Goal: Information Seeking & Learning: Learn about a topic

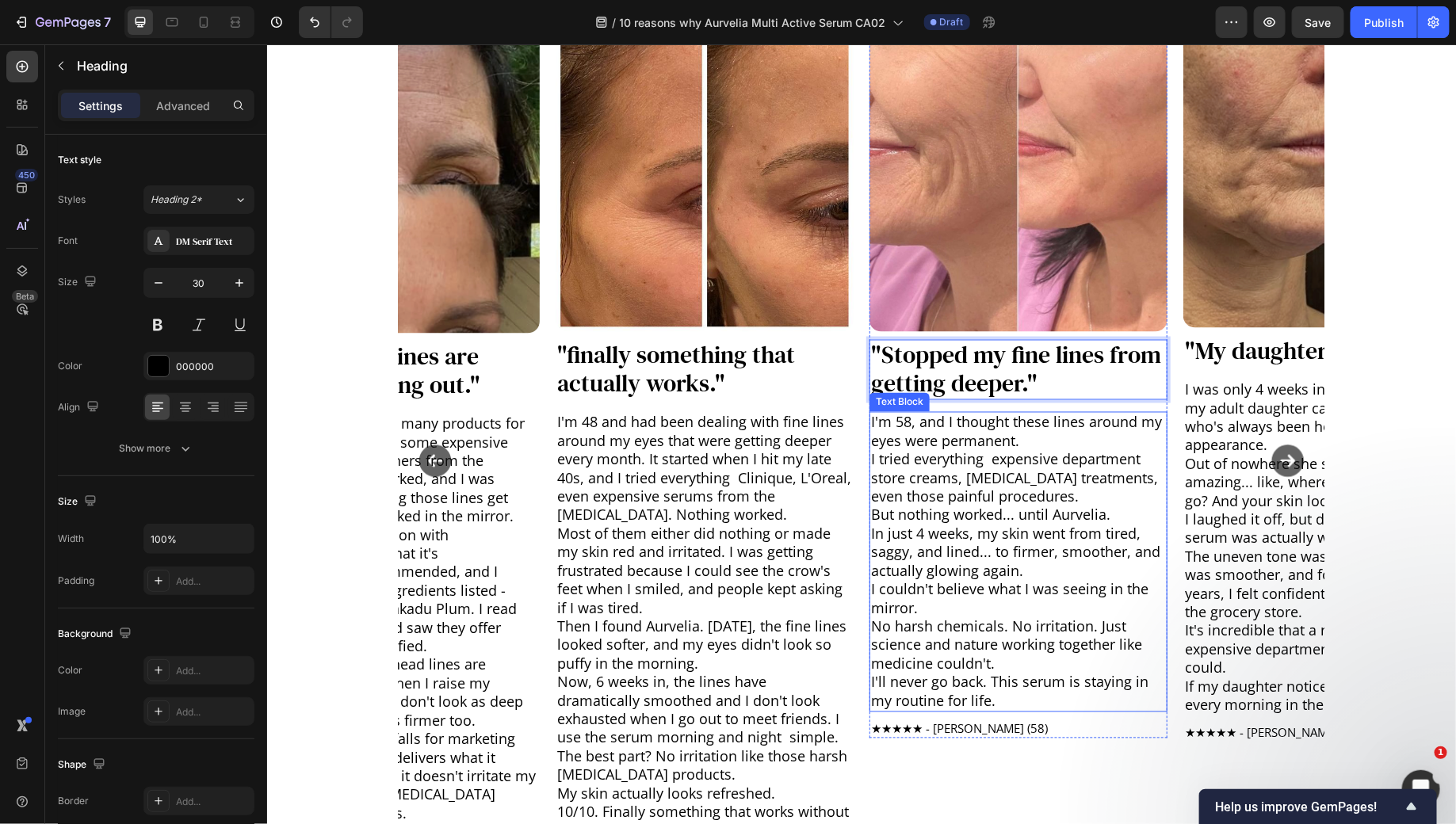
scroll to position [1161, 0]
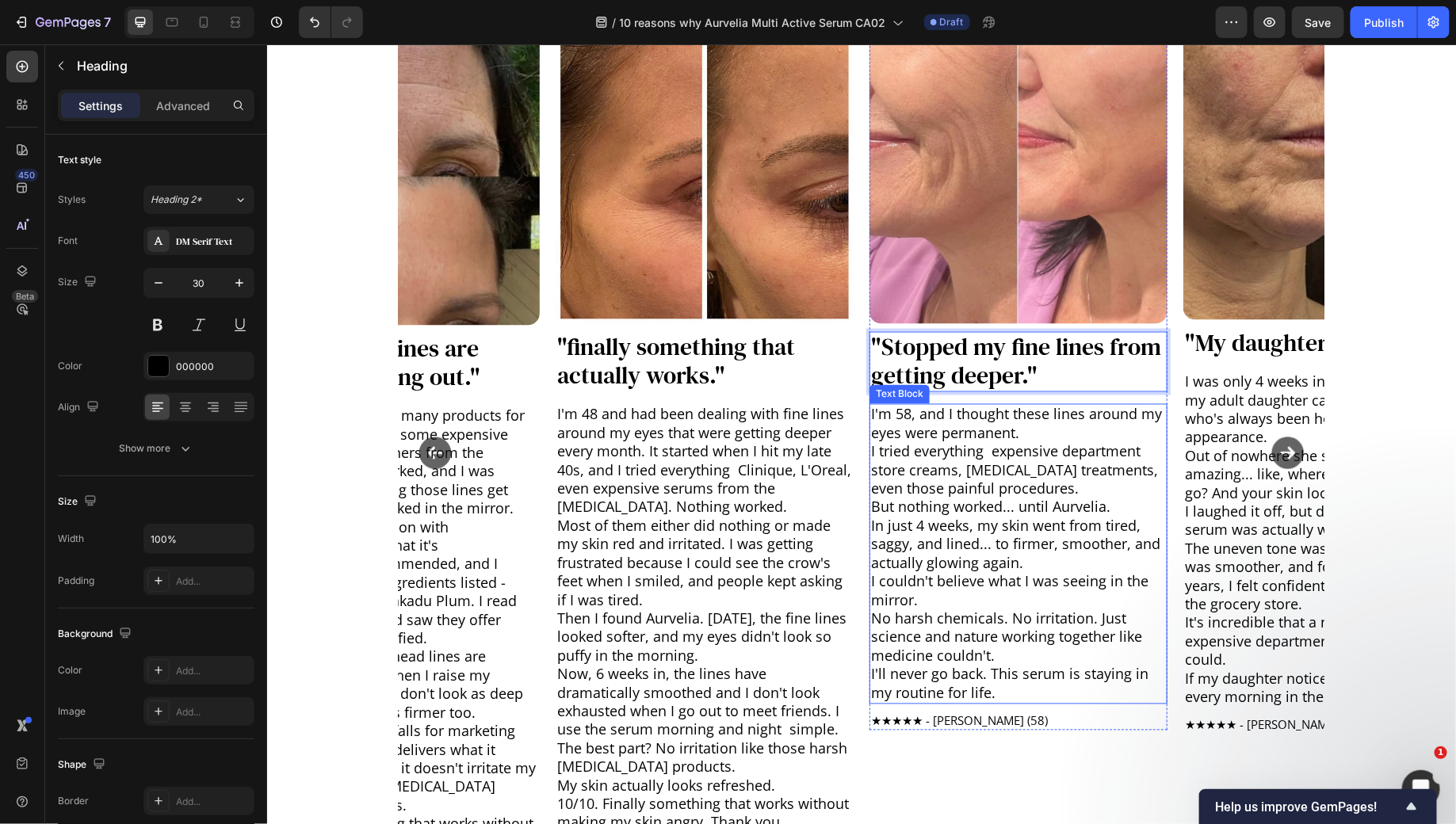
click at [1020, 572] on p "I couldn't believe what I was seeing in the mirror." at bounding box center [1017, 591] width 295 height 38
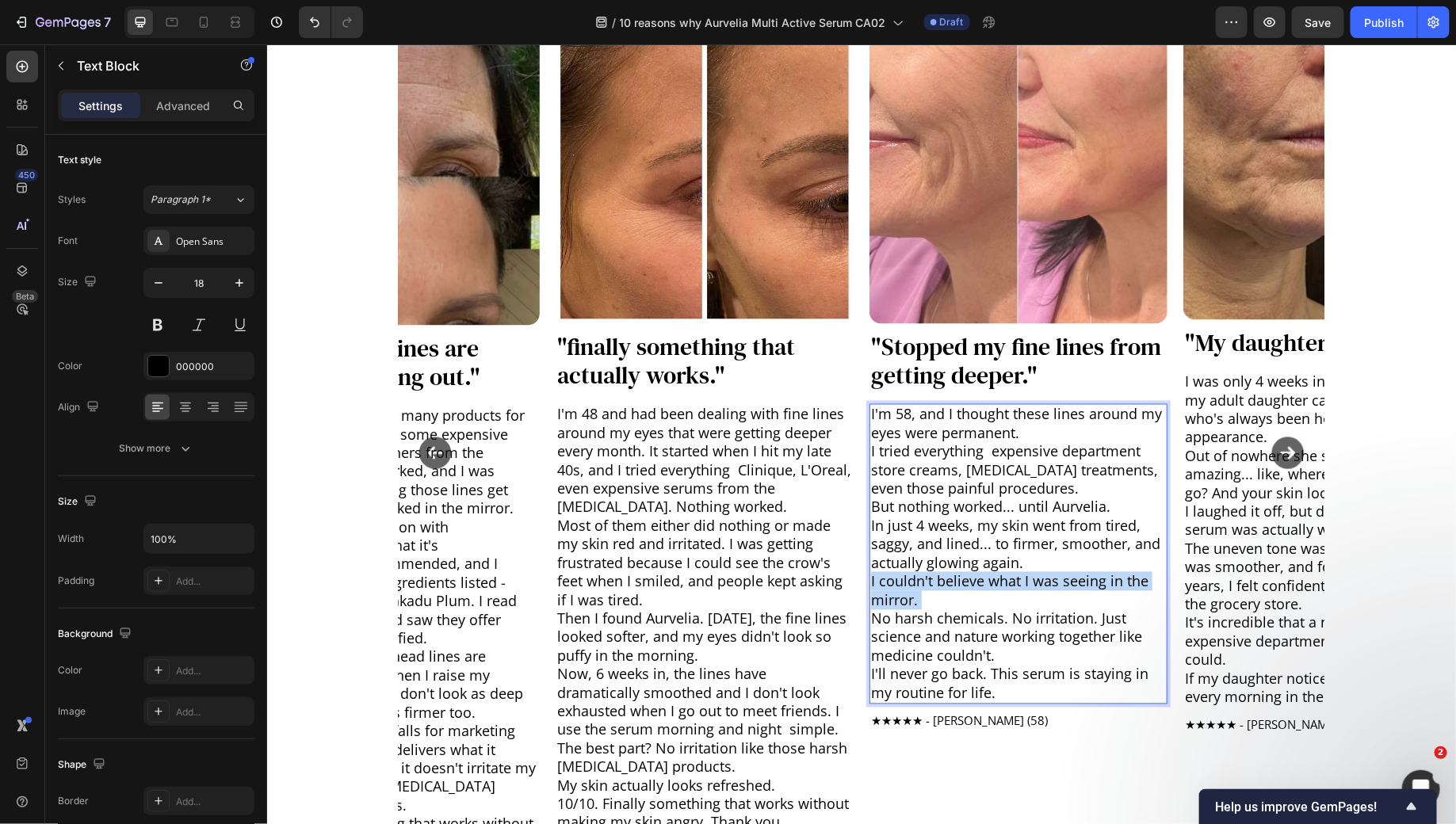
click at [1020, 572] on p "I couldn't believe what I was seeing in the mirror." at bounding box center [1017, 591] width 295 height 38
click at [1051, 483] on p "I tried everything expensive department store creams, [MEDICAL_DATA] treatments…" at bounding box center [1017, 470] width 295 height 55
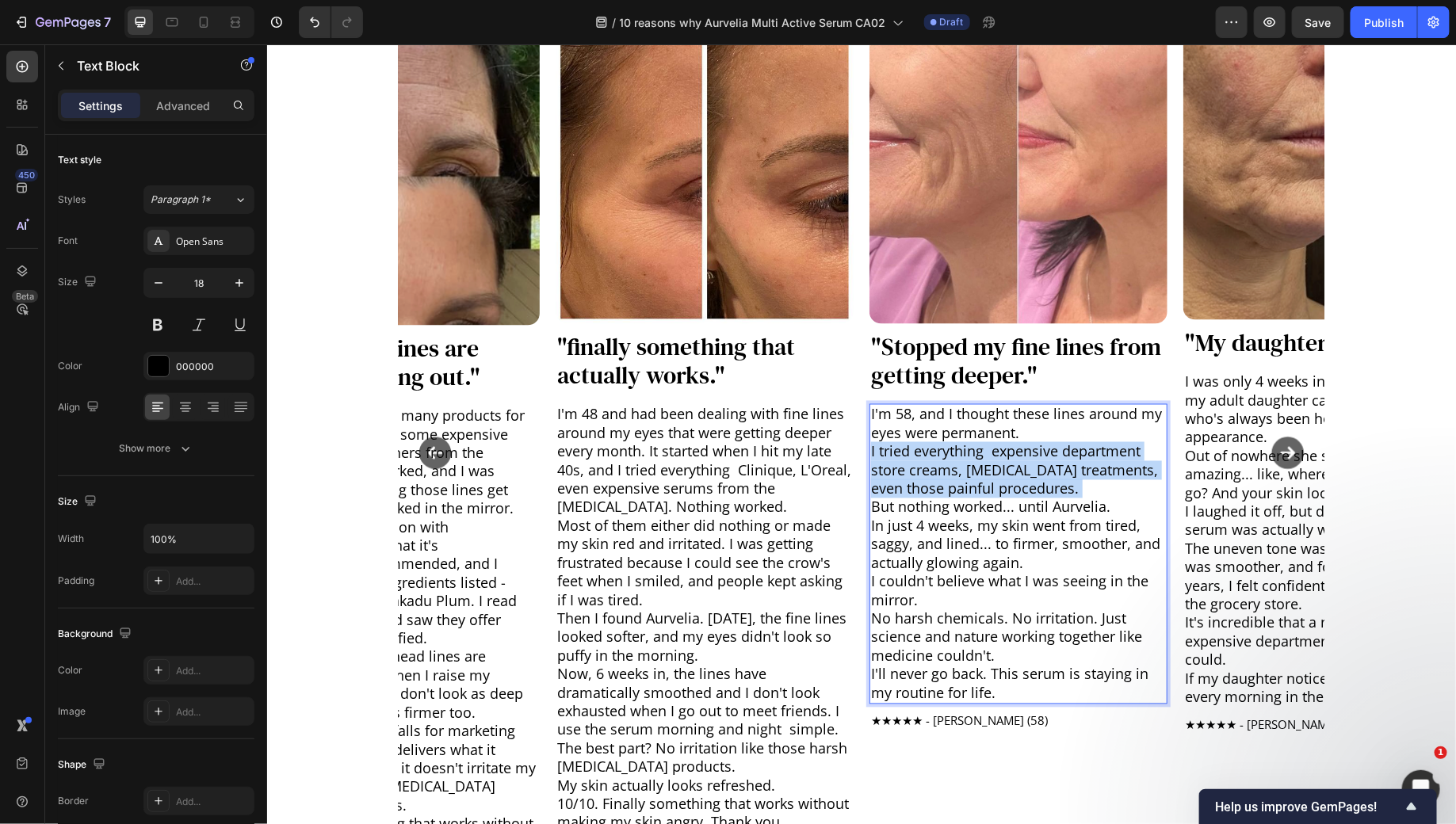
click at [1051, 483] on p "I tried everything expensive department store creams, [MEDICAL_DATA] treatments…" at bounding box center [1017, 470] width 295 height 55
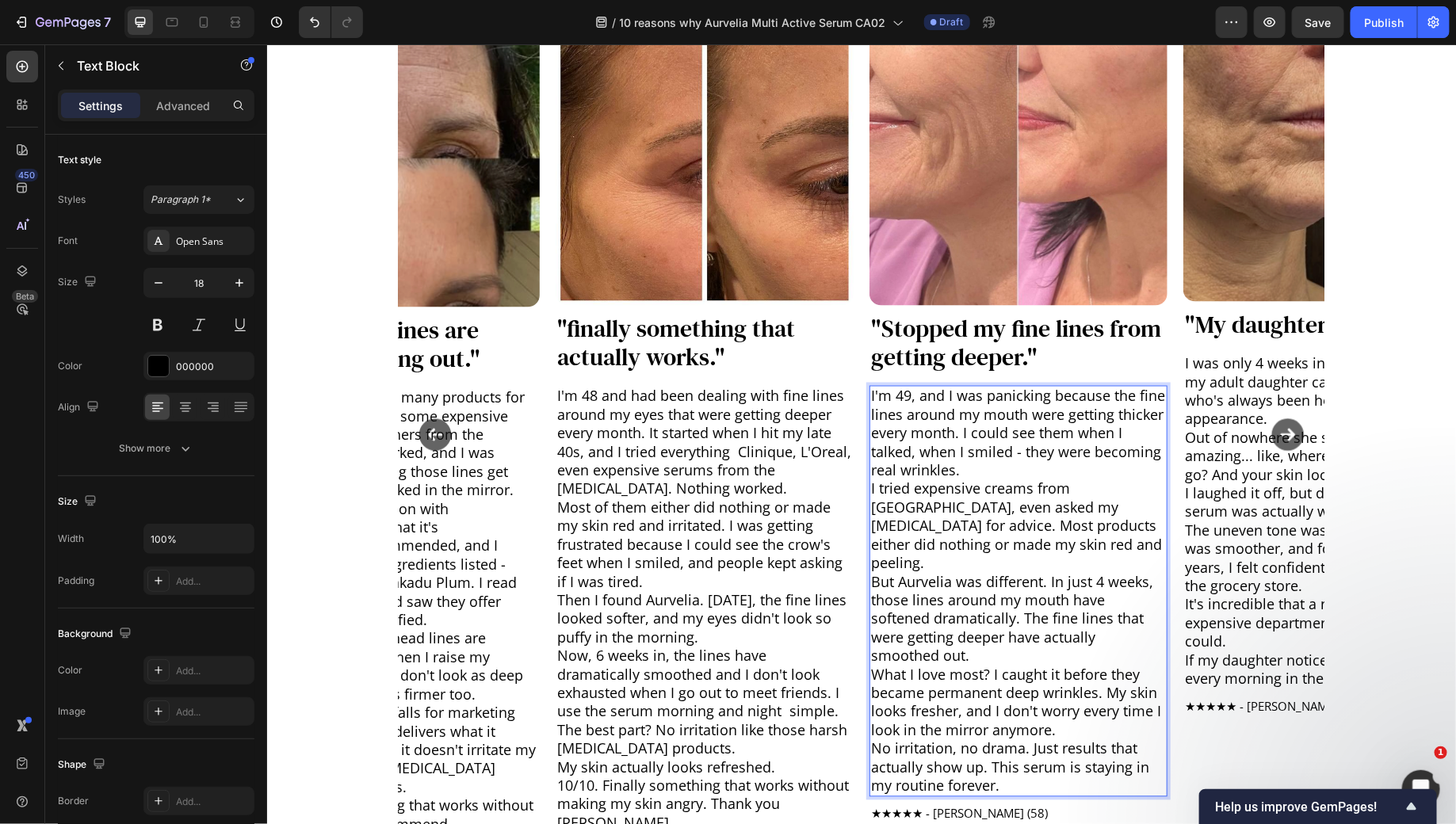
scroll to position [1183, 0]
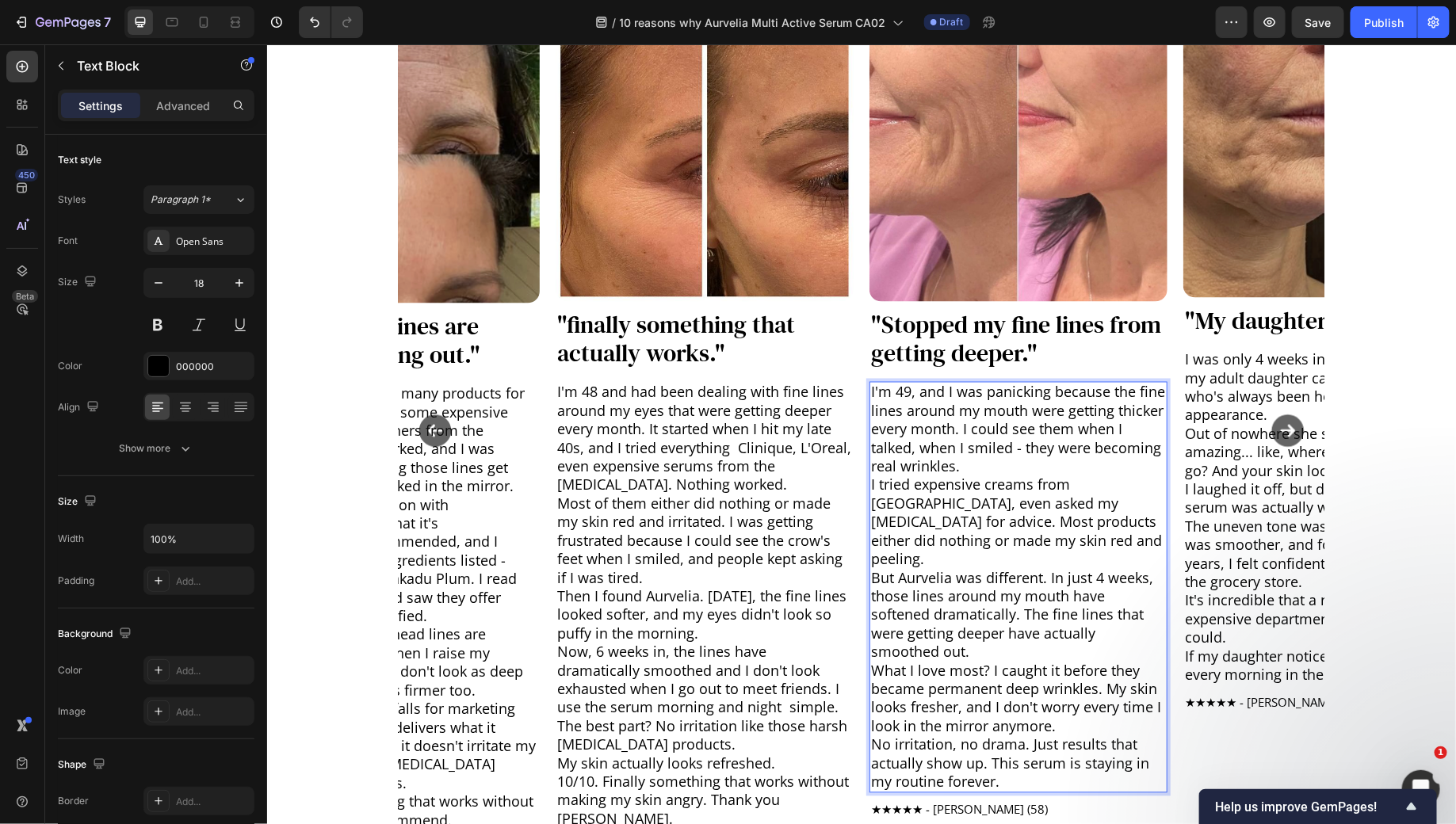
click at [1016, 446] on p "I'm 49, and I was panicking because the fine lines around my mouth were getting…" at bounding box center [1017, 429] width 295 height 93
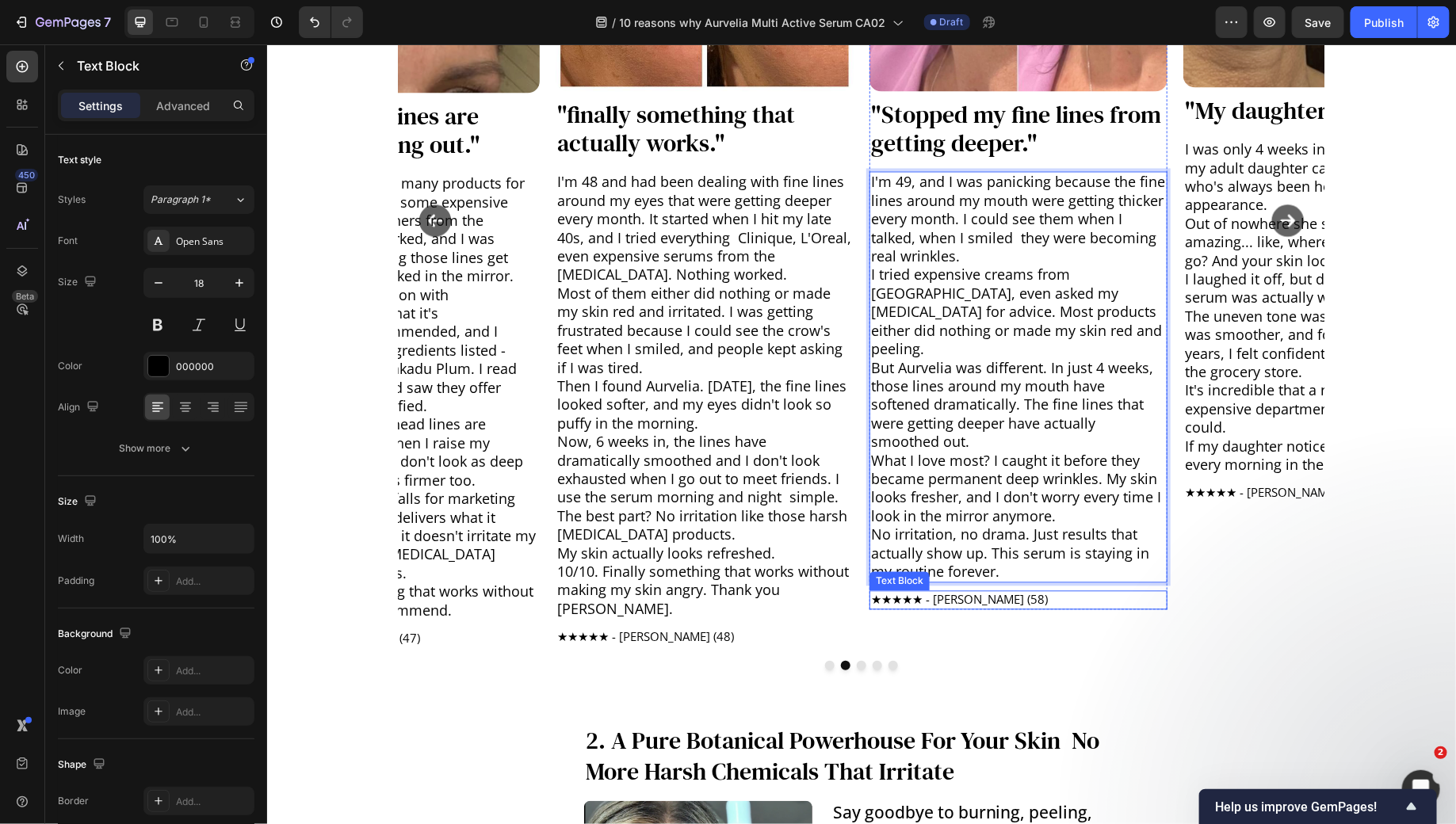
scroll to position [1411, 0]
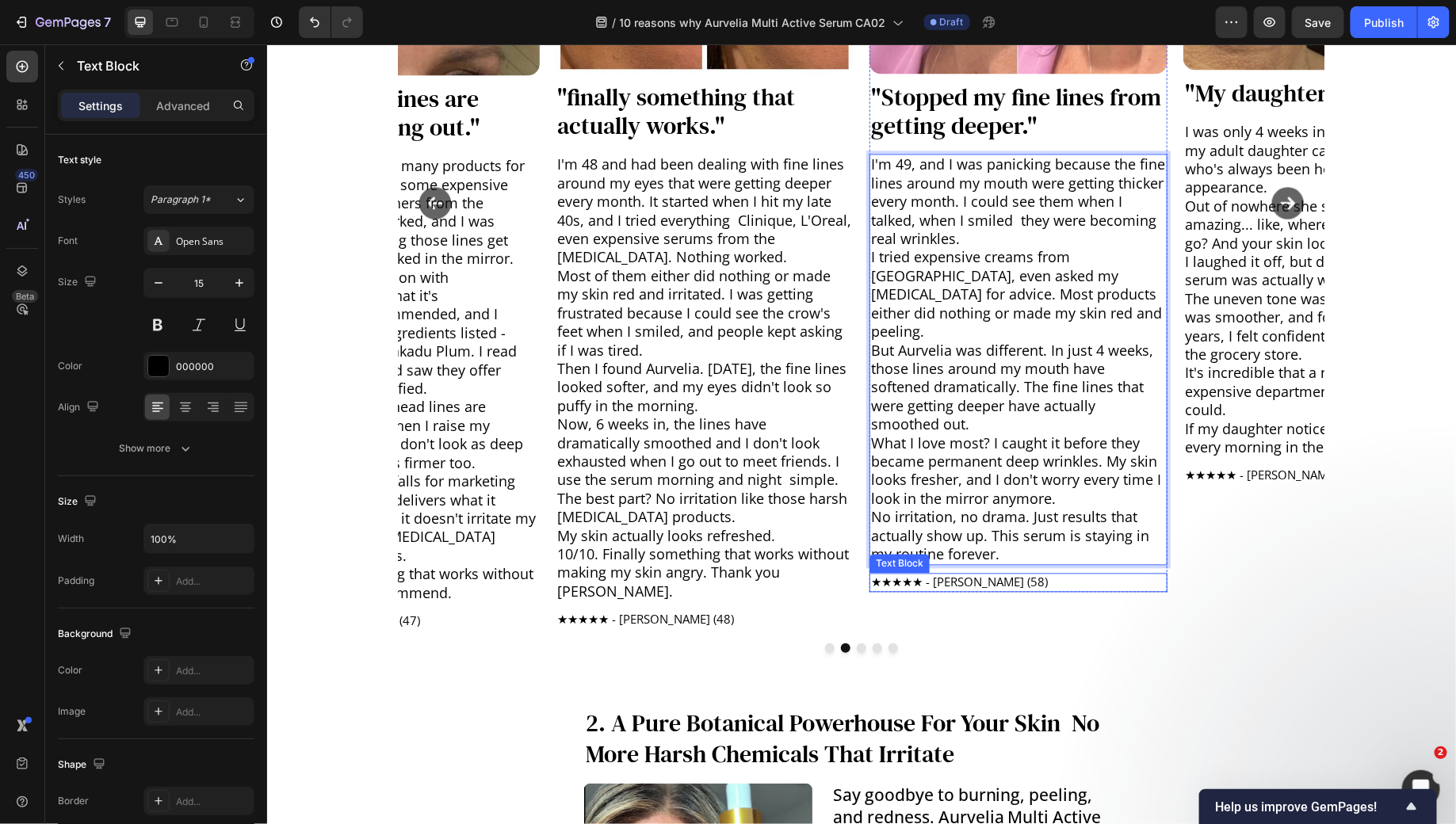
click at [1009, 575] on p "★★★★★ - [PERSON_NAME] (58)" at bounding box center [1017, 582] width 295 height 16
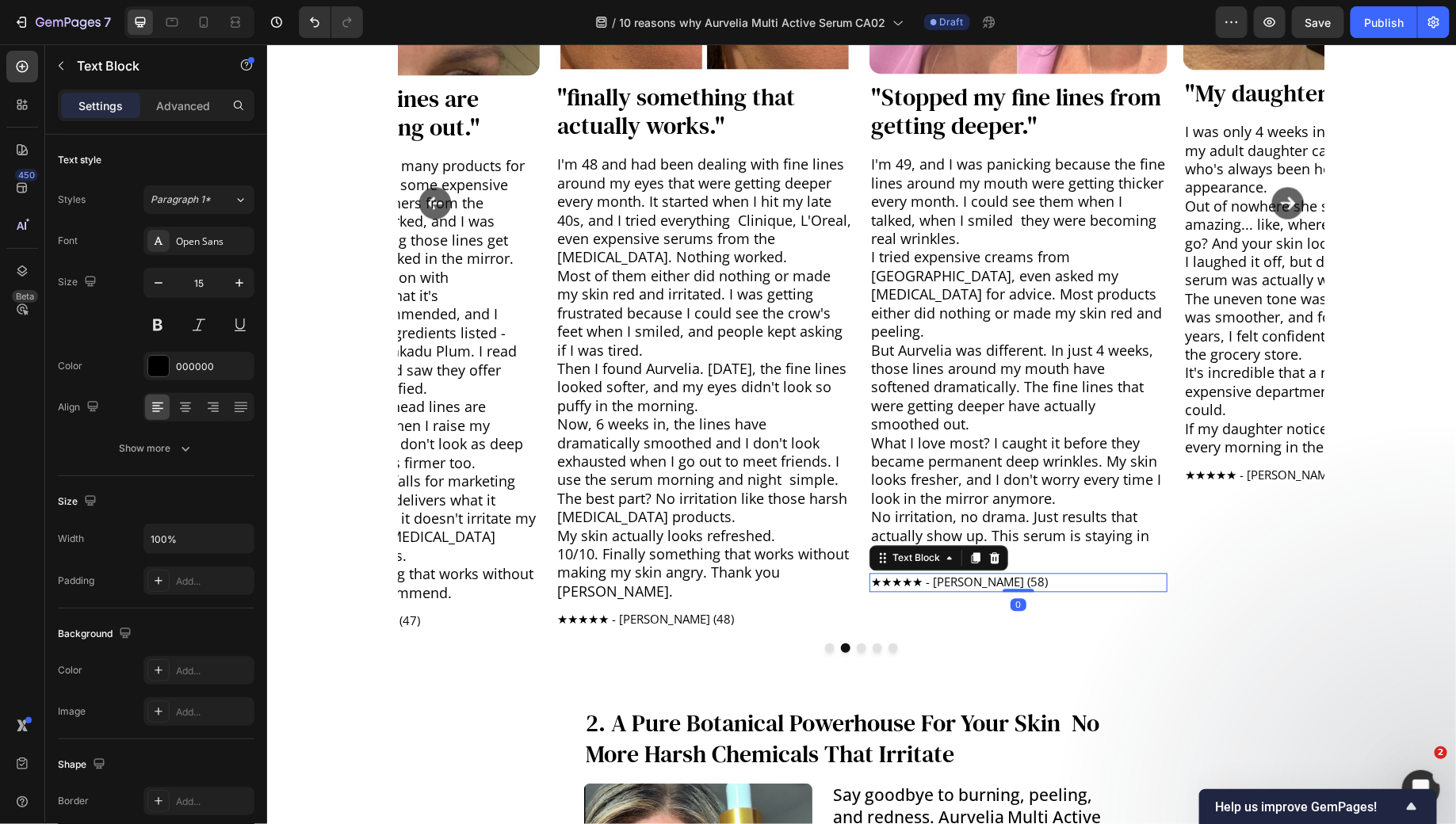
click at [1009, 575] on p "★★★★★ - [PERSON_NAME] (58)" at bounding box center [1017, 582] width 295 height 16
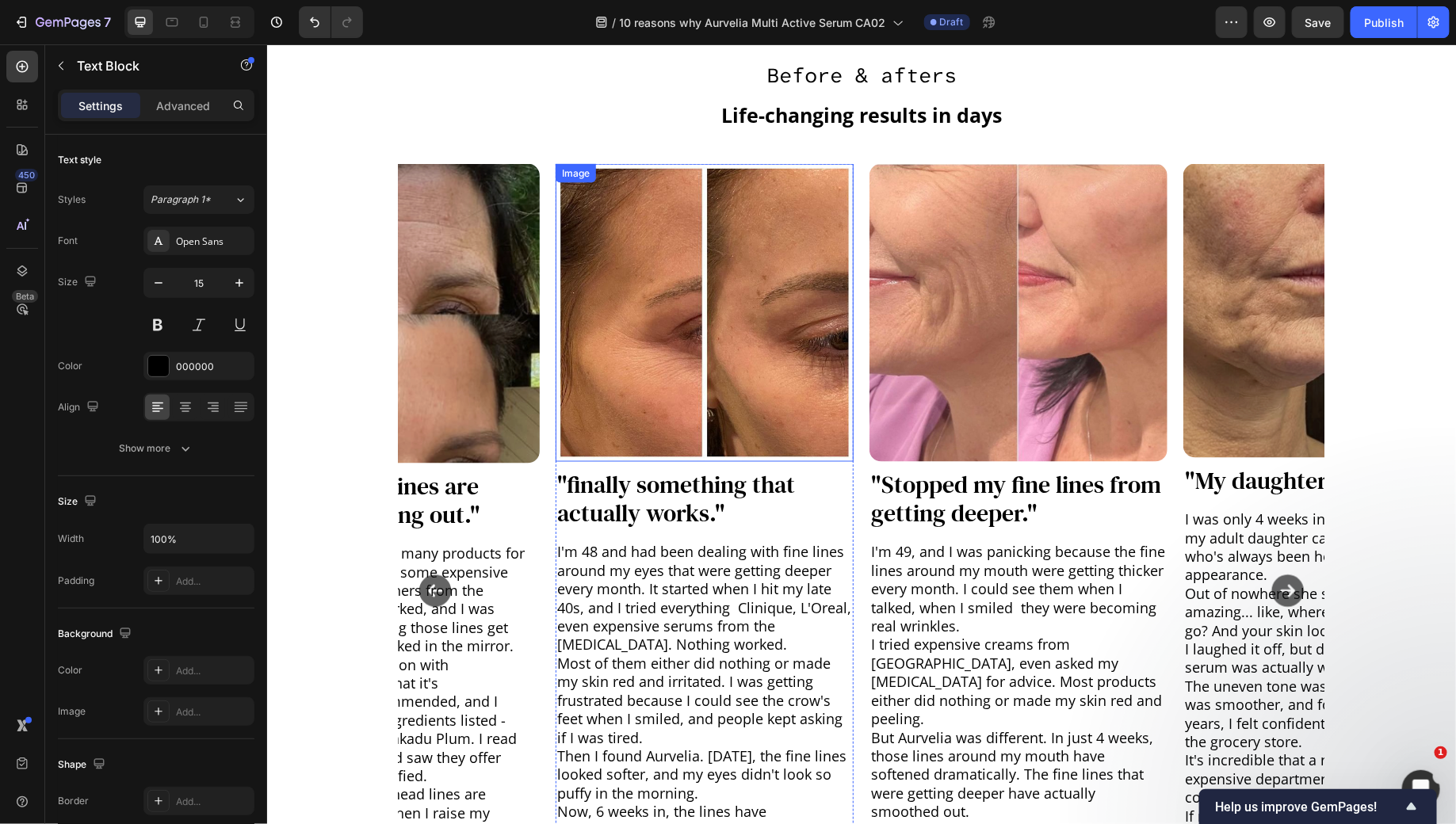
scroll to position [1032, 0]
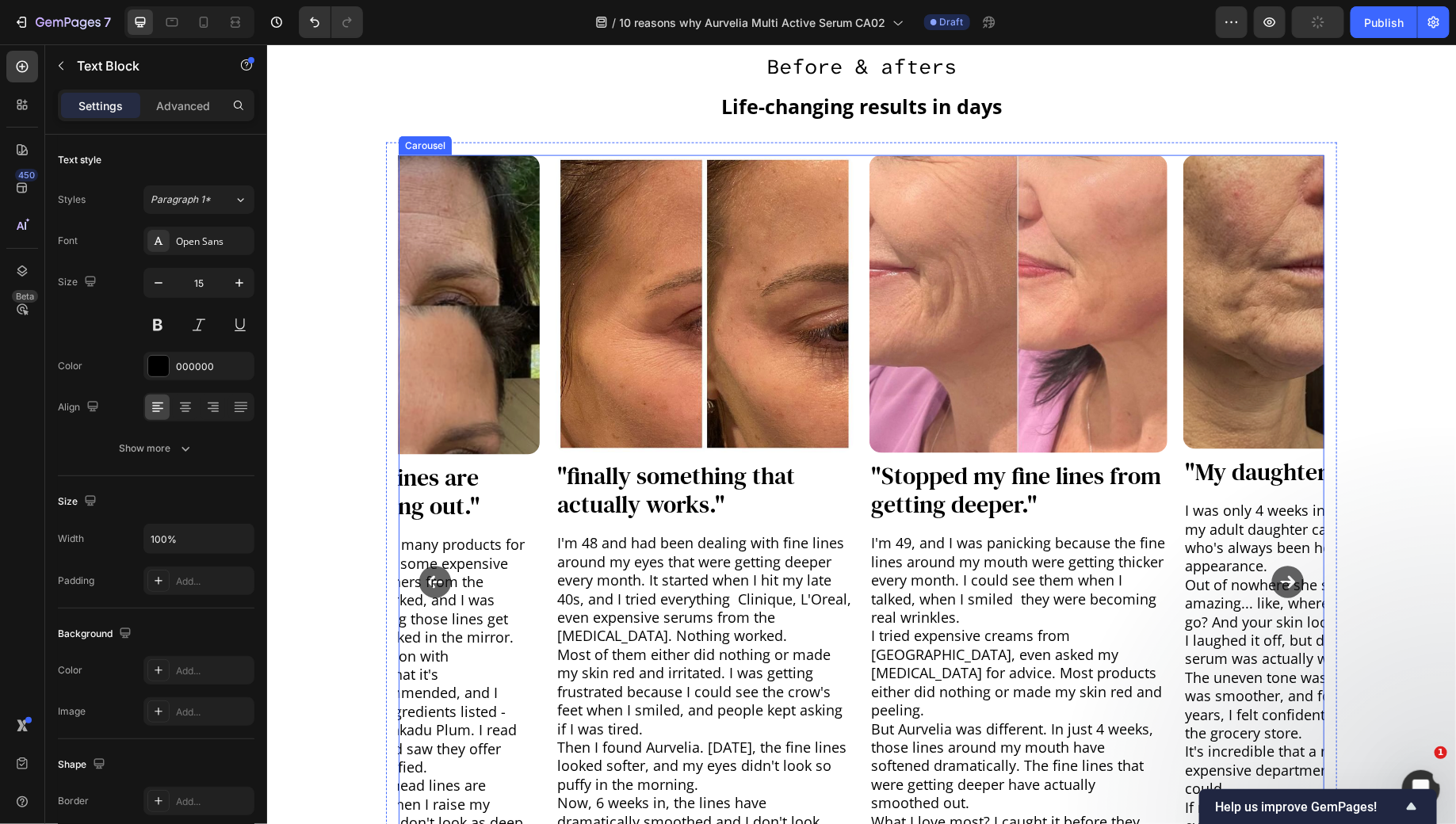
click at [1282, 572] on icon "Carousel Next Arrow" at bounding box center [1286, 581] width 39 height 39
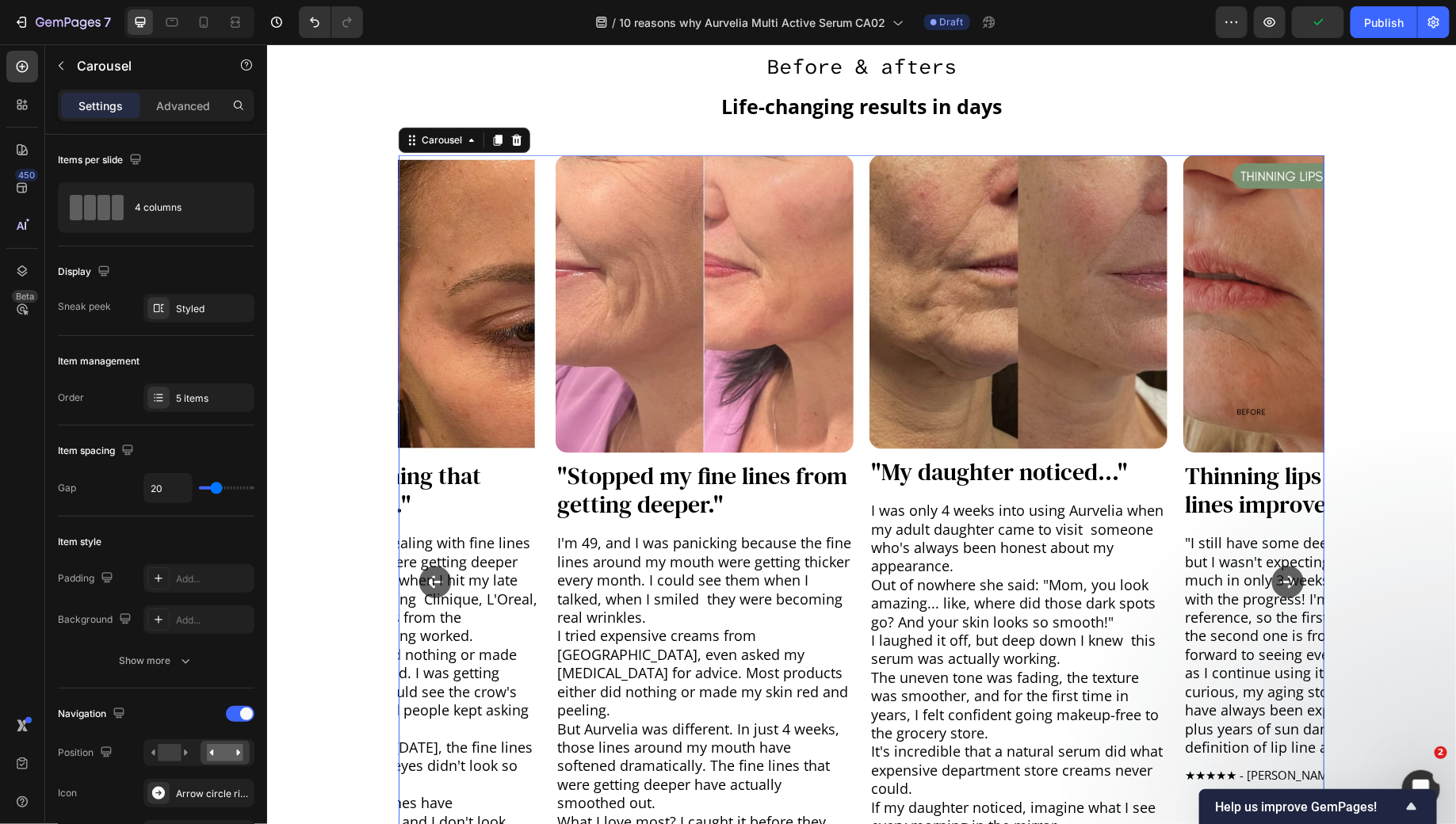
click at [438, 573] on icon "Carousel Back Arrow" at bounding box center [434, 581] width 39 height 39
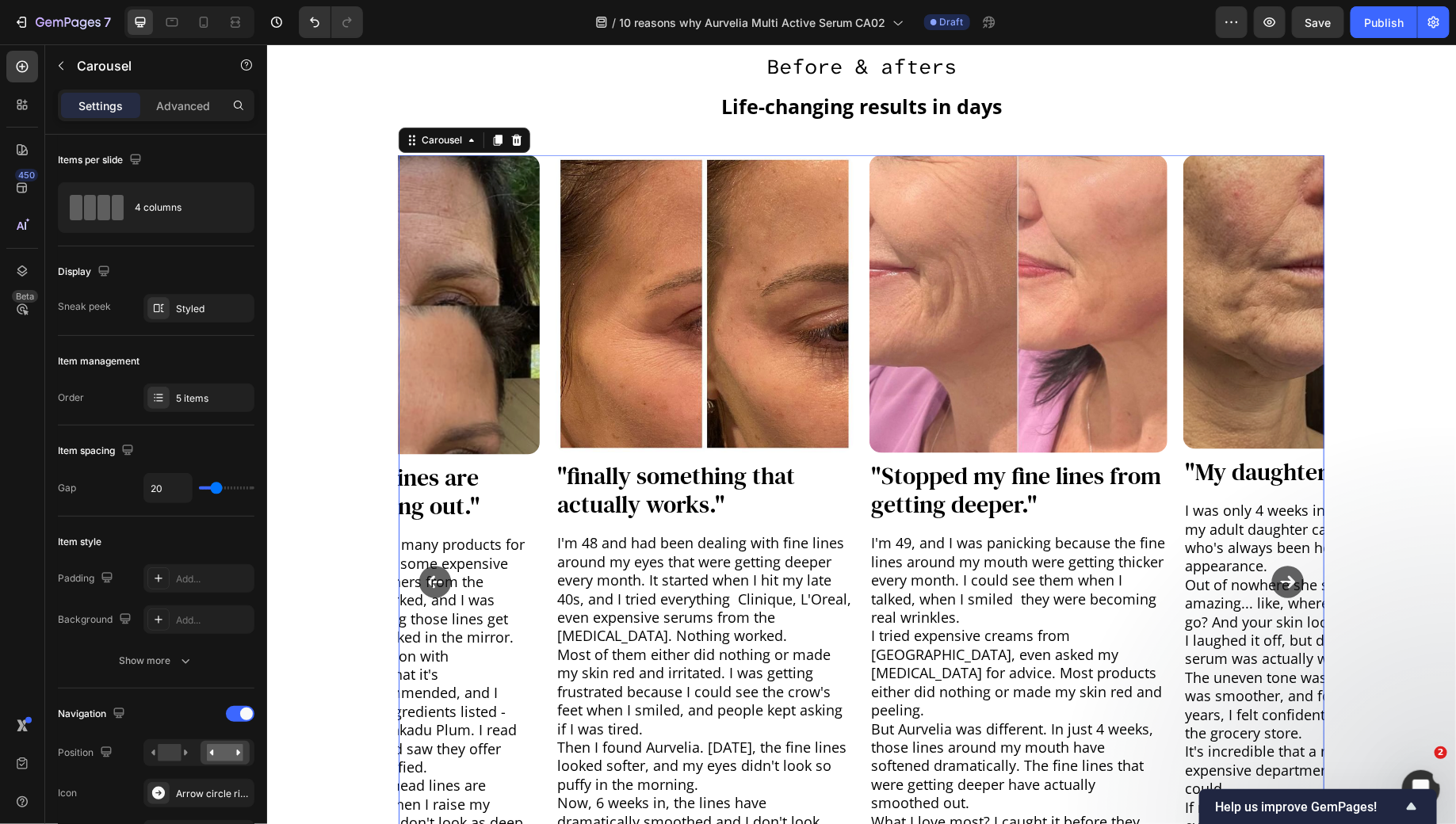
click at [438, 573] on icon "Carousel Back Arrow" at bounding box center [434, 581] width 39 height 39
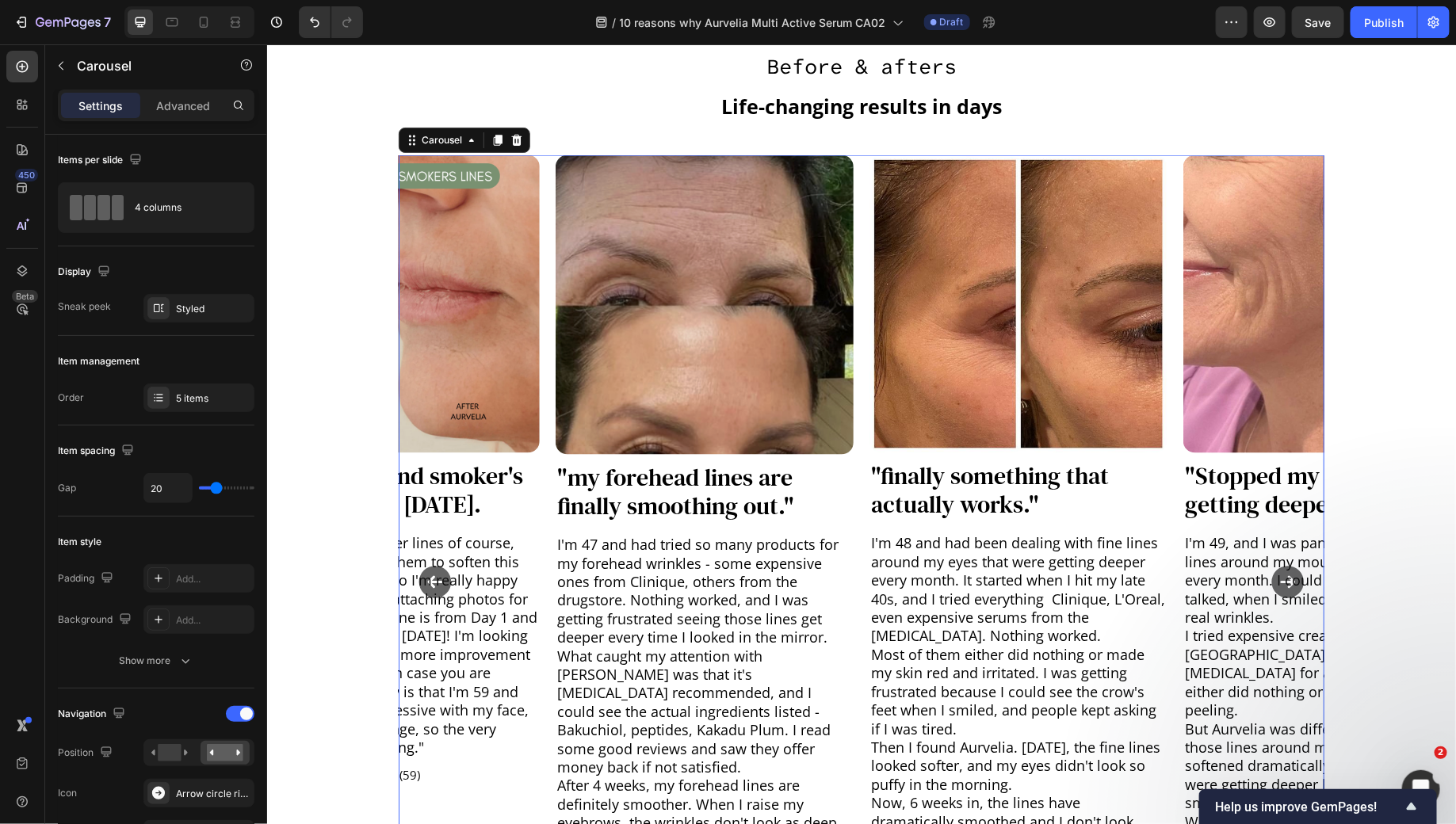
click at [438, 573] on icon "Carousel Back Arrow" at bounding box center [434, 581] width 39 height 39
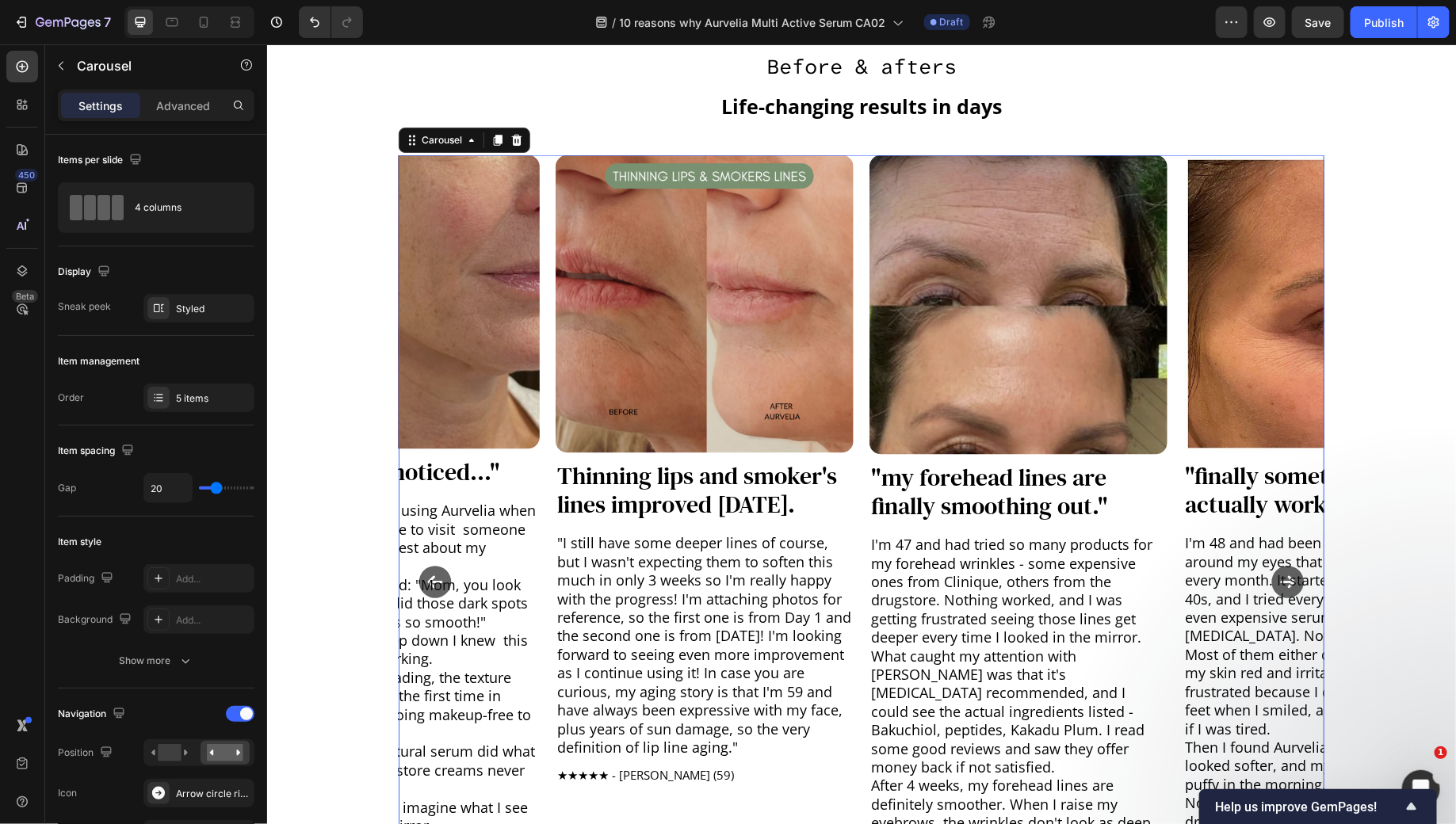
click at [436, 570] on icon "Carousel Back Arrow" at bounding box center [435, 582] width 33 height 33
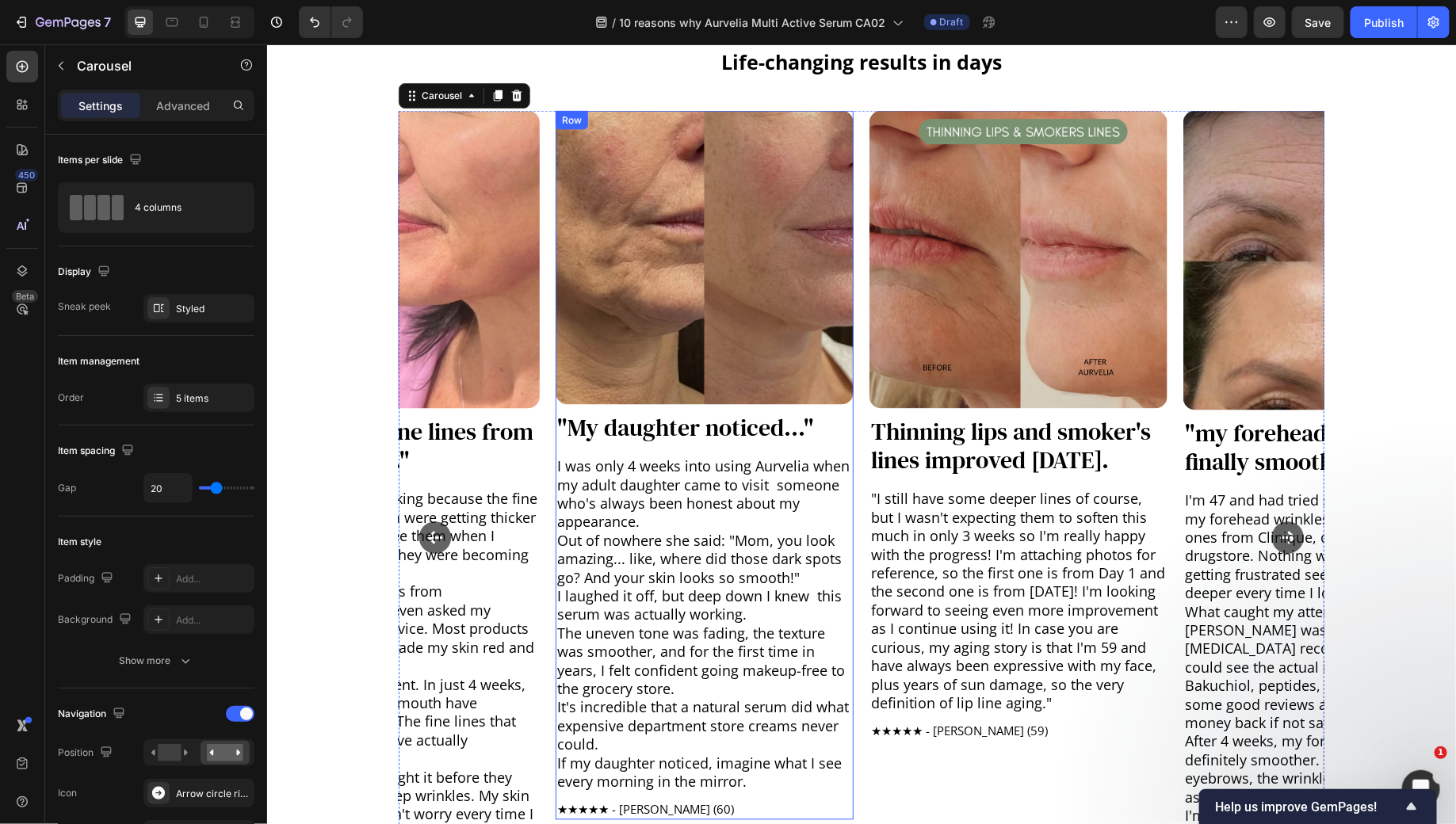
scroll to position [1049, 0]
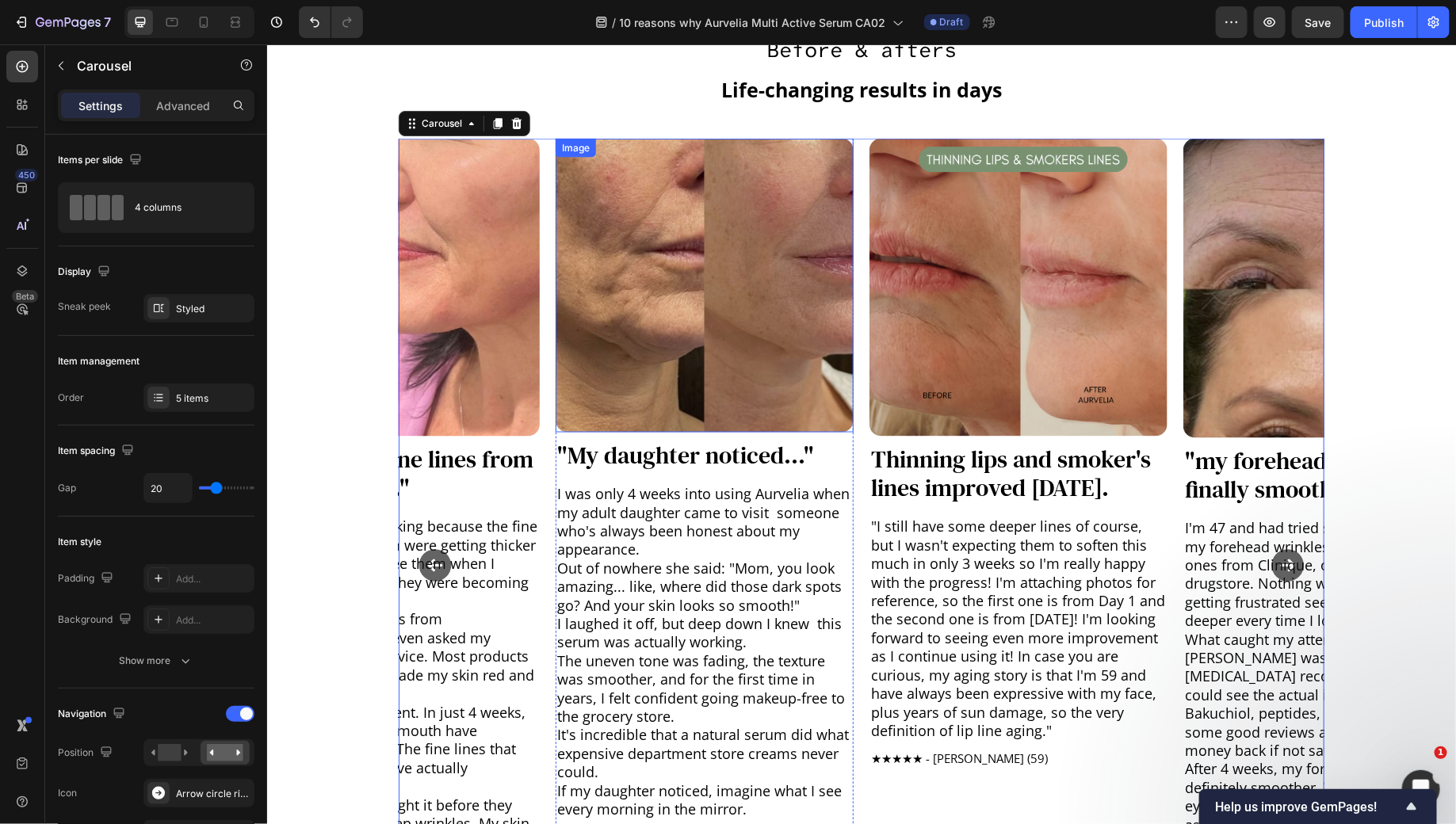
click at [731, 369] on img at bounding box center [704, 285] width 298 height 294
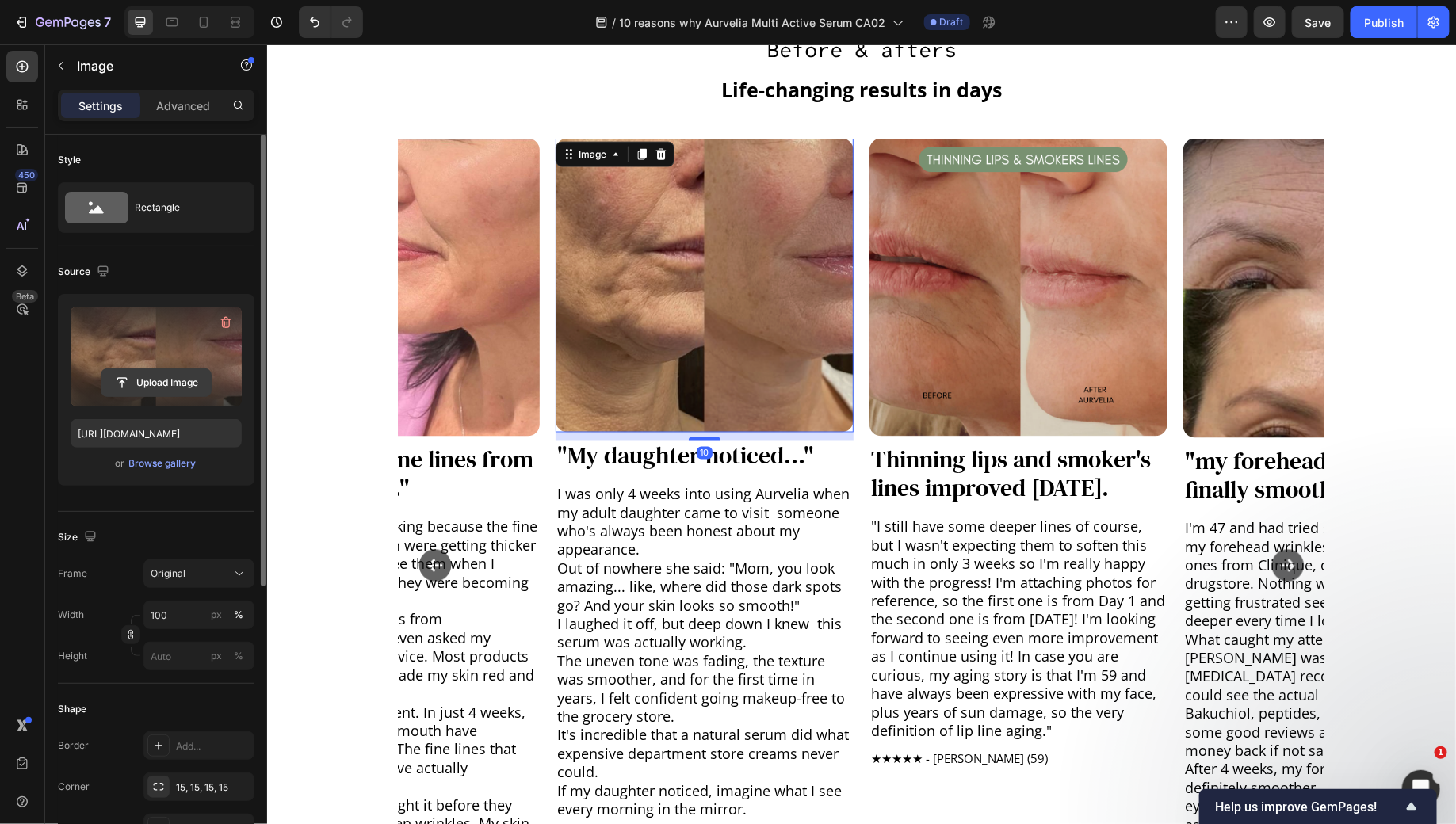
click at [165, 379] on input "file" at bounding box center [155, 383] width 109 height 27
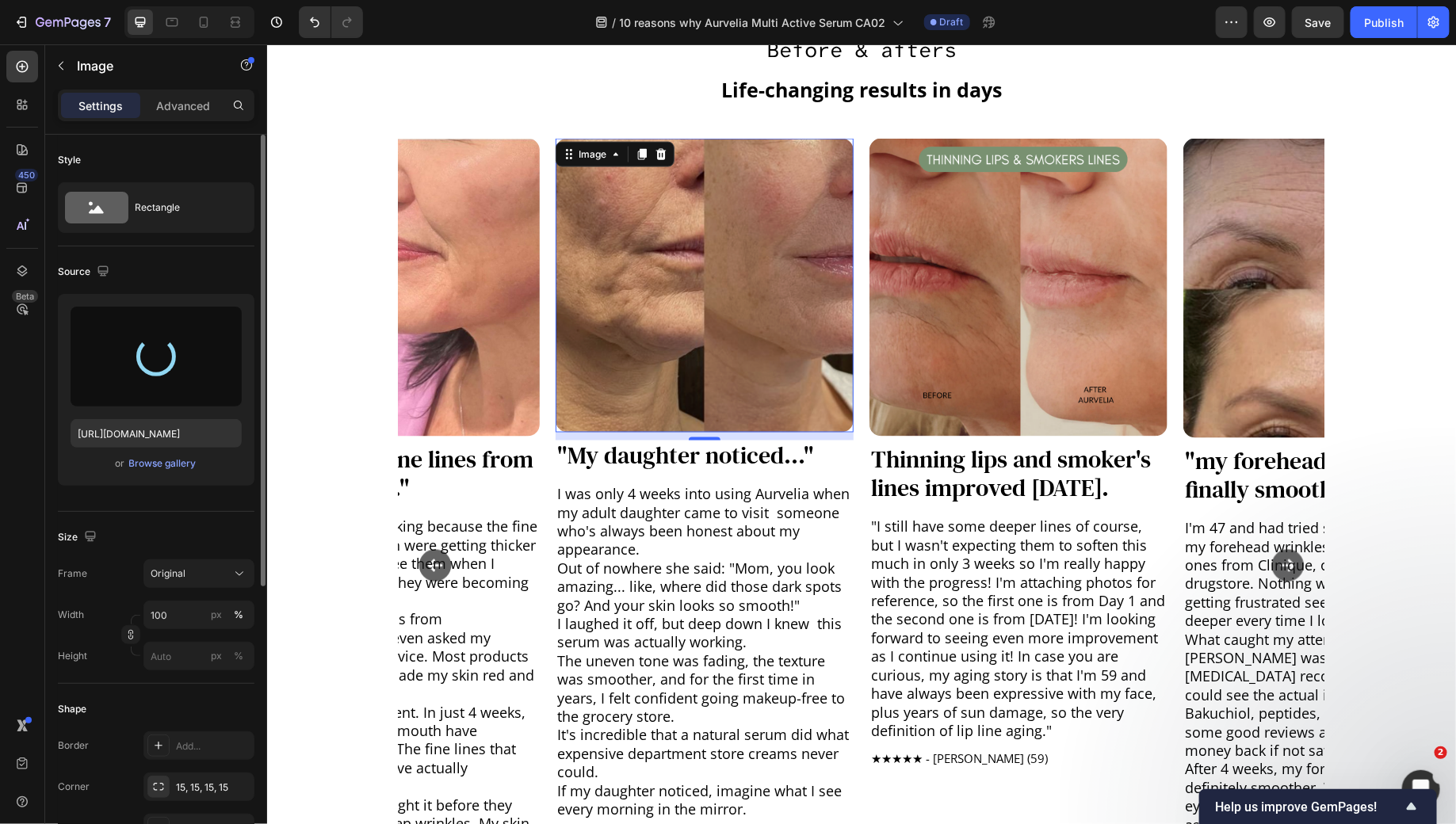
type input "[URL][DOMAIN_NAME]"
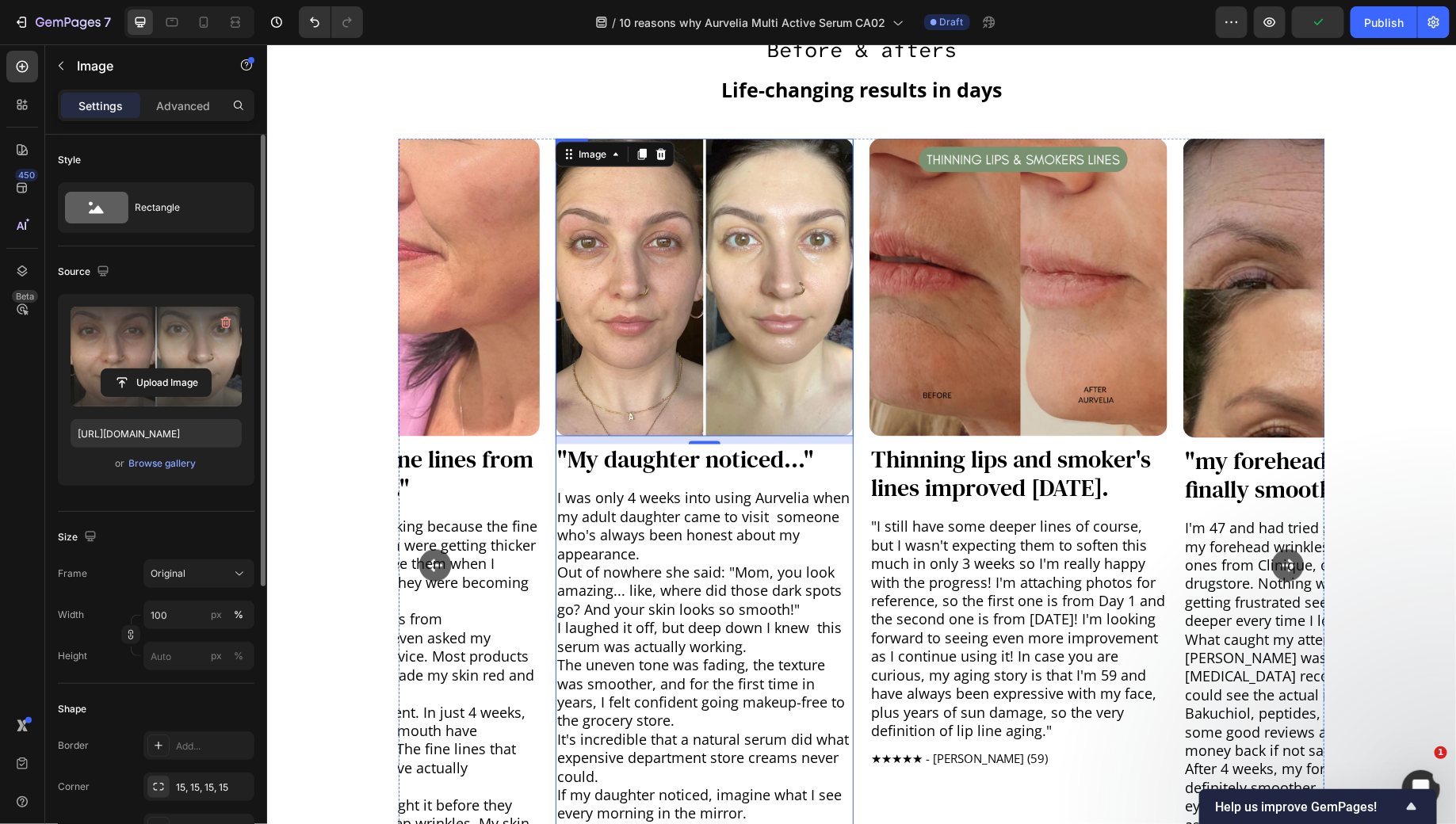
click at [666, 468] on h3 ""My daughter noticed..."" at bounding box center [704, 460] width 298 height 32
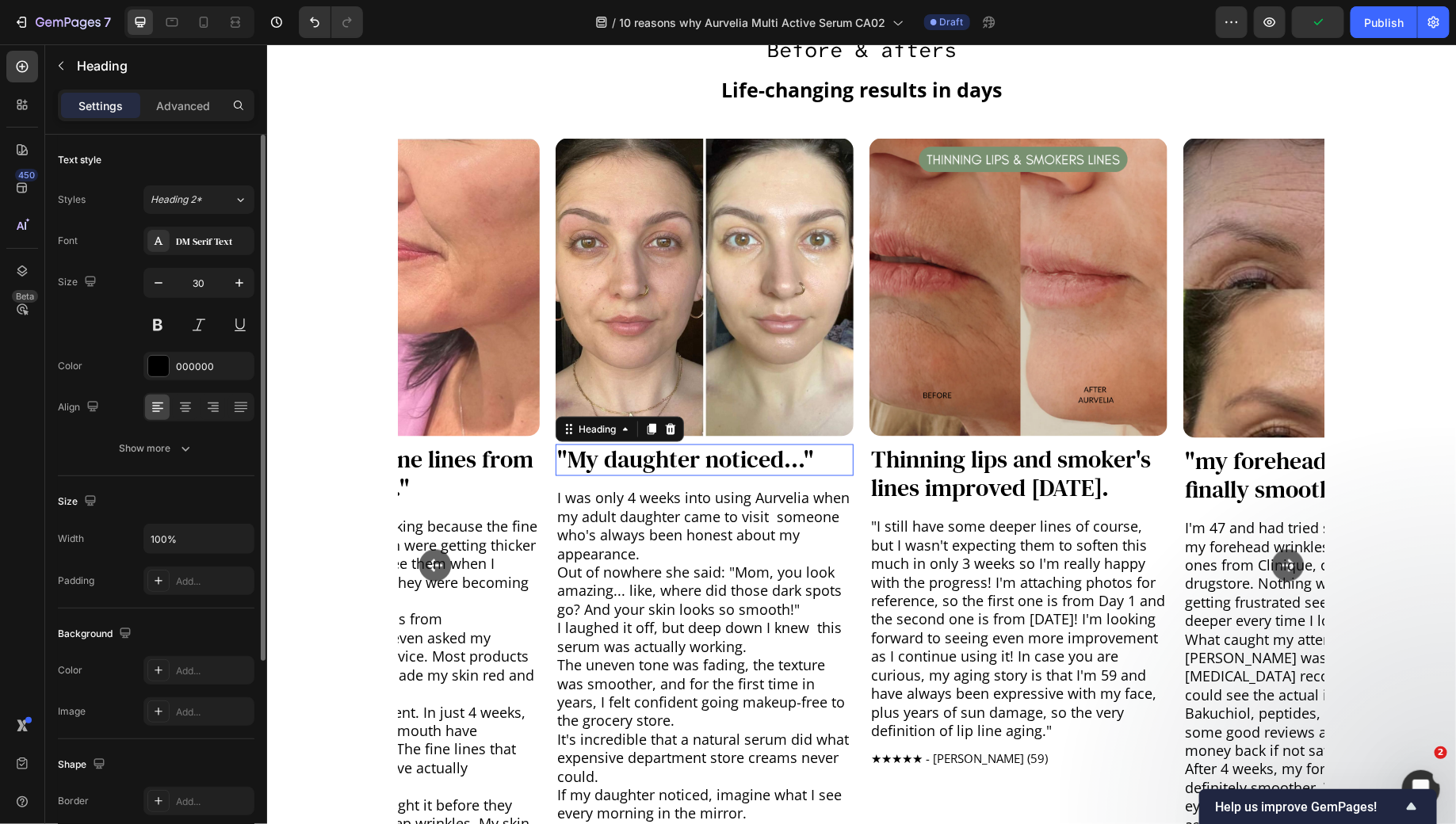
click at [666, 468] on h3 ""My daughter noticed..."" at bounding box center [704, 460] width 298 height 32
click at [666, 468] on p ""My daughter noticed..."" at bounding box center [704, 460] width 295 height 28
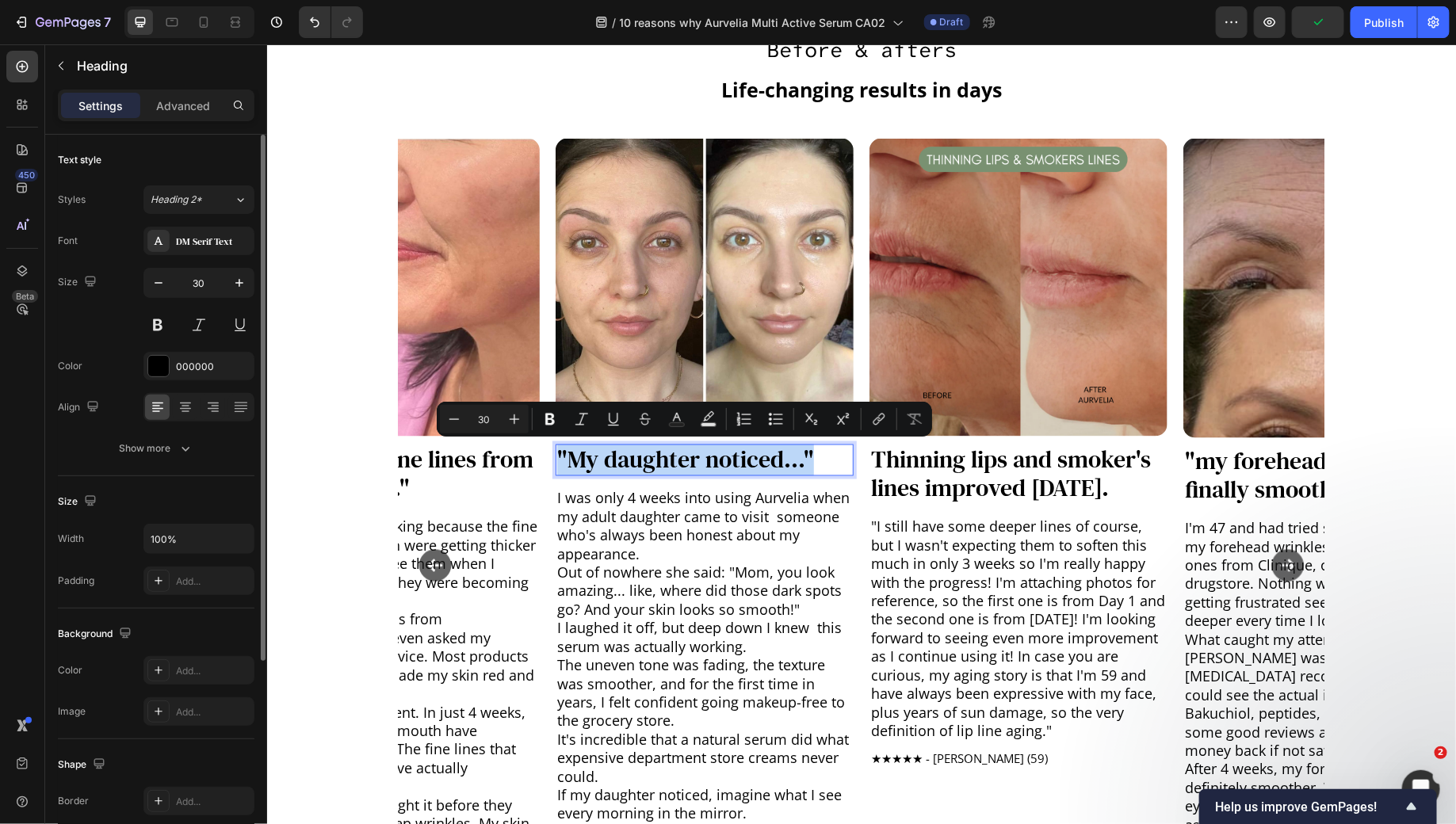
copy p ""My daughter noticed...""
click at [694, 623] on p "I laughed it off, but deep down I knew this serum was actually working." at bounding box center [704, 638] width 295 height 38
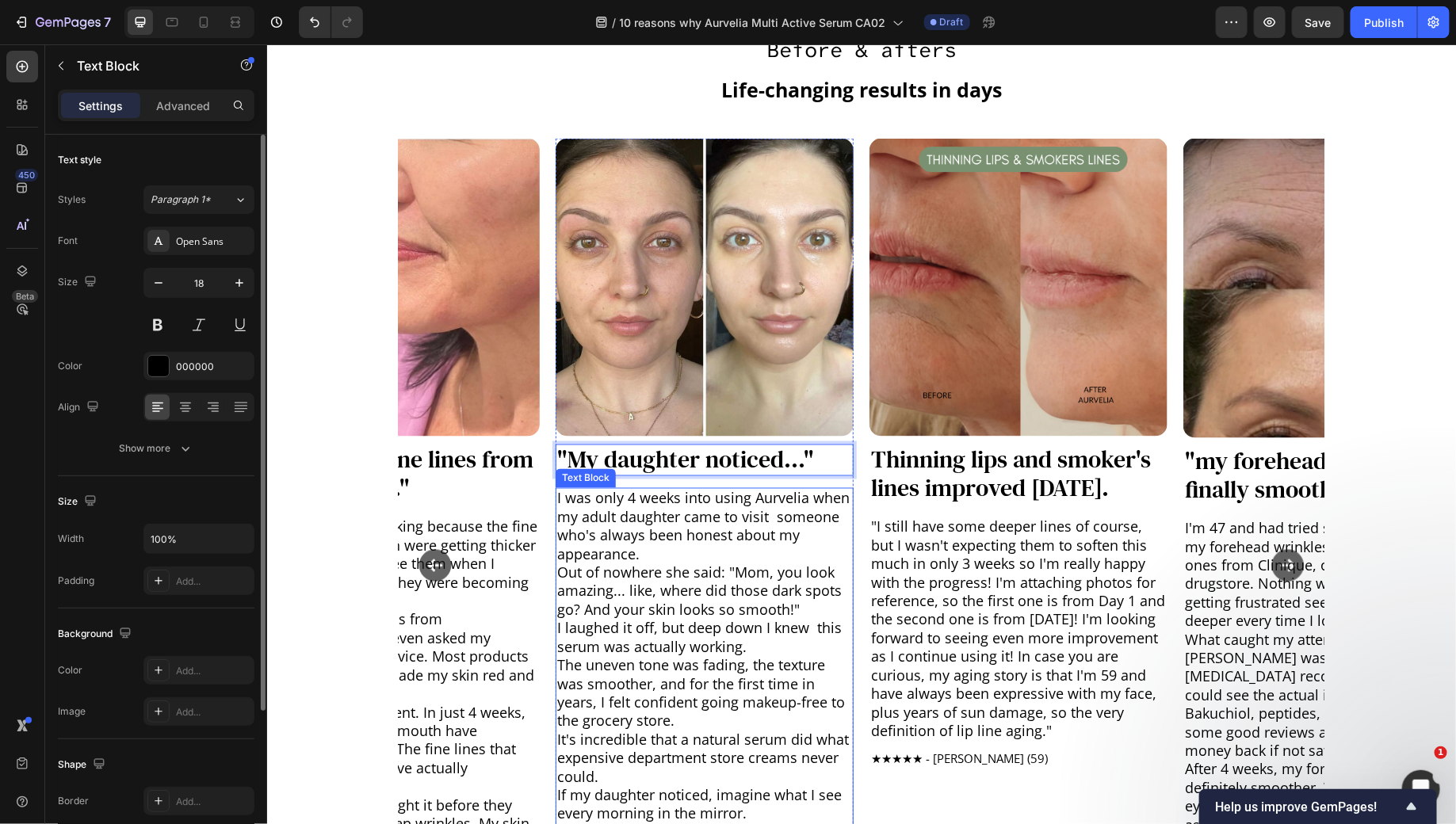
click at [694, 623] on p "I laughed it off, but deep down I knew this serum was actually working." at bounding box center [704, 638] width 295 height 38
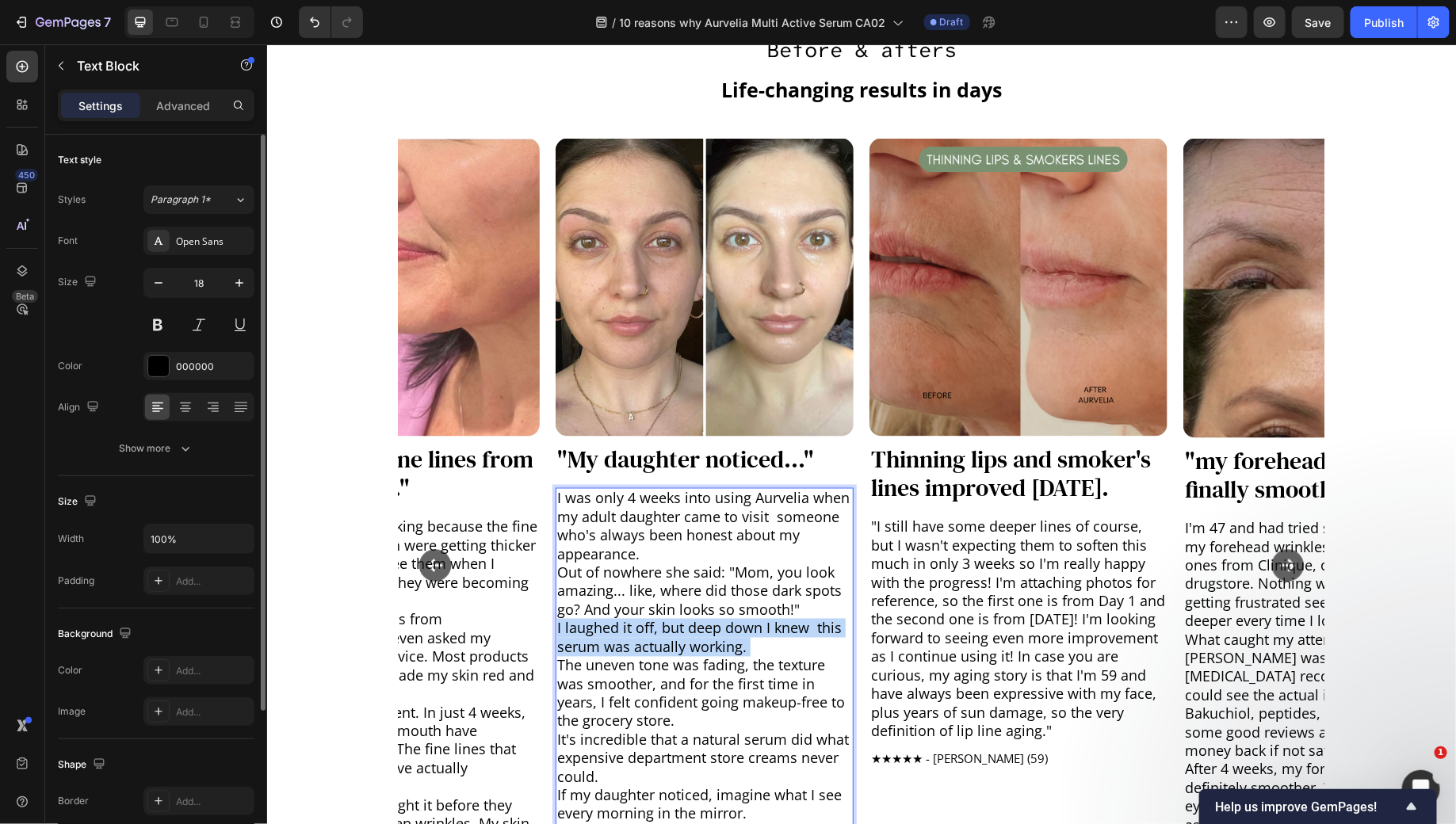
click at [694, 623] on p "I laughed it off, but deep down I knew this serum was actually working." at bounding box center [704, 638] width 295 height 38
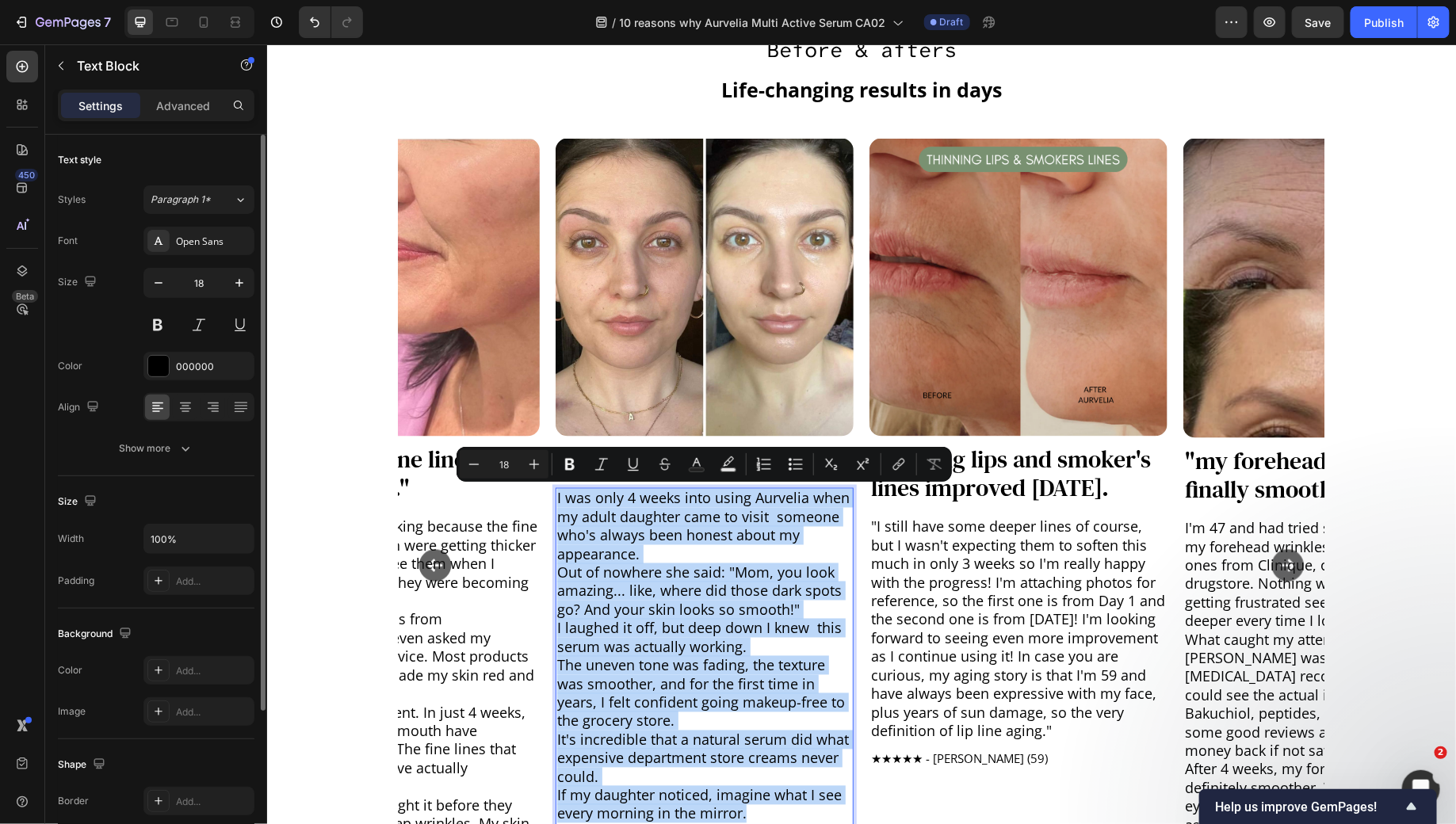
copy div "I was only 4 weeks into using Aurvelia when my adult daughter came to visit som…"
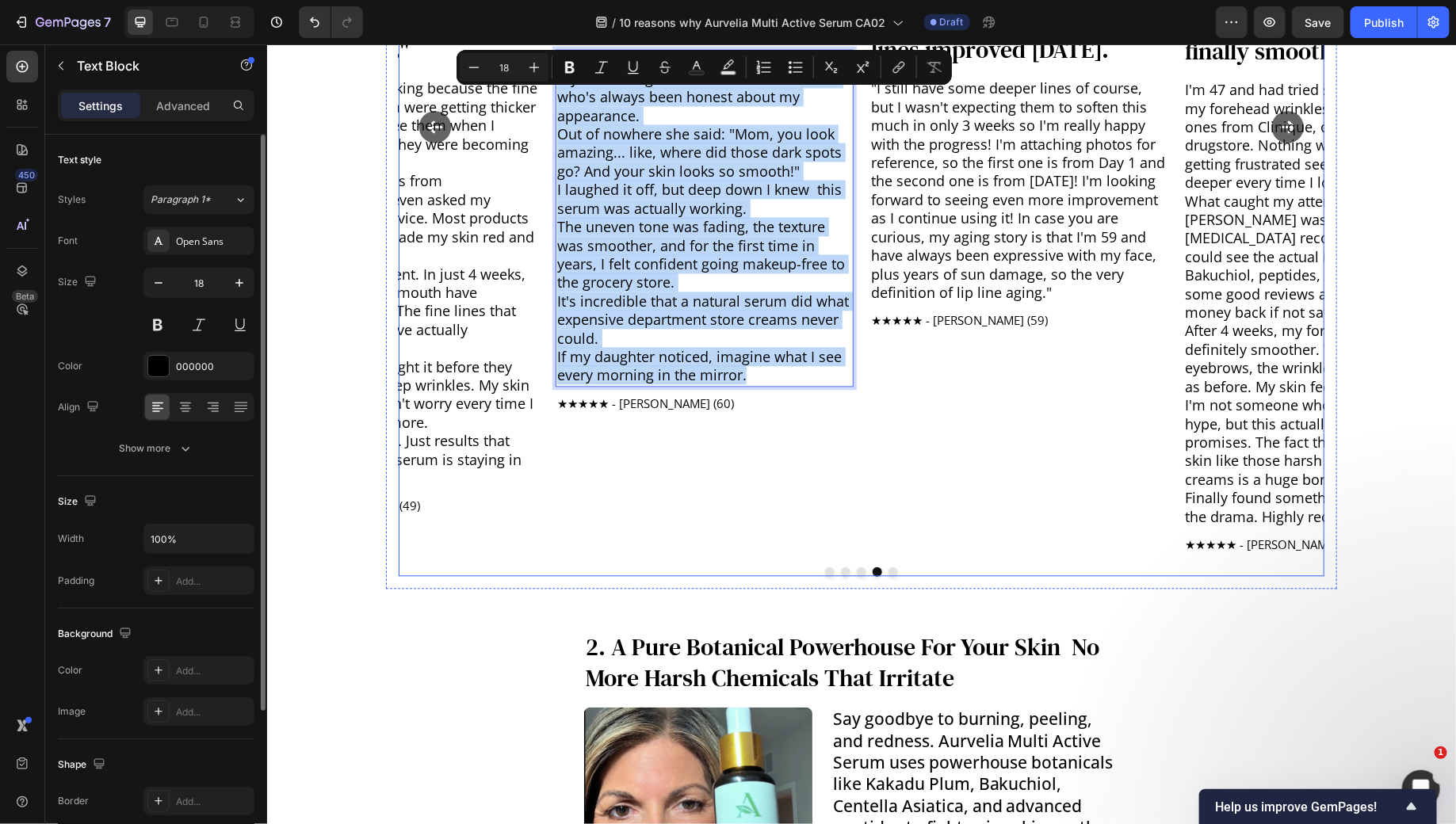
scroll to position [1075, 0]
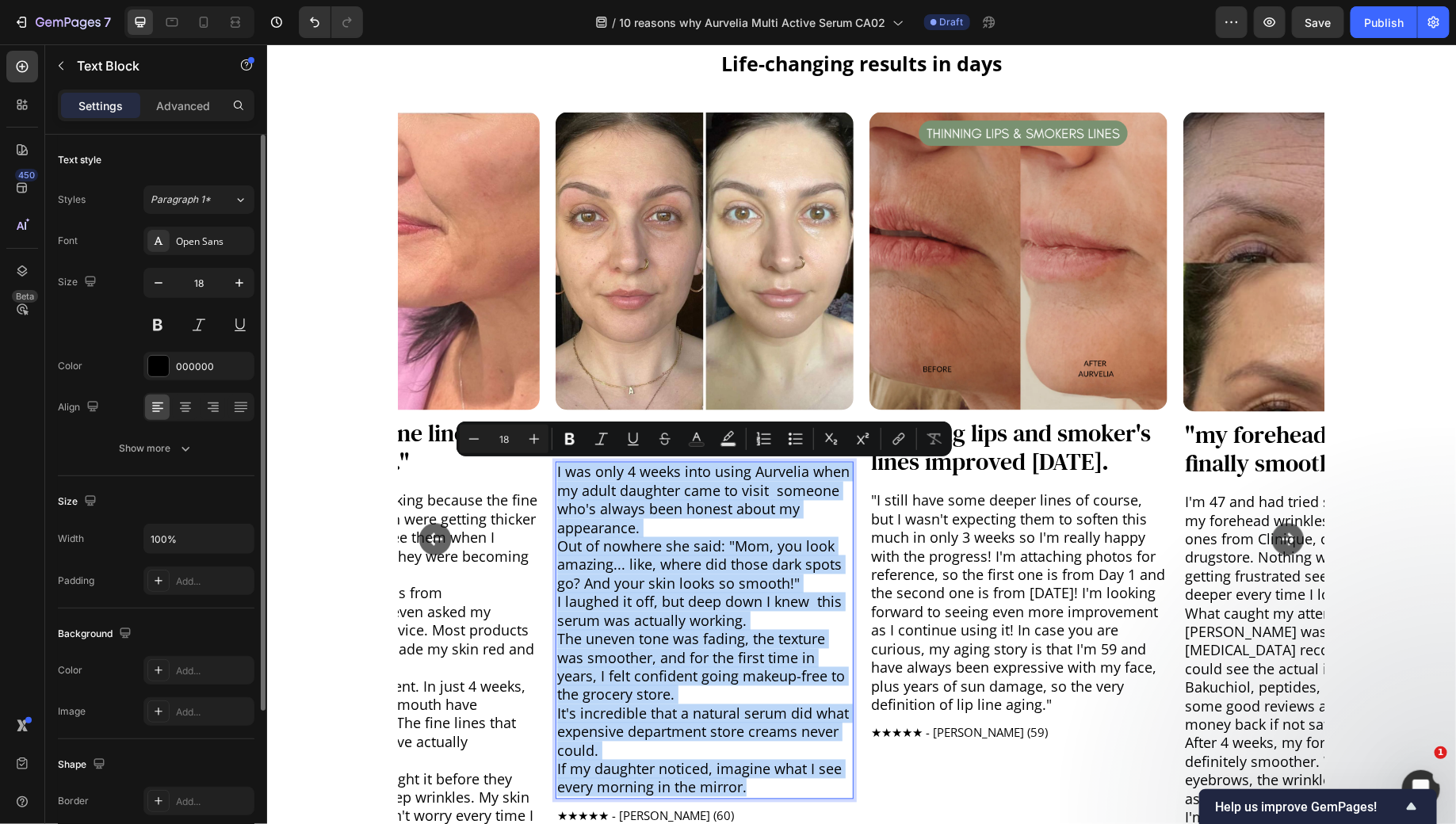
click at [608, 544] on p "Out of nowhere she said: "Mom, you look amazing... like, where did those dark s…" at bounding box center [704, 565] width 295 height 55
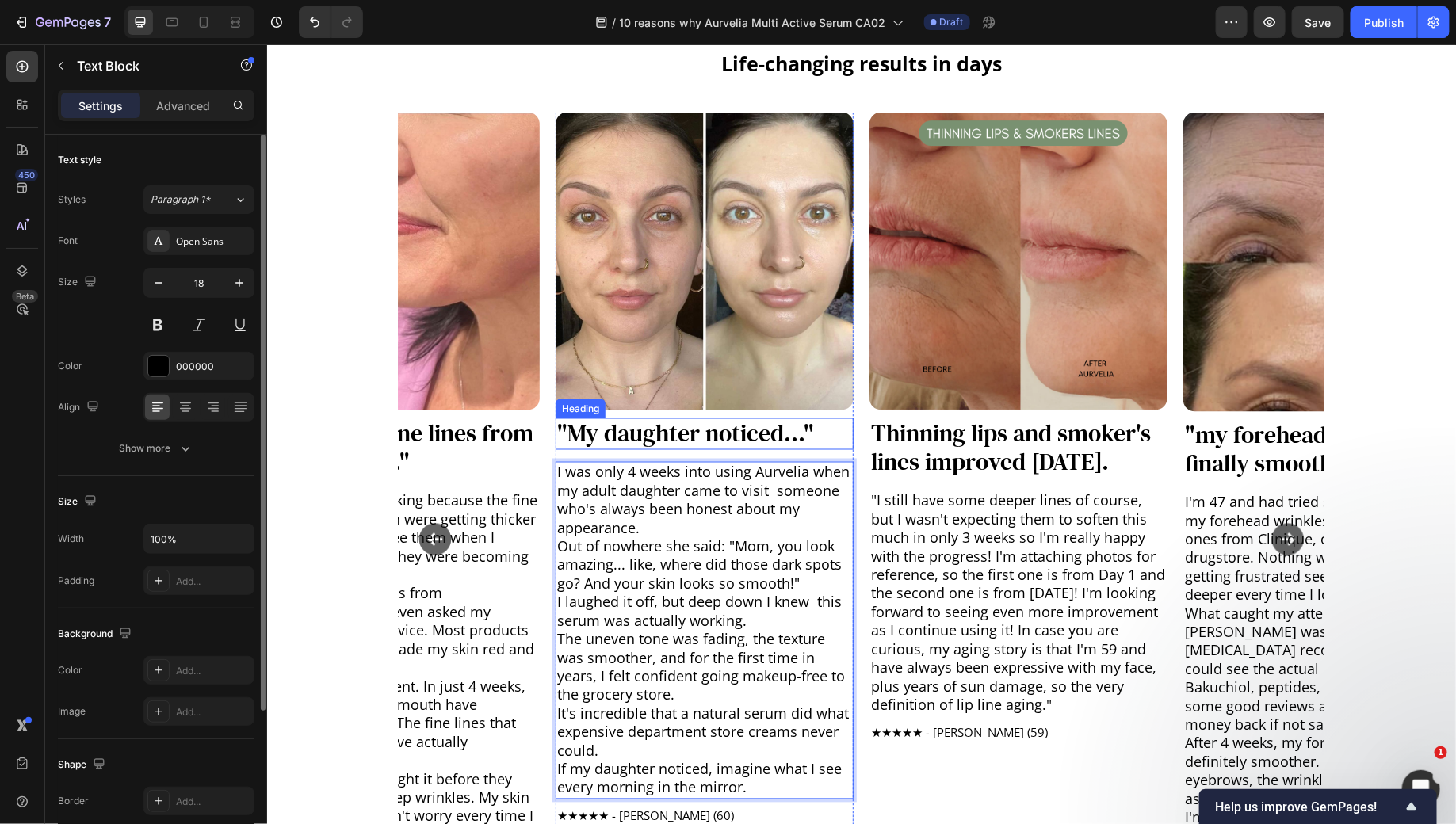
click at [599, 431] on p ""My daughter noticed..."" at bounding box center [704, 434] width 295 height 28
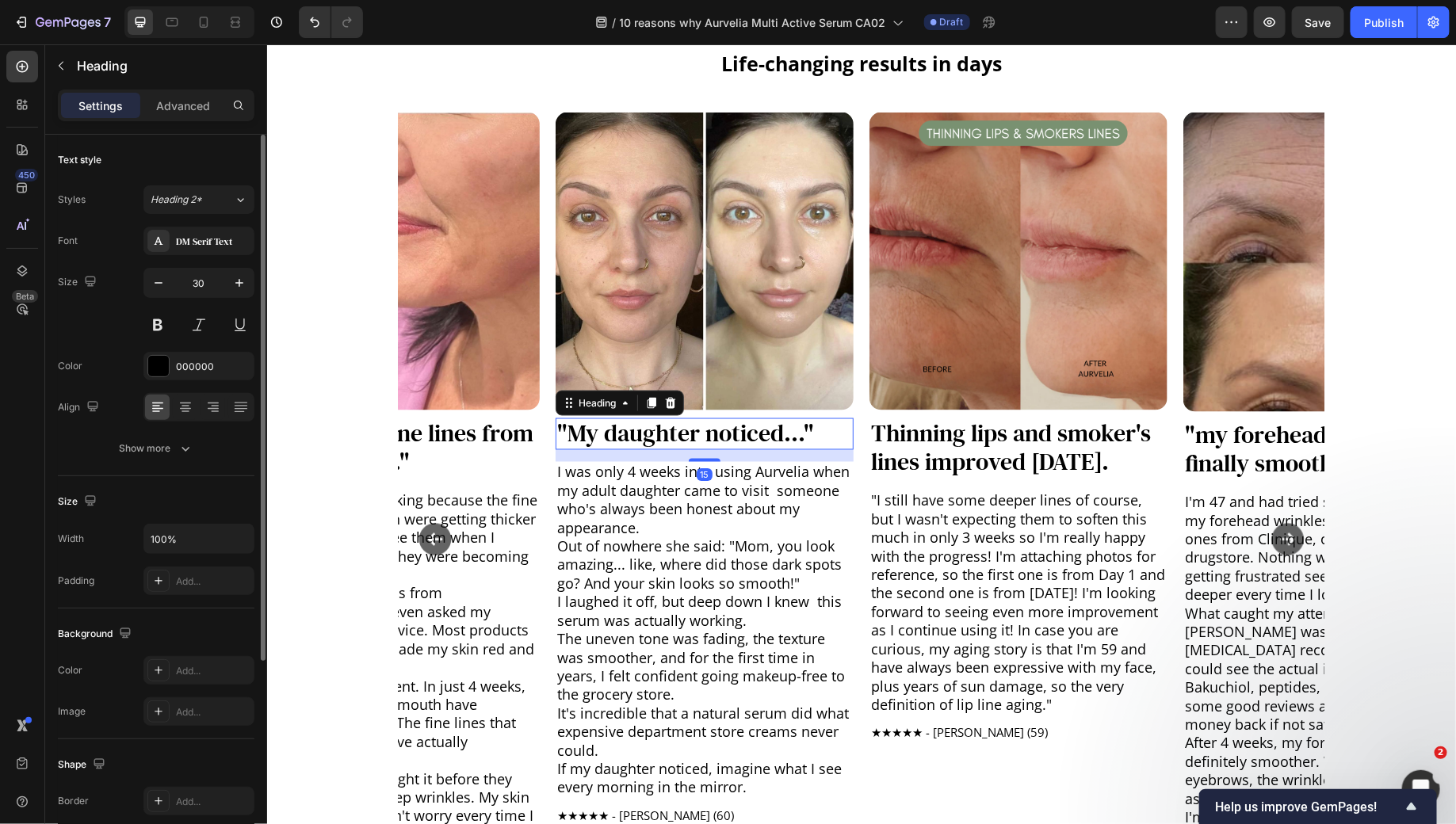
click at [599, 431] on p ""My daughter noticed..."" at bounding box center [704, 434] width 295 height 28
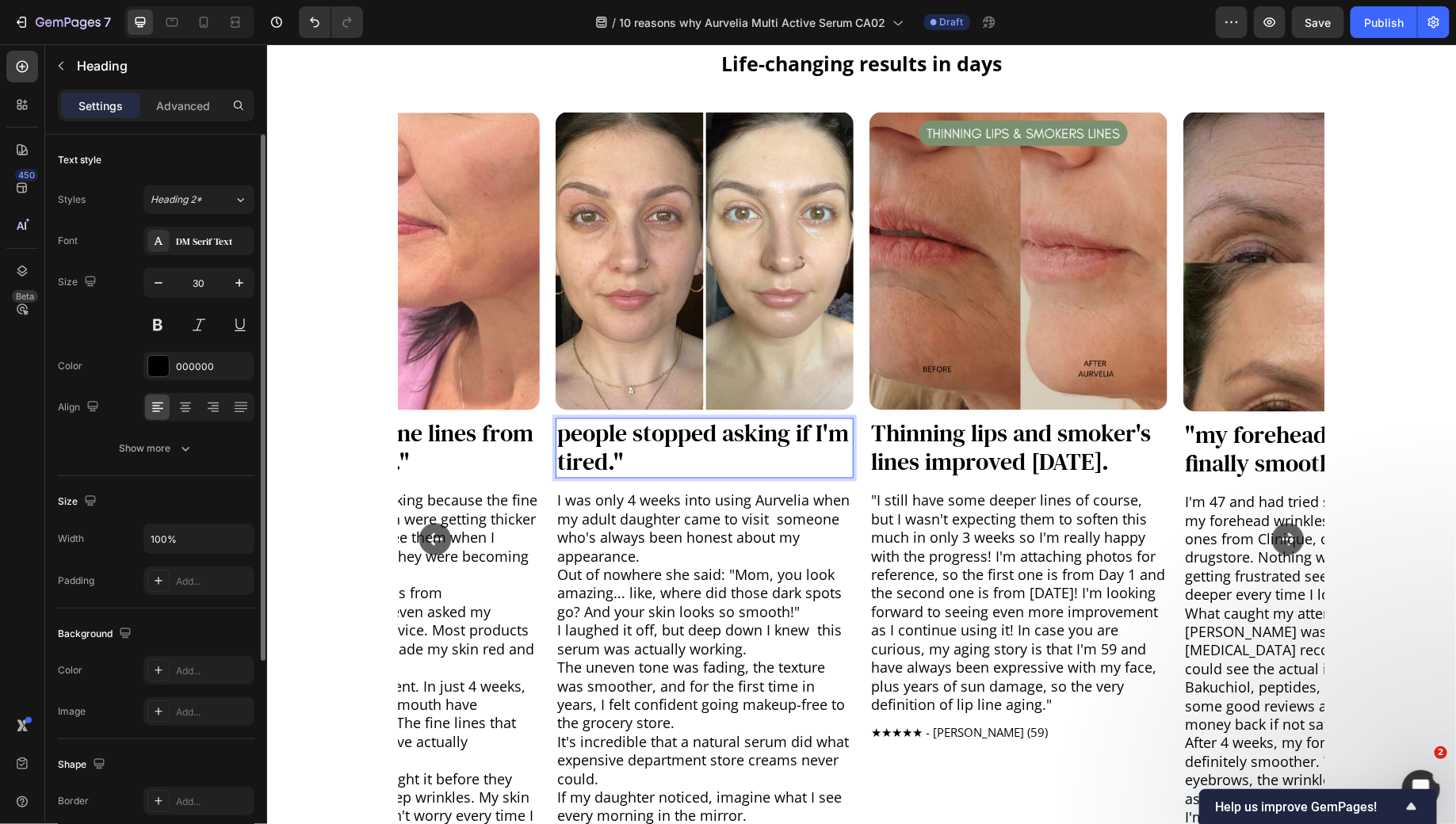
click at [564, 431] on p "people stopped asking if I'm tired."" at bounding box center [704, 448] width 295 height 57
click at [878, 439] on h3 "Thinning lips and smoker's lines improved [DATE]." at bounding box center [1017, 448] width 298 height 60
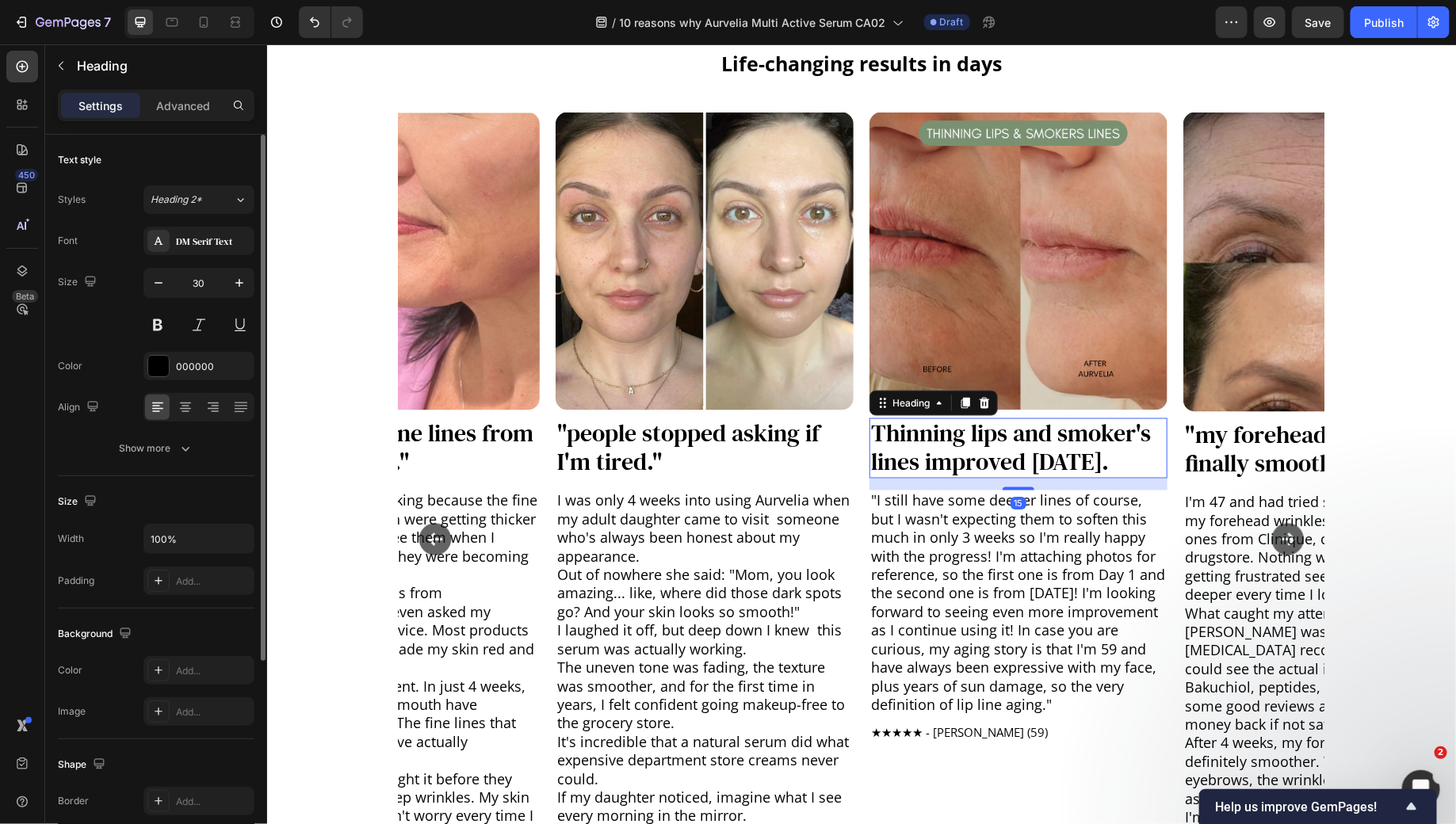
click at [877, 439] on h3 "Thinning lips and smoker's lines improved [DATE]." at bounding box center [1017, 448] width 298 height 60
click at [1142, 460] on p ""Thinning lips and smoker's lines improved [DATE]." at bounding box center [1017, 448] width 295 height 57
click at [1146, 460] on p ""Thinning lips and smoker's lines improved [DATE]." at bounding box center [1017, 448] width 295 height 57
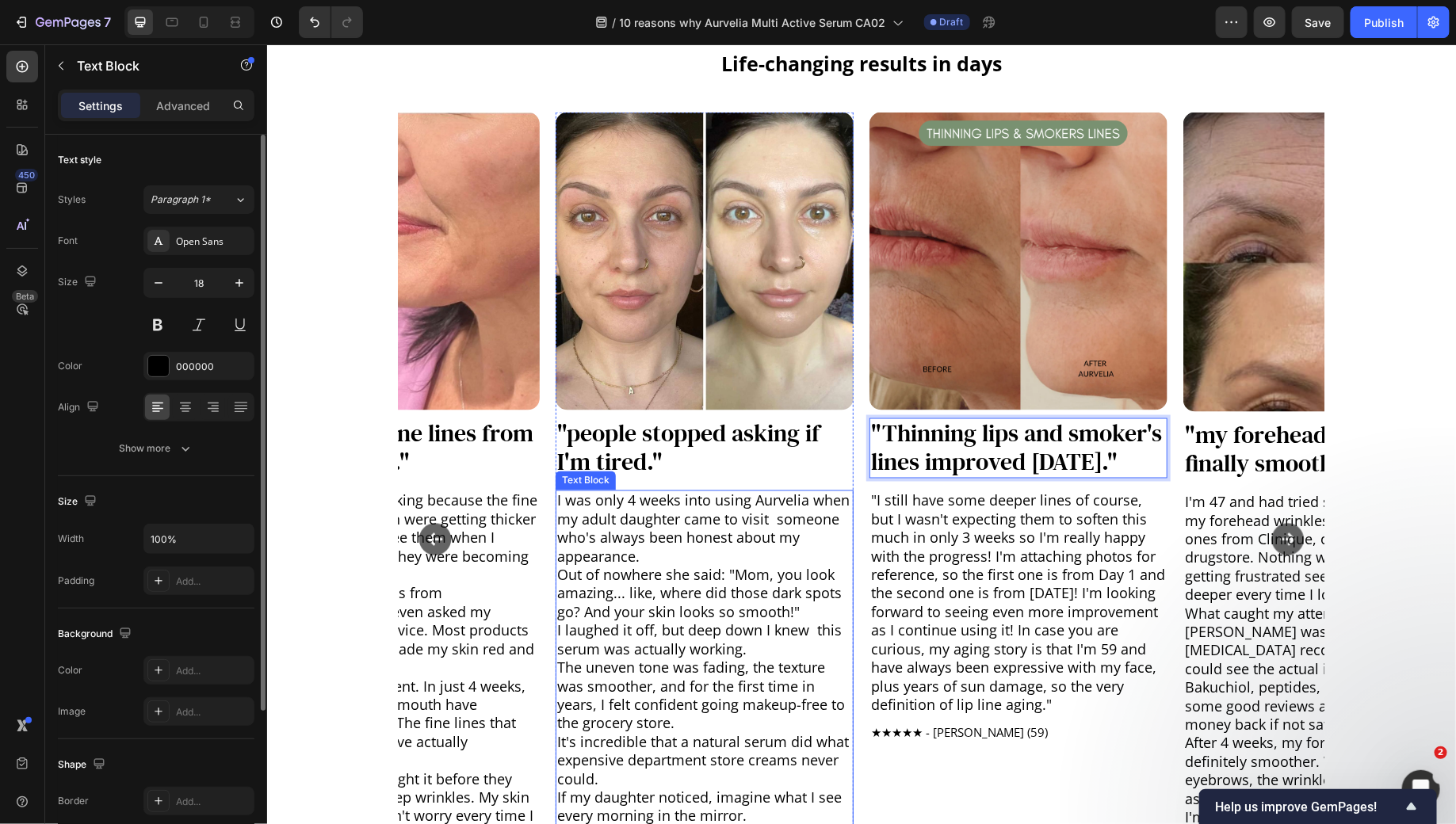
click at [669, 606] on p "Out of nowhere she said: "Mom, you look amazing... like, where did those dark s…" at bounding box center [704, 593] width 295 height 55
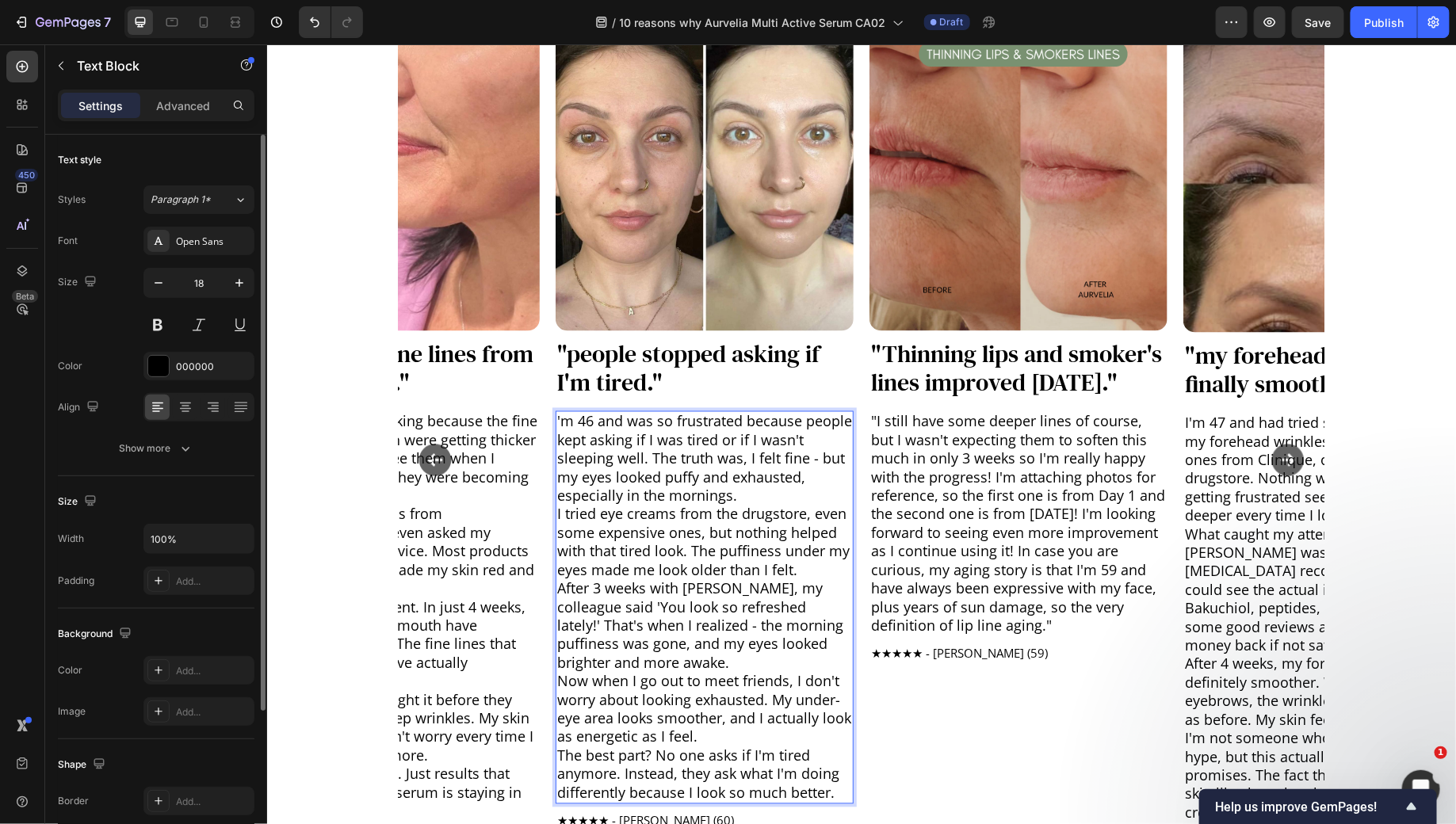
scroll to position [1167, 0]
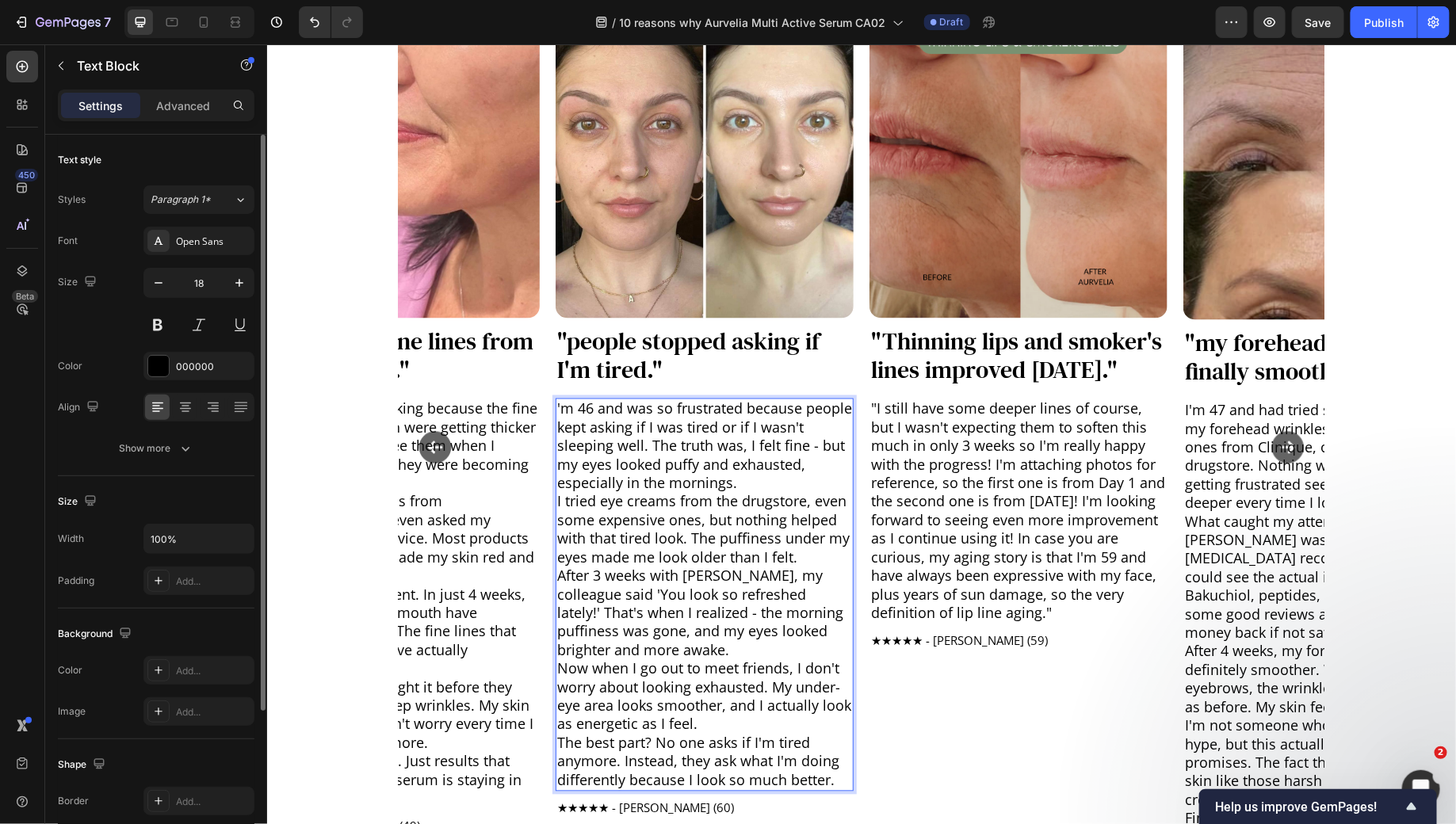
click at [816, 445] on p "'m 46 and was so frustrated because people kept asking if I was tired or if I w…" at bounding box center [704, 445] width 295 height 93
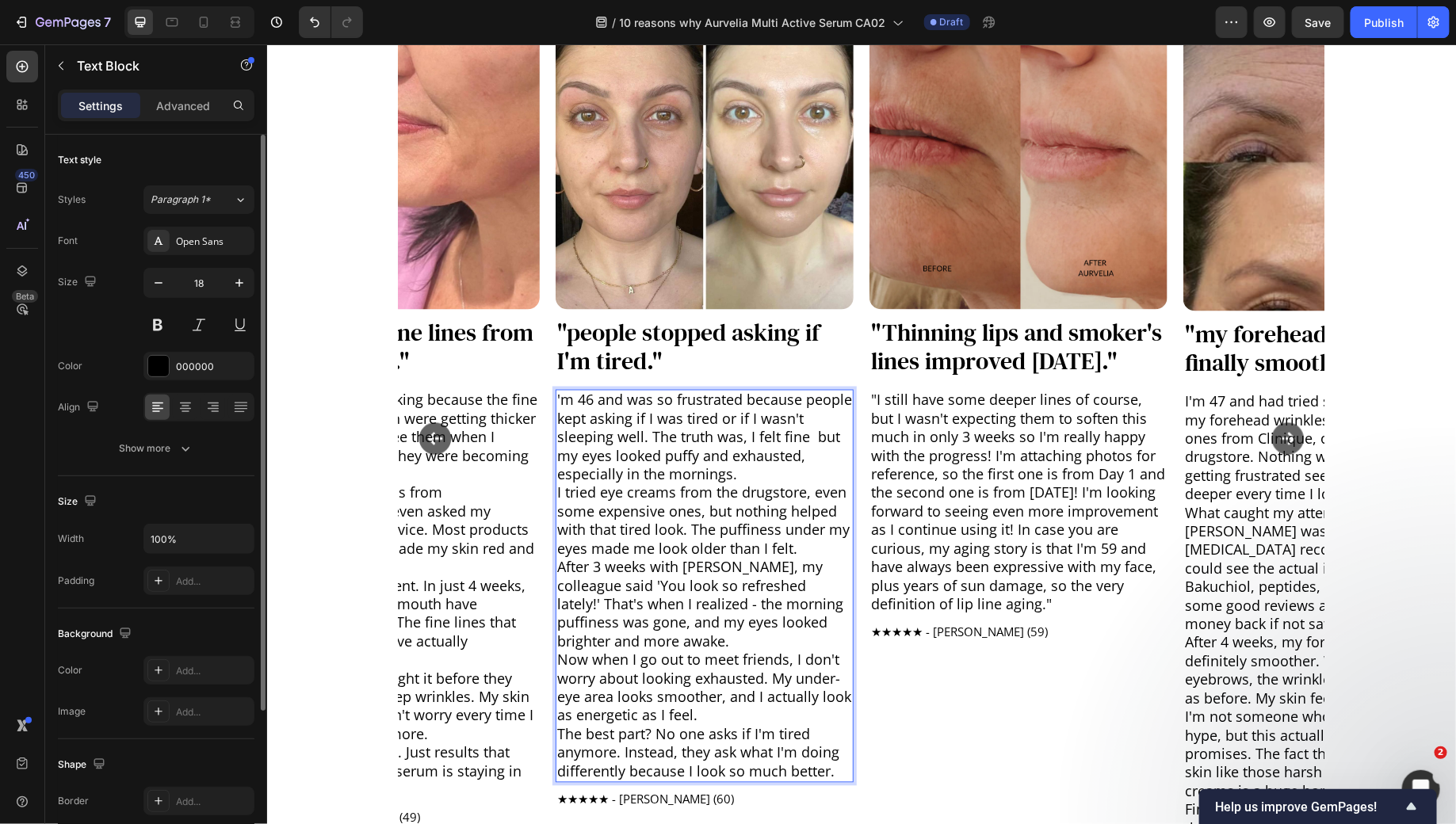
click at [770, 473] on p "'m 46 and was so frustrated because people kept asking if I was tired or if I w…" at bounding box center [704, 437] width 295 height 93
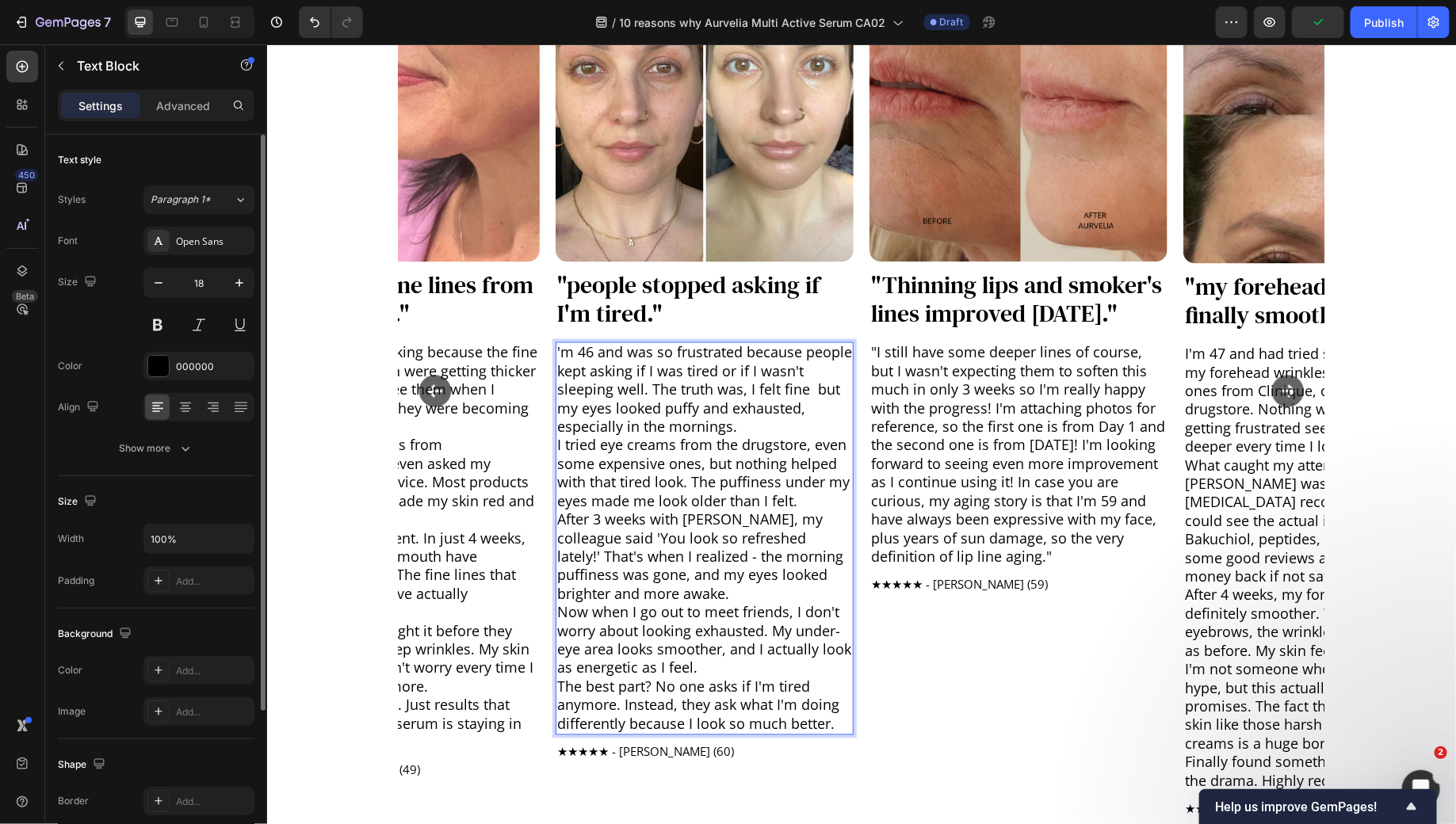
scroll to position [1233, 0]
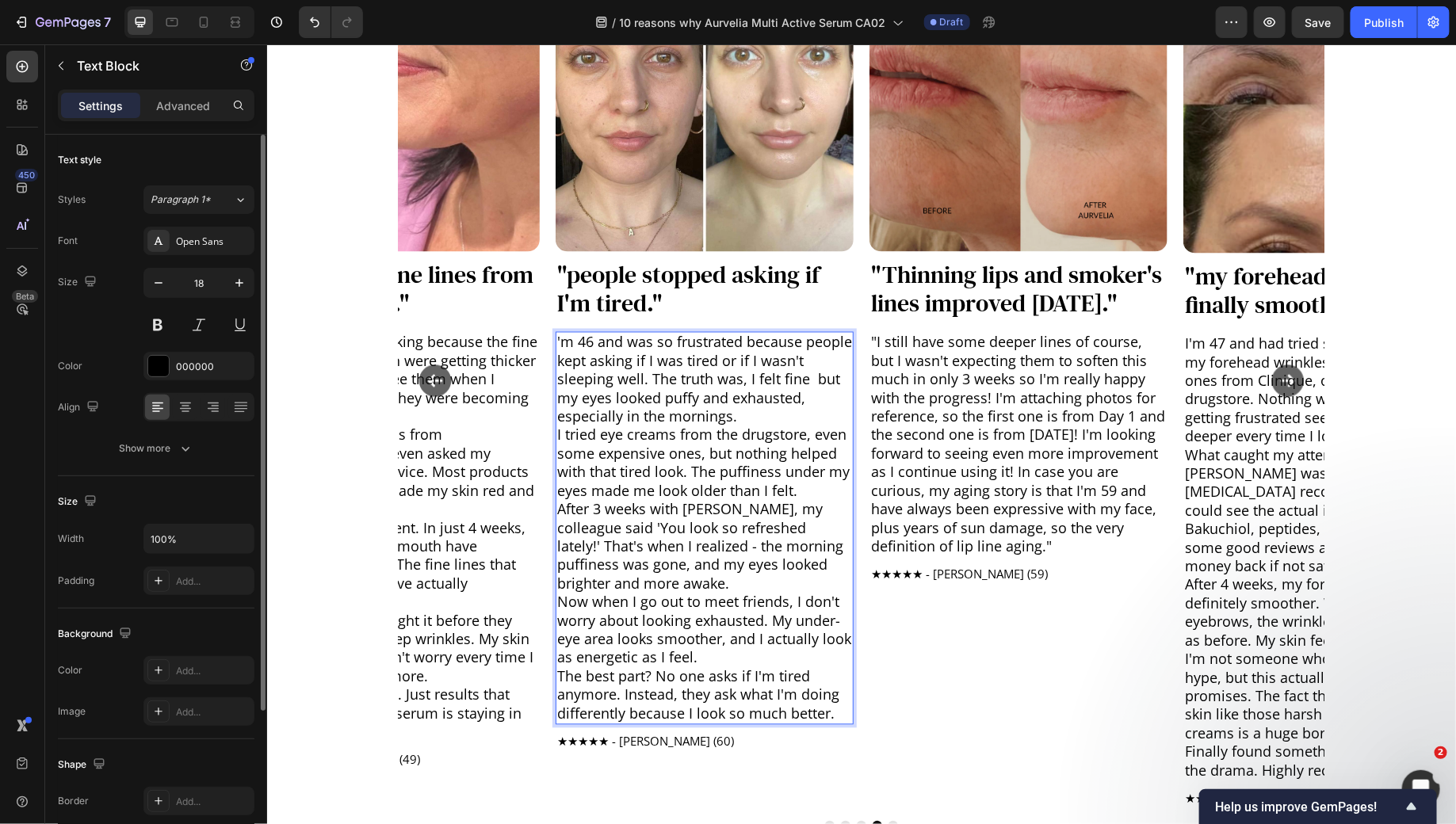
click at [663, 547] on p "After 3 weeks with [PERSON_NAME], my colleague said 'You look so refreshed late…" at bounding box center [704, 546] width 295 height 93
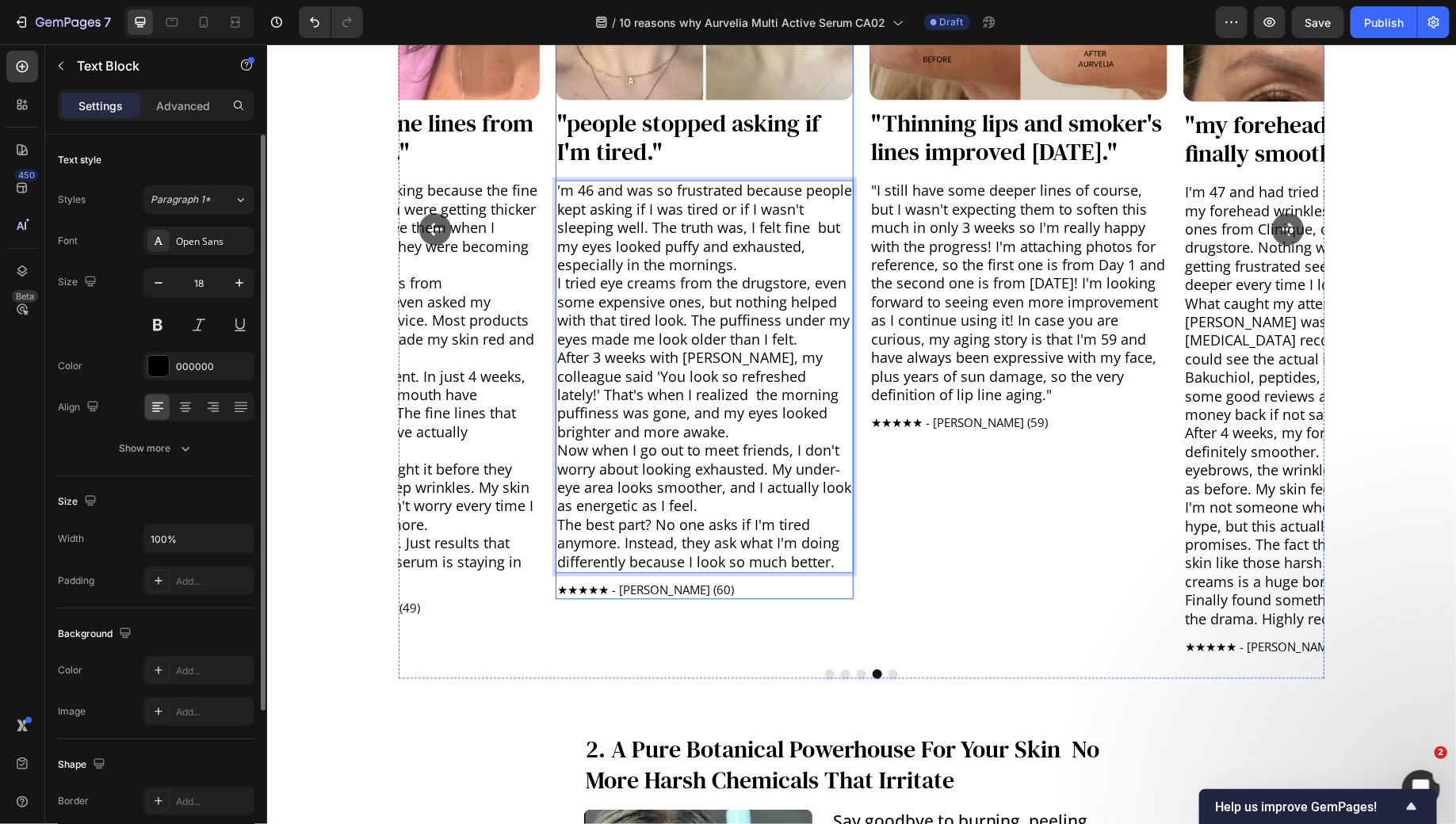
scroll to position [1399, 0]
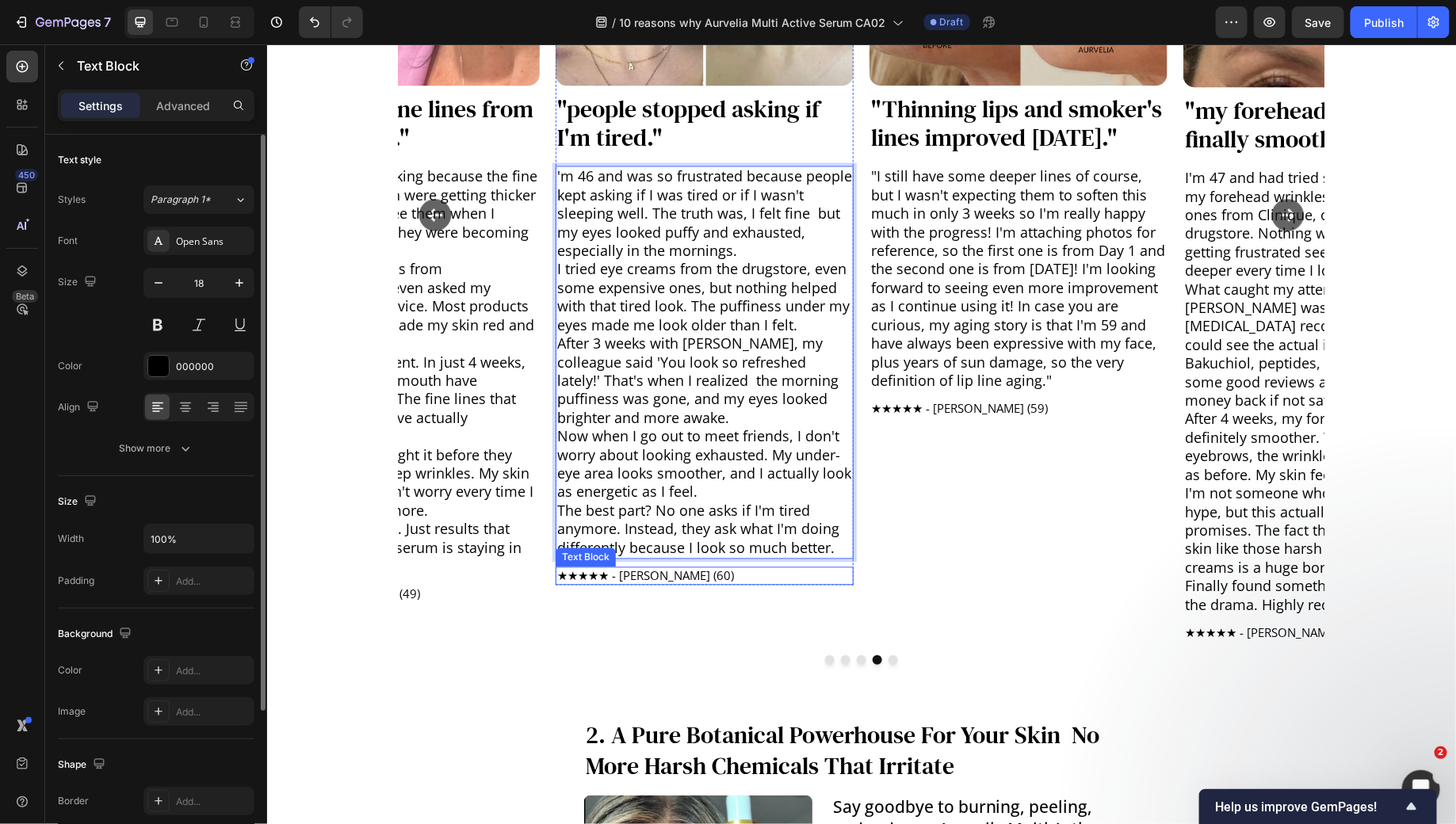
click at [674, 577] on p "★★★★★ - [PERSON_NAME] (60)" at bounding box center [704, 576] width 295 height 16
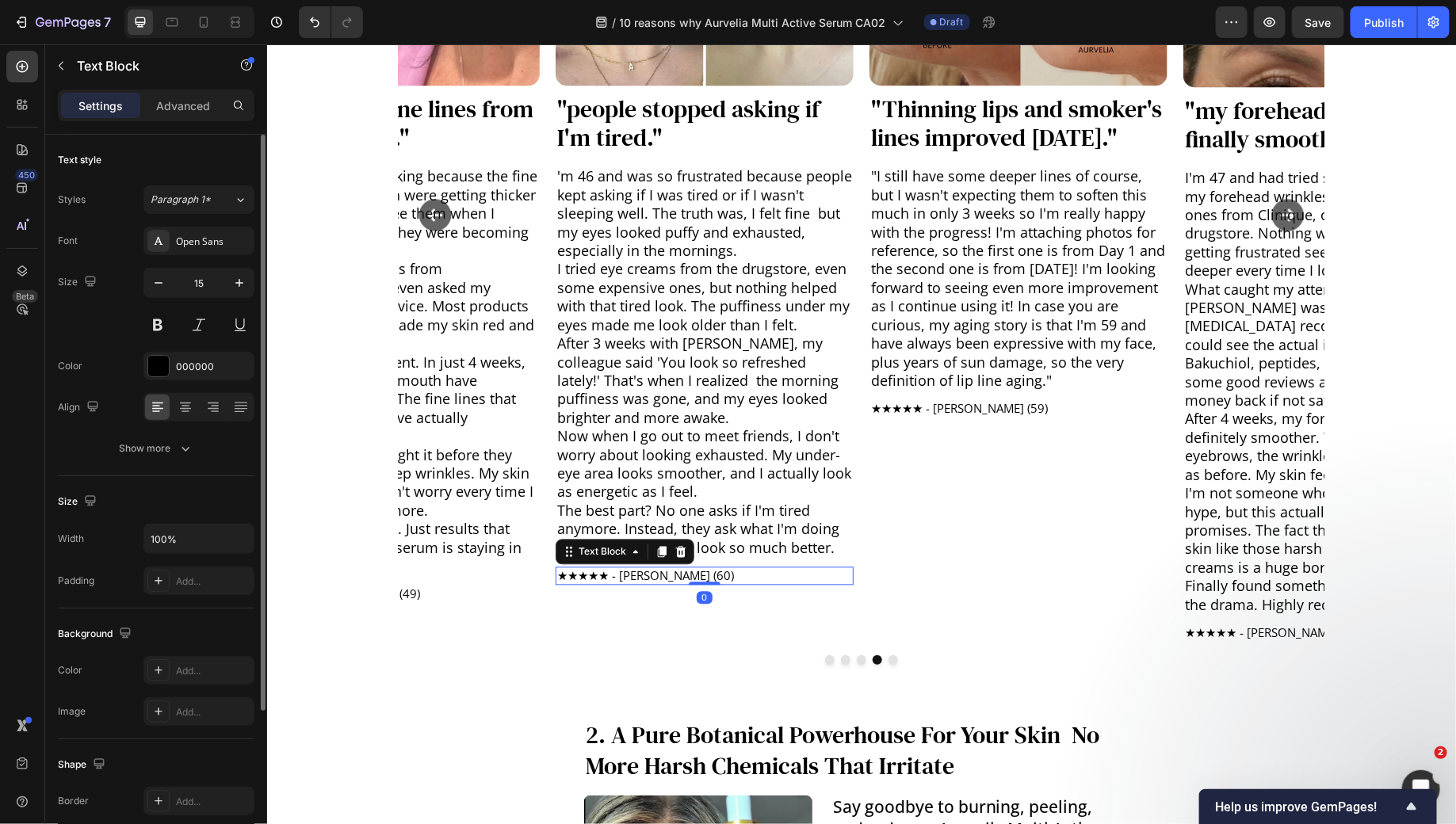
click at [674, 577] on p "★★★★★ - [PERSON_NAME] (60)" at bounding box center [704, 576] width 295 height 16
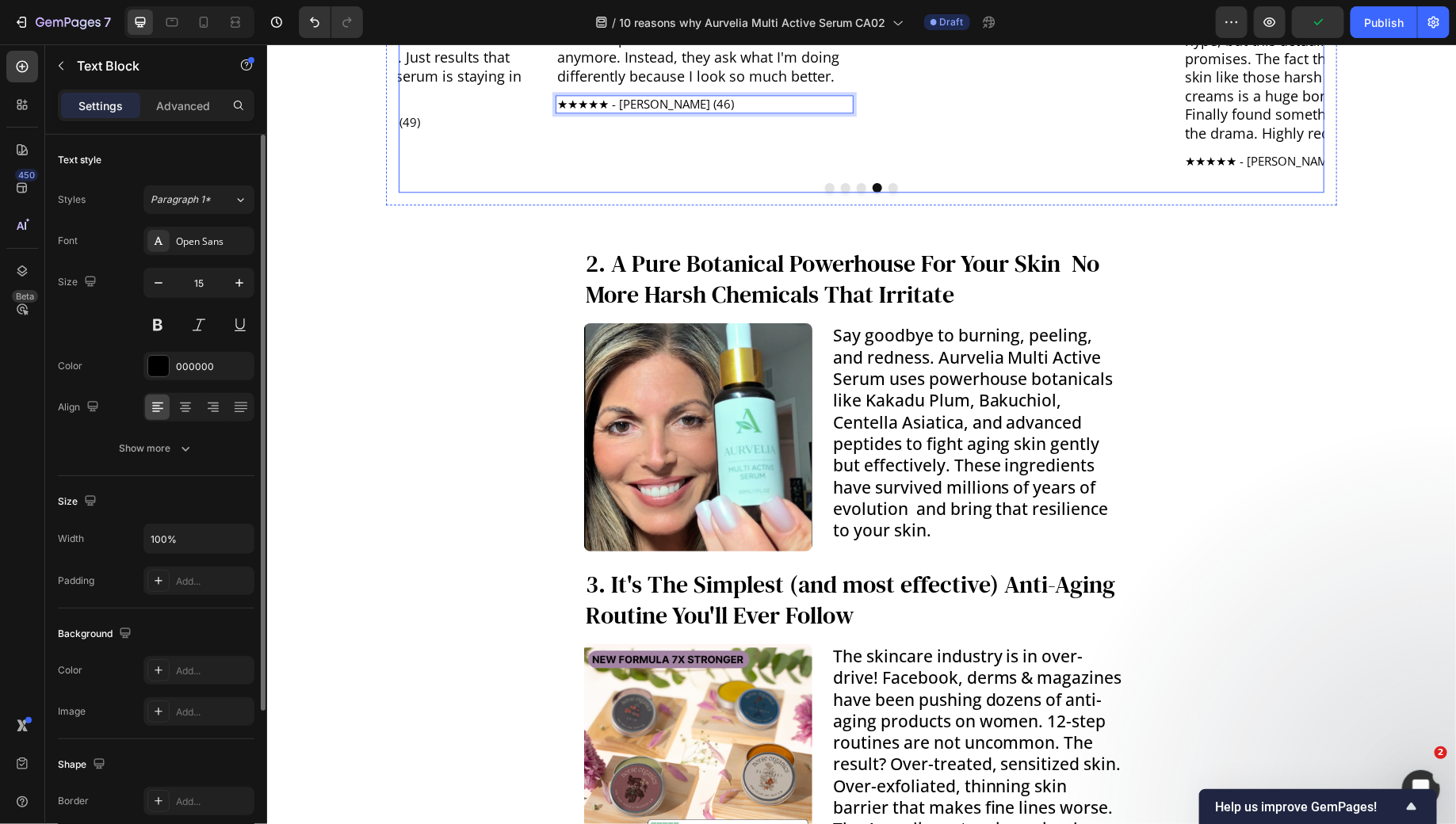
scroll to position [1879, 0]
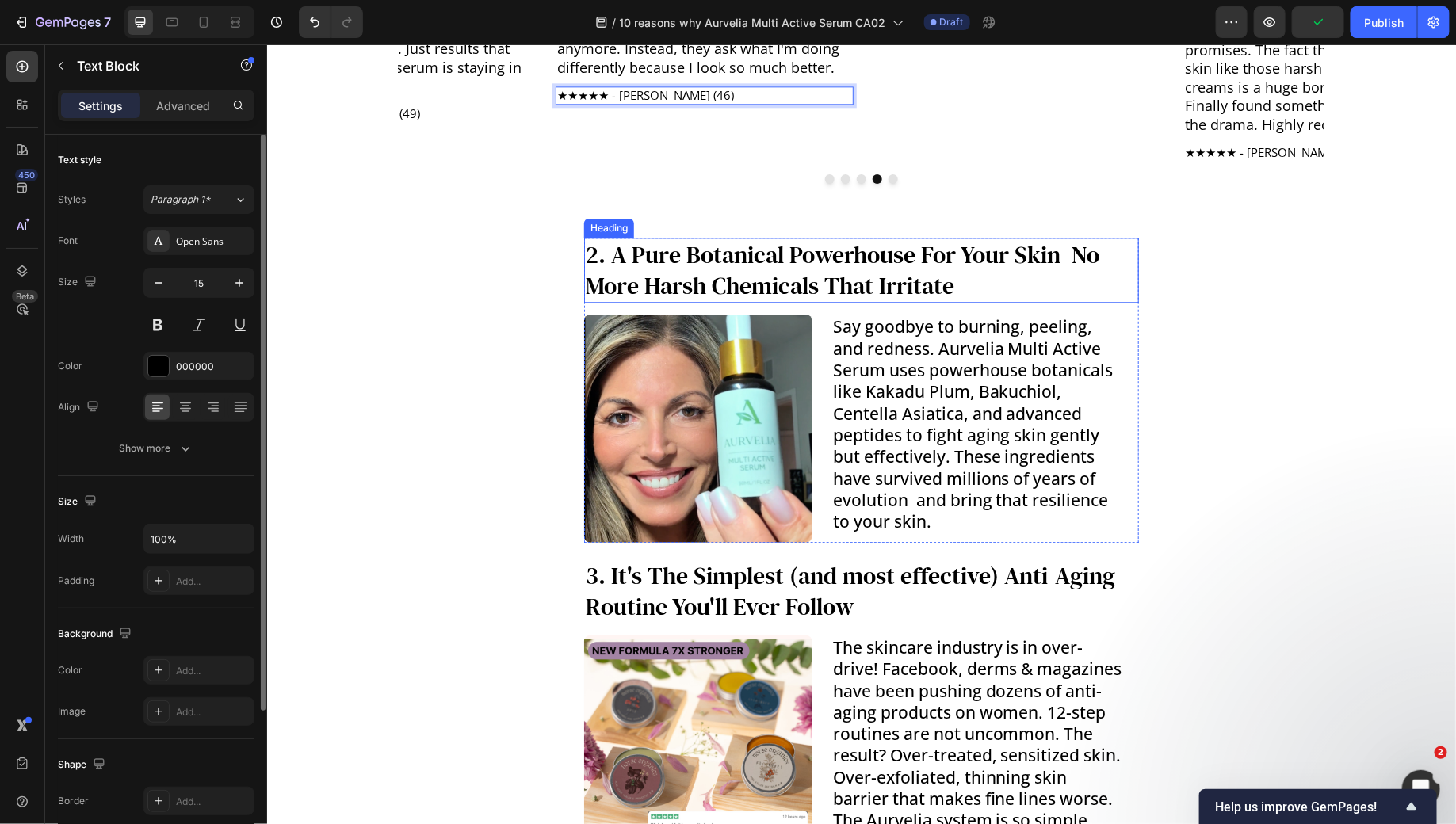
click at [837, 264] on h3 "2. A Pure Botanical Powerhouse For Your Skin No More Harsh Chemicals That Irrit…" at bounding box center [861, 270] width 555 height 65
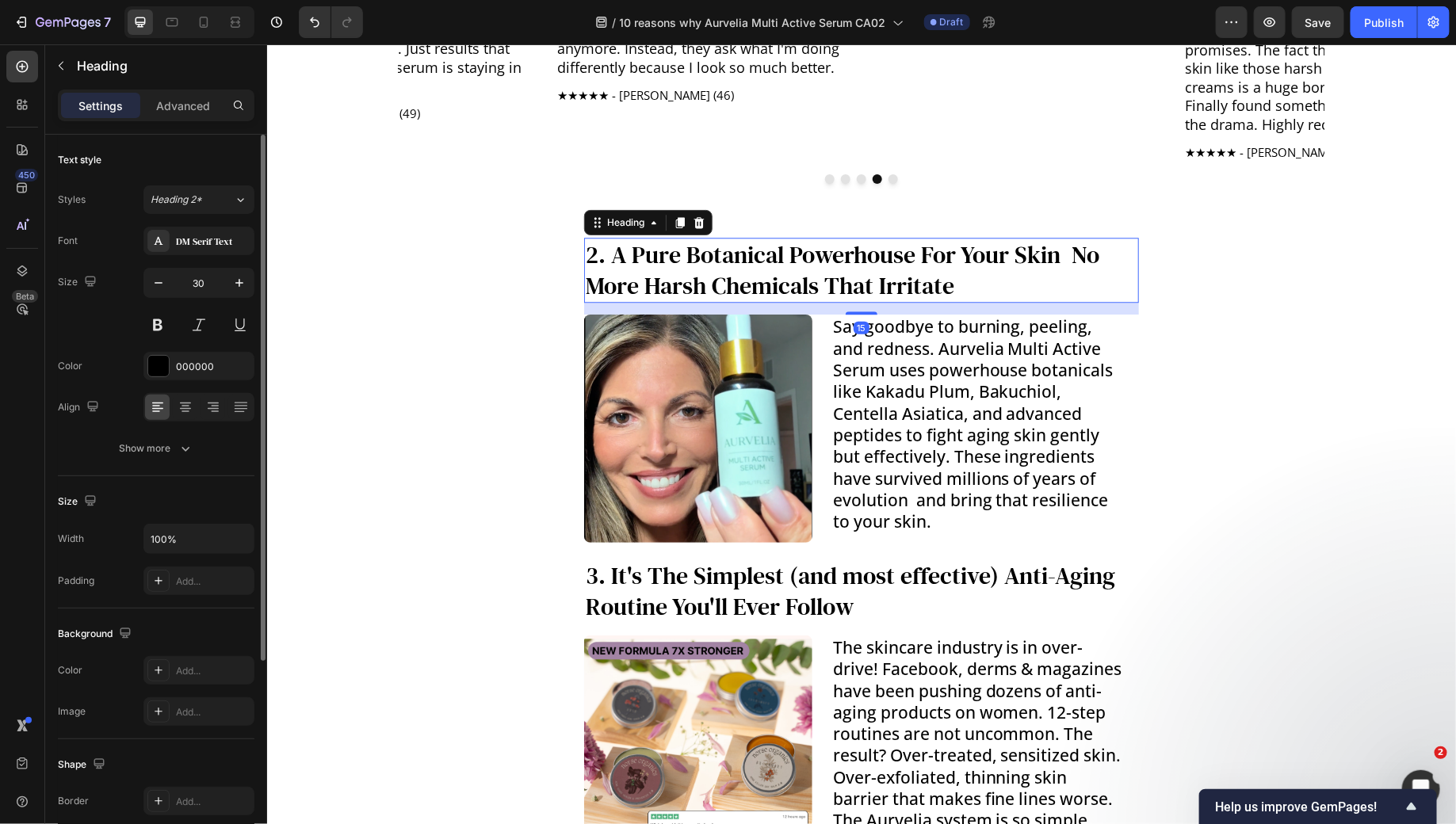
click at [837, 264] on h3 "2. A Pure Botanical Powerhouse For Your Skin No More Harsh Chemicals That Irrit…" at bounding box center [861, 270] width 555 height 65
click at [837, 264] on p "2. A Pure Botanical Powerhouse For Your Skin No More Harsh Chemicals That Irrit…" at bounding box center [861, 269] width 552 height 62
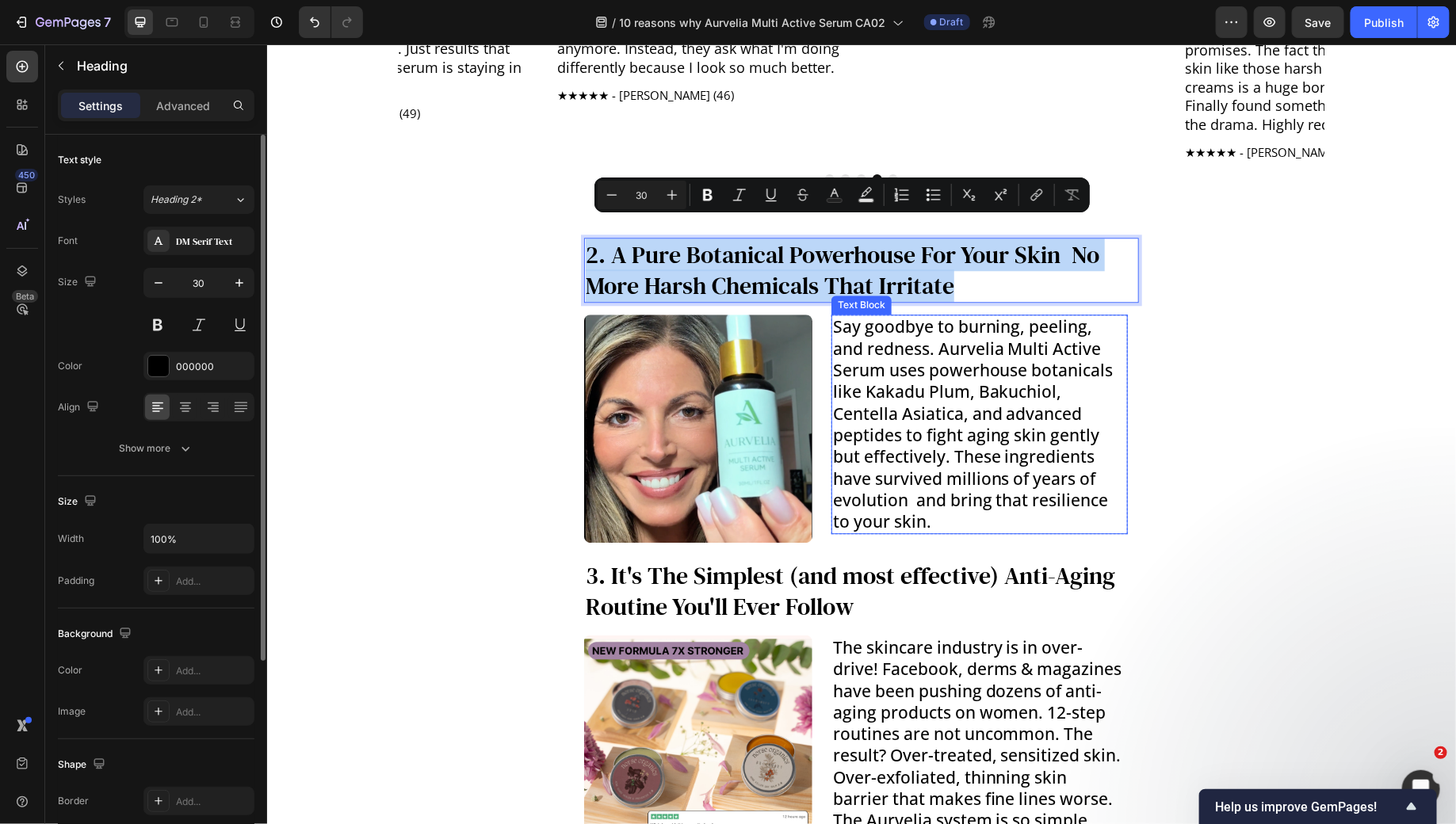
click at [919, 417] on p "Say goodbye to burning, peeling, and redness. Aurvelia Multi Active Serum uses …" at bounding box center [979, 423] width 293 height 216
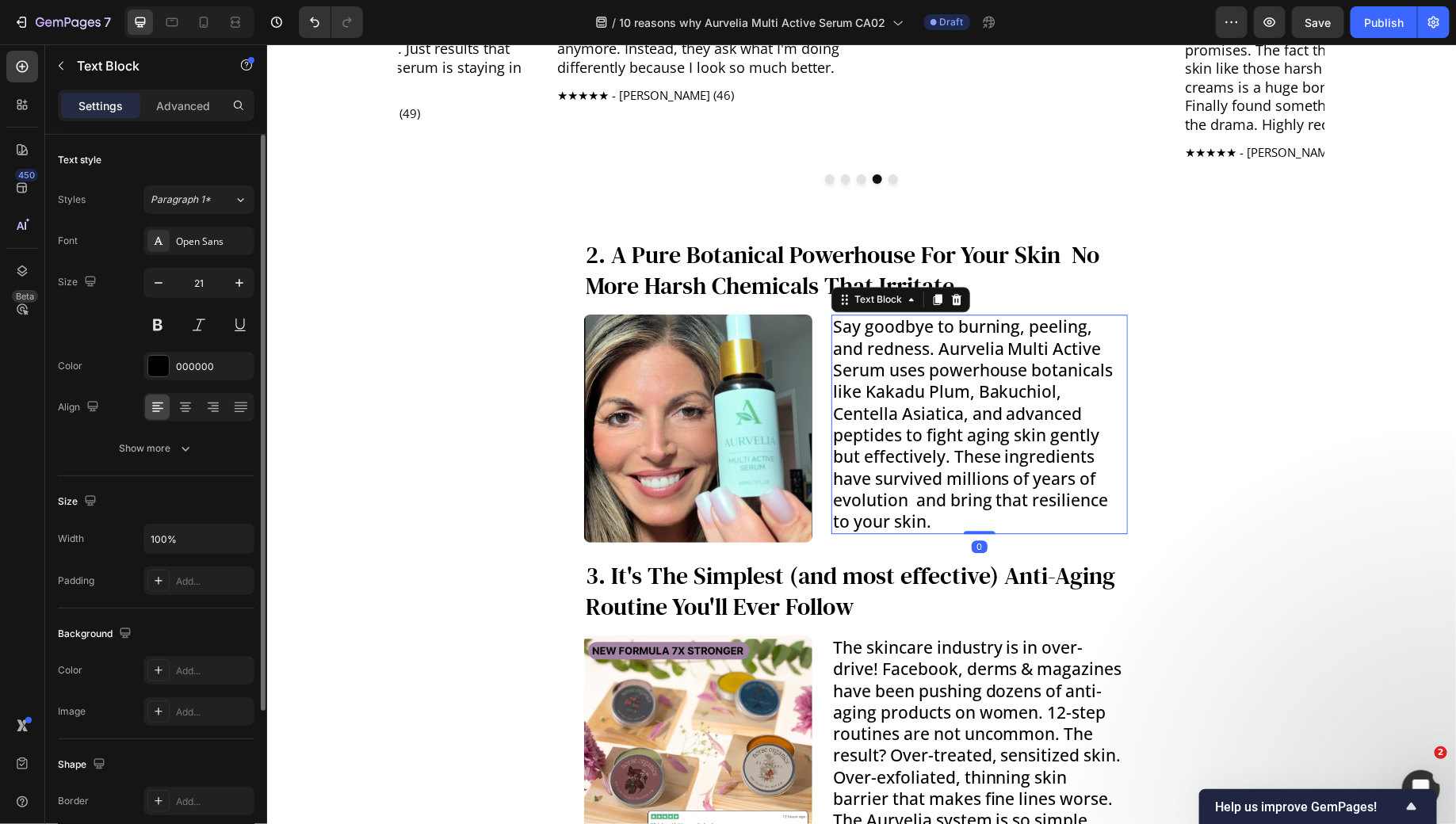
click at [919, 417] on p "Say goodbye to burning, peeling, and redness. Aurvelia Multi Active Serum uses …" at bounding box center [979, 423] width 293 height 216
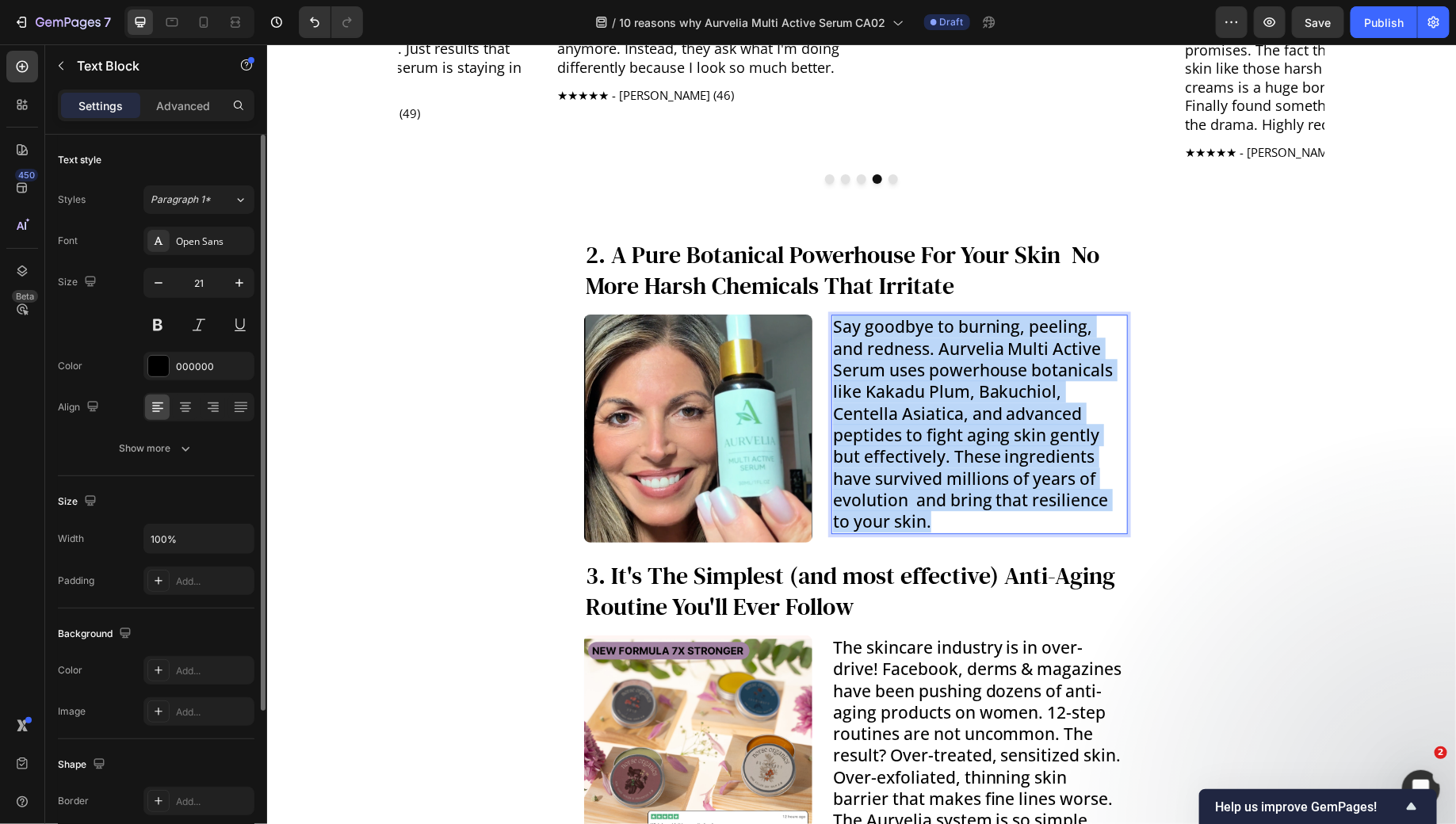
click at [919, 417] on p "Say goodbye to burning, peeling, and redness. Aurvelia Multi Active Serum uses …" at bounding box center [979, 423] width 293 height 216
click at [642, 254] on p "2. A Pure Botanical Powerhouse For Your Skin No More Harsh Chemicals That Irrit…" at bounding box center [861, 269] width 552 height 62
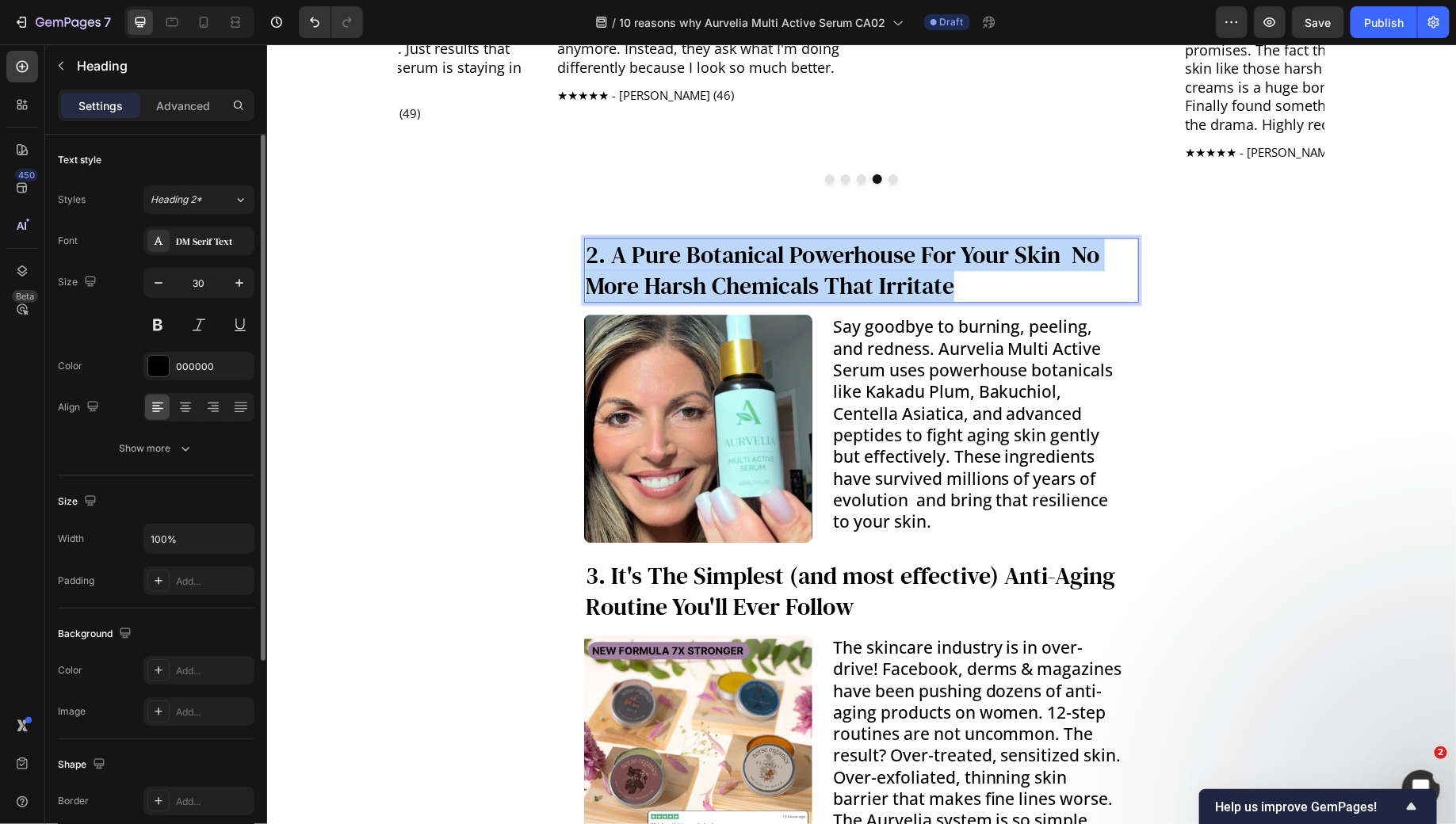
click at [642, 254] on p "2. A Pure Botanical Powerhouse For Your Skin No More Harsh Chemicals That Irrit…" at bounding box center [861, 269] width 552 height 62
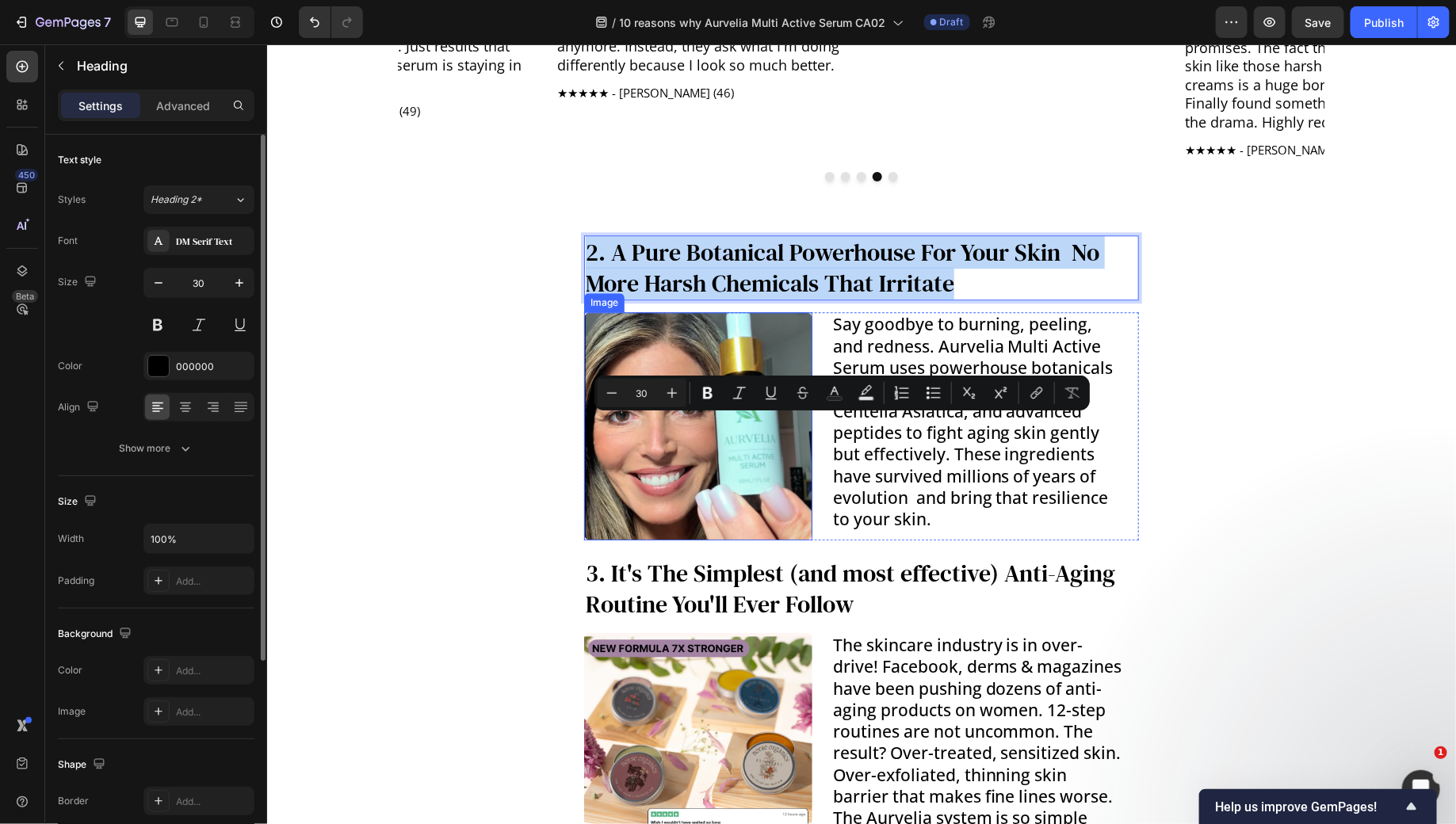
scroll to position [2001, 0]
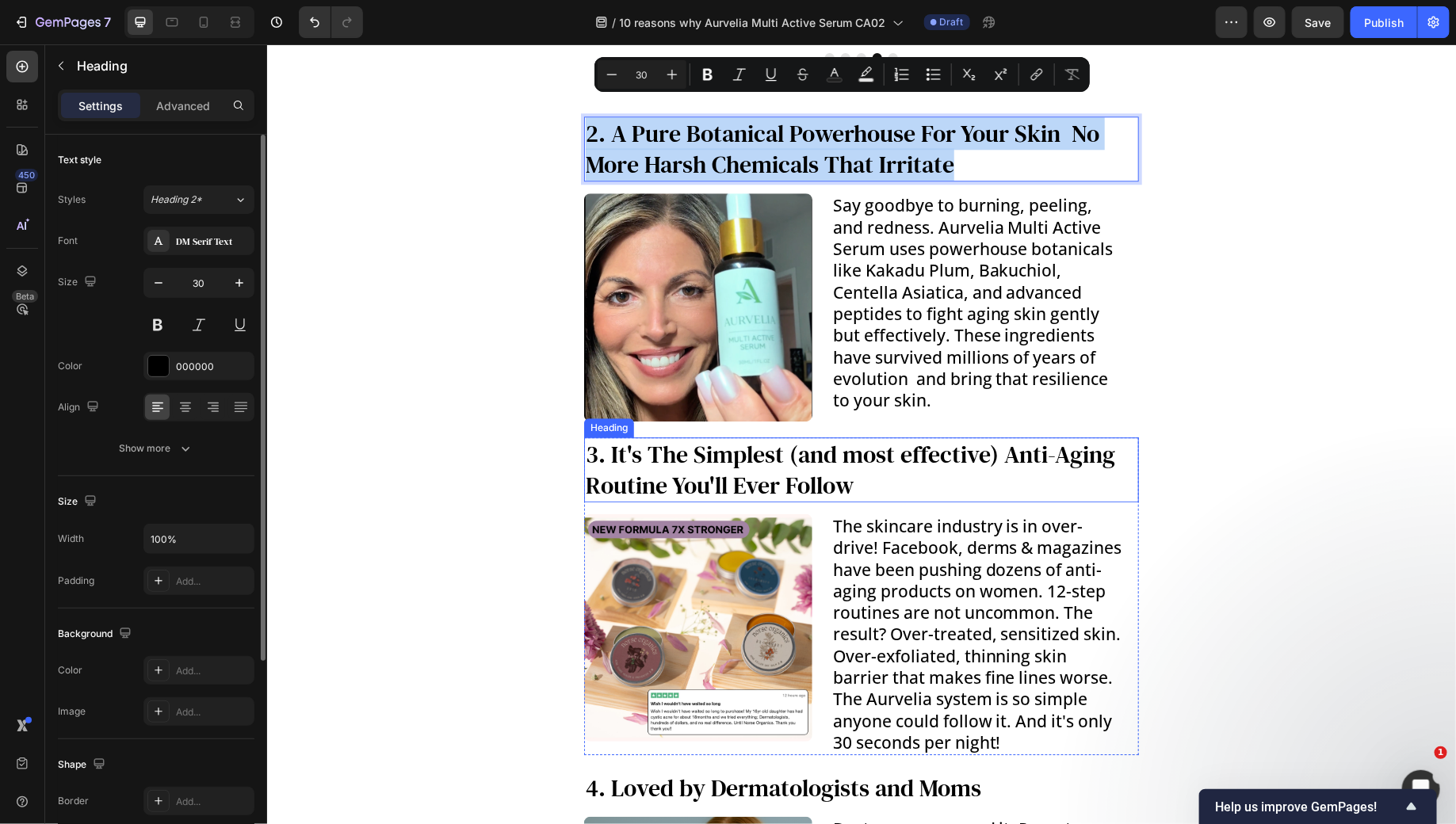
click at [732, 452] on h3 "3. It's The Simplest (and most effective) Anti-Aging Routine You'll Ever Follow" at bounding box center [861, 470] width 555 height 65
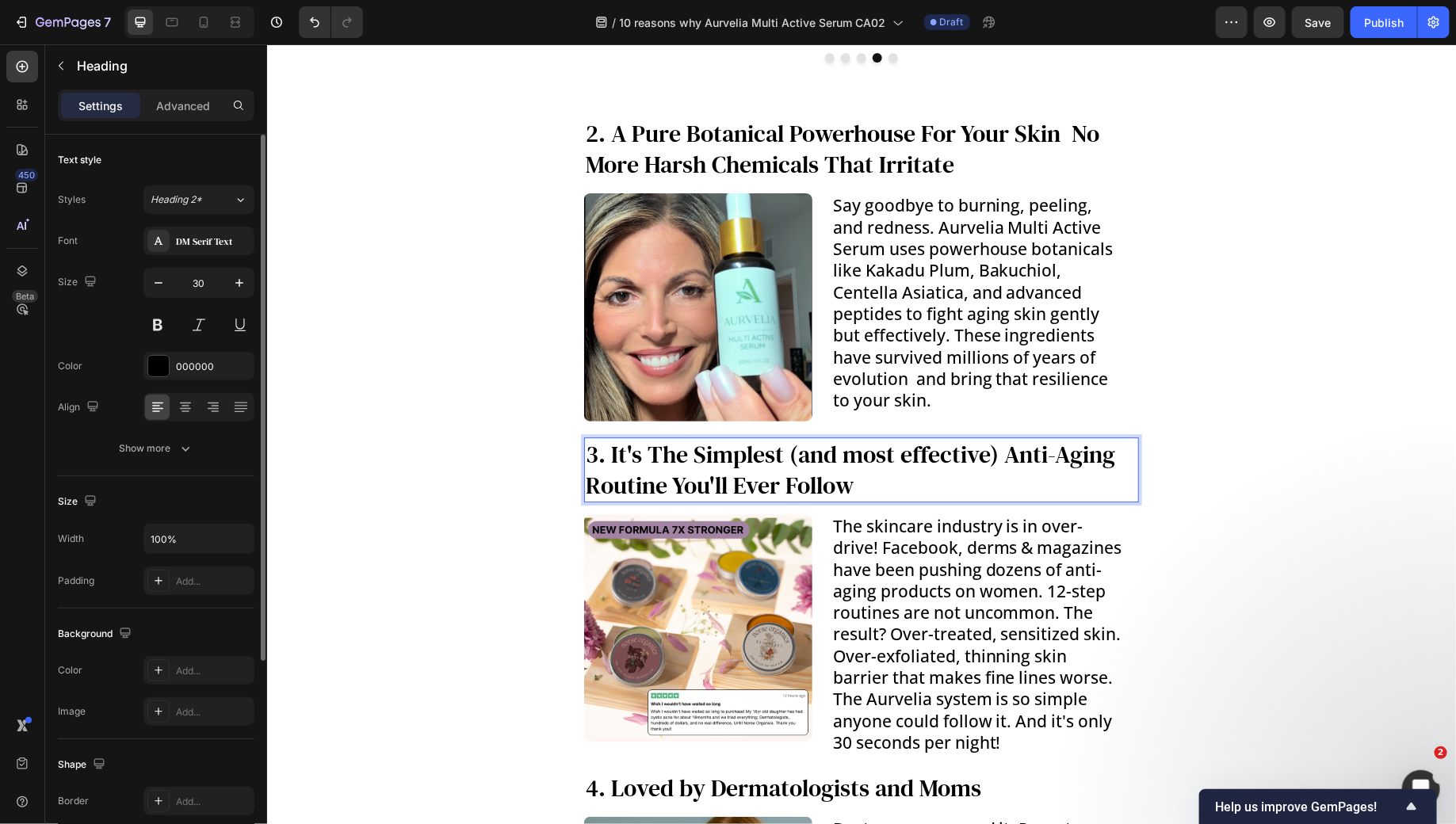
click at [732, 452] on h3 "3. It's The Simplest (and most effective) Anti-Aging Routine You'll Ever Follow" at bounding box center [861, 470] width 555 height 65
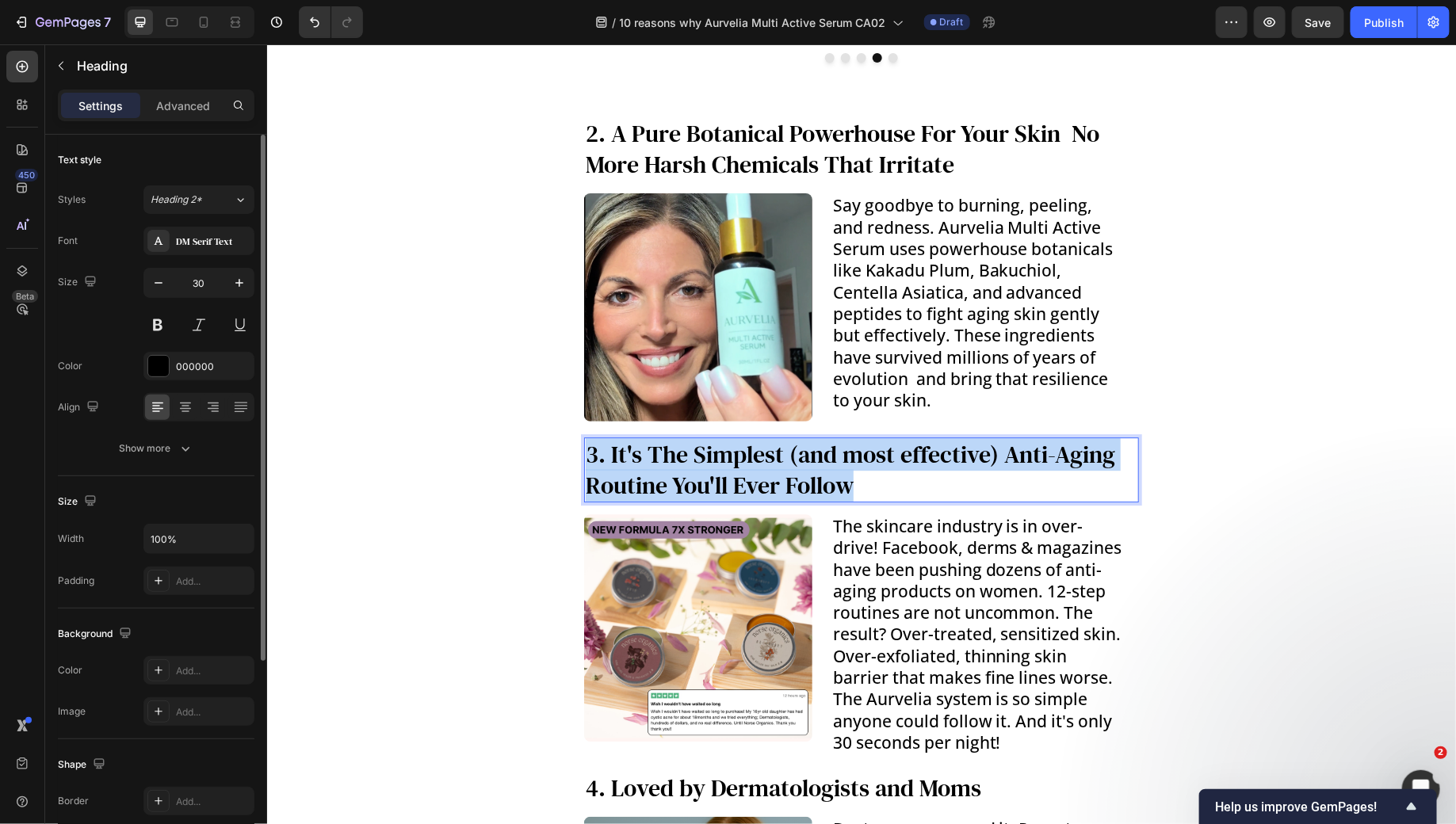
click at [732, 452] on p "3. It's The Simplest (and most effective) Anti-Aging Routine You'll Ever Follow" at bounding box center [861, 469] width 552 height 62
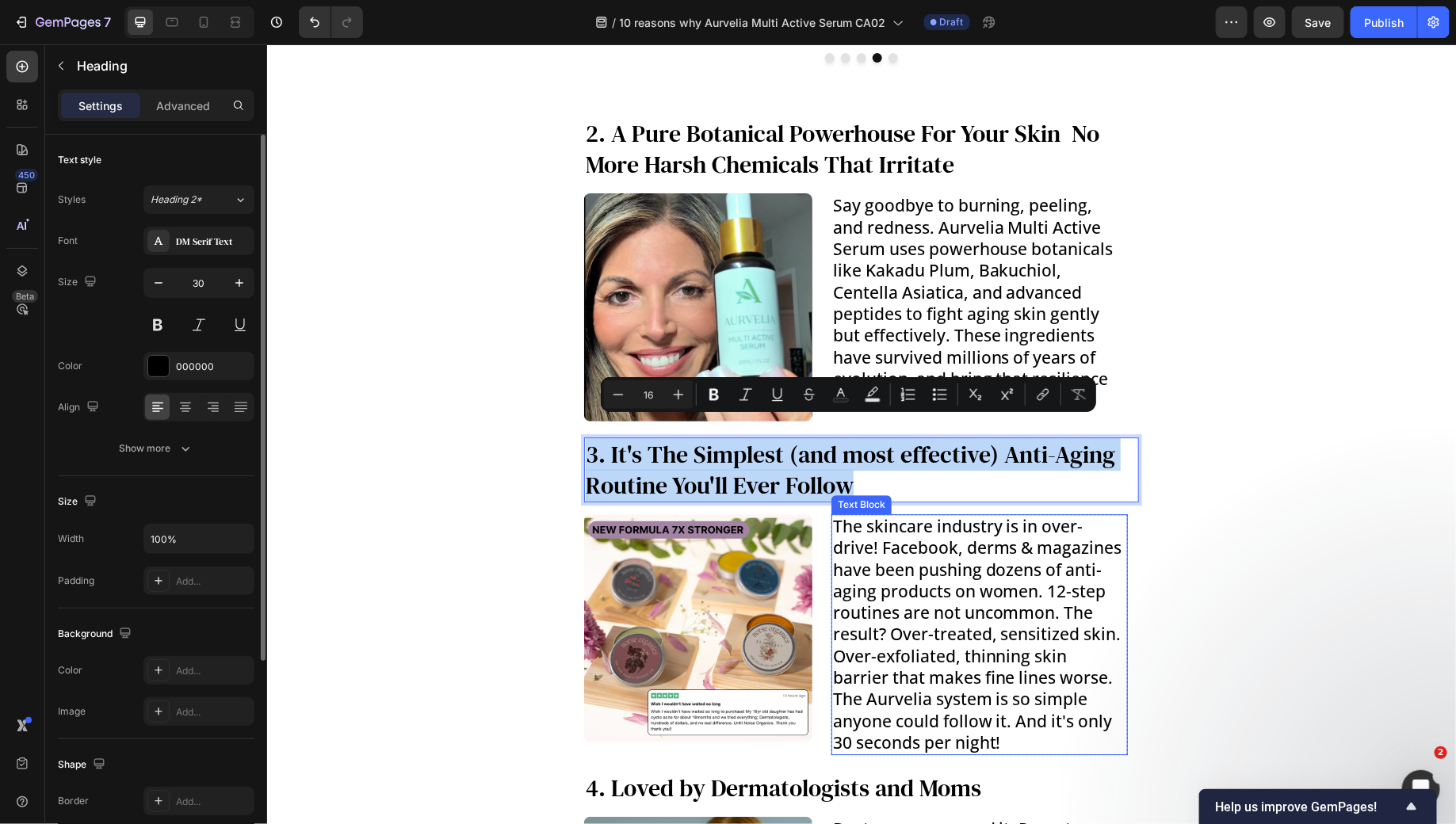
click at [891, 628] on p "The skincare industry is in over-drive! Facebook, derms & magazines have been p…" at bounding box center [979, 633] width 293 height 237
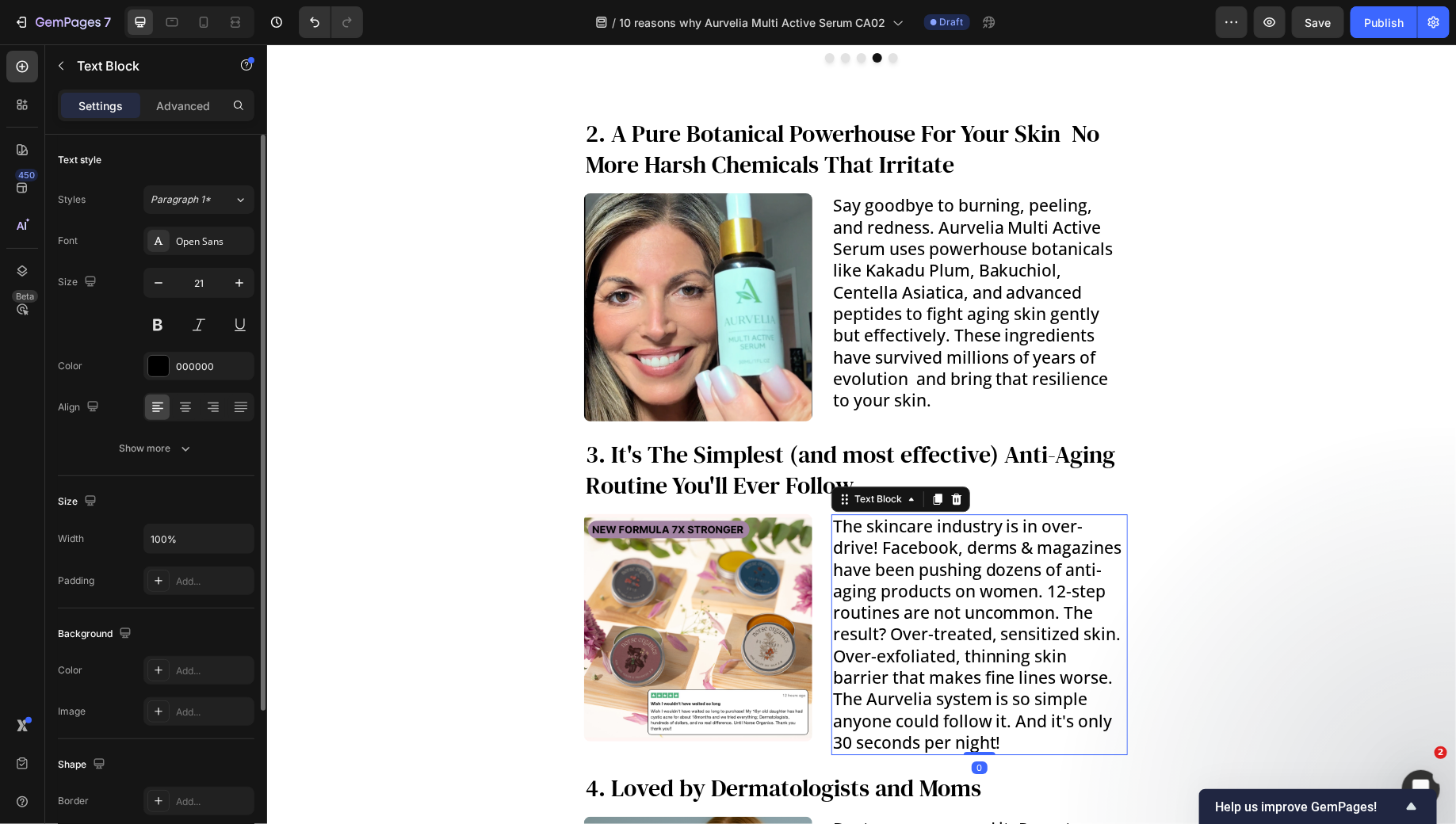
click at [891, 628] on p "The skincare industry is in over-drive! Facebook, derms & magazines have been p…" at bounding box center [979, 633] width 293 height 237
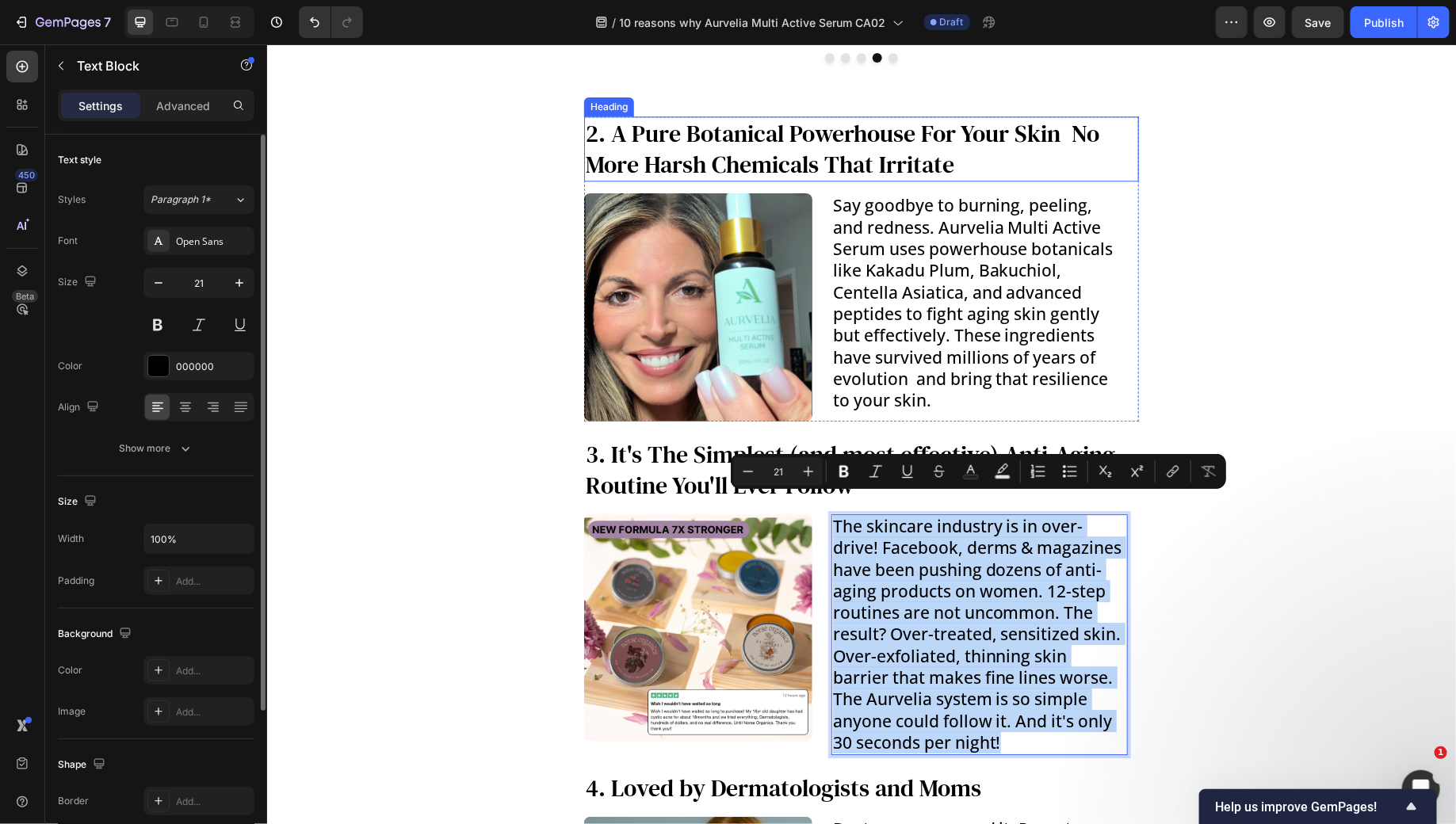
click at [718, 117] on p "2. A Pure Botanical Powerhouse For Your Skin No More Harsh Chemicals That Irrit…" at bounding box center [861, 148] width 552 height 62
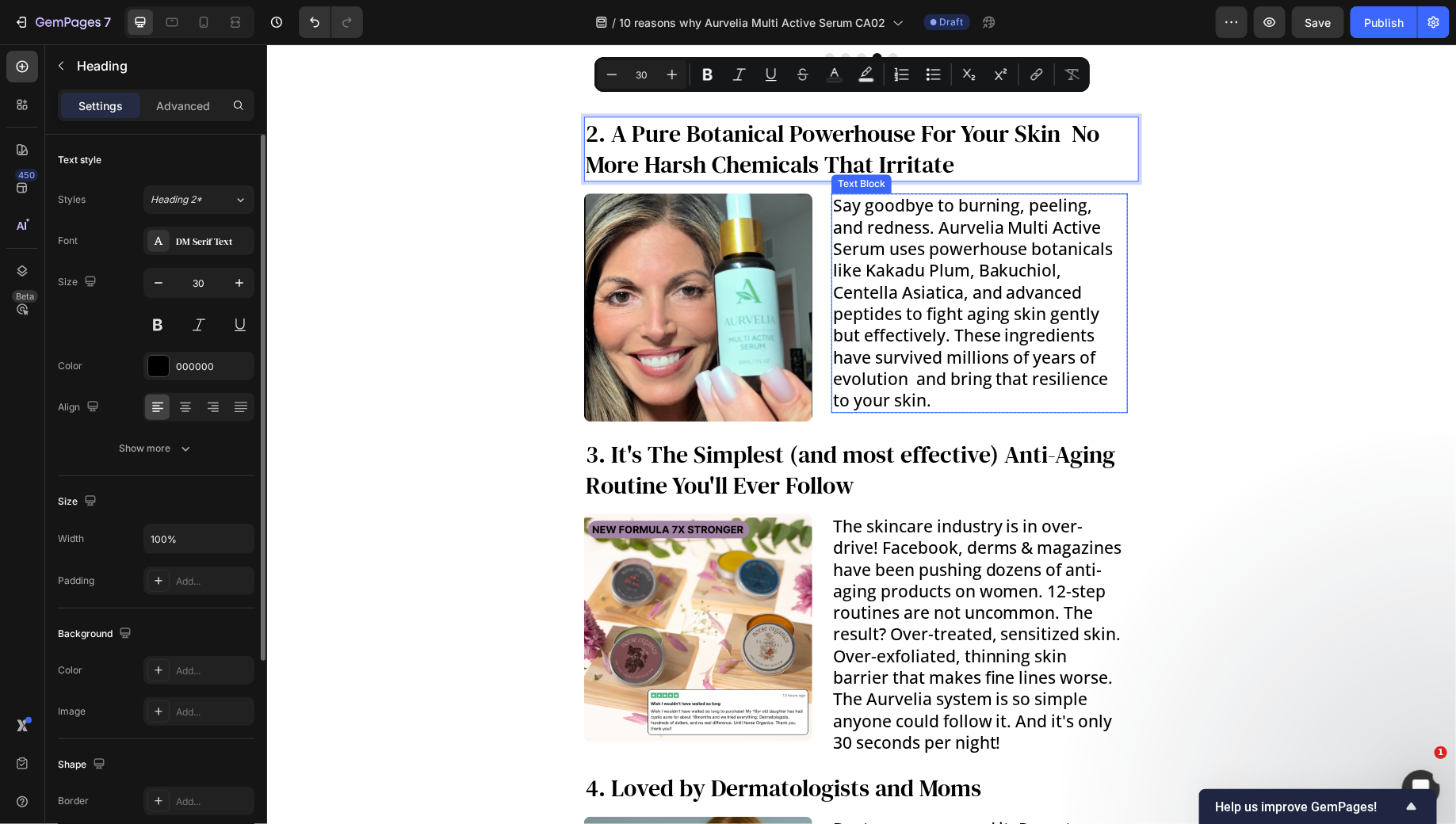
click at [893, 270] on p "Say goodbye to burning, peeling, and redness. Aurvelia Multi Active Serum uses …" at bounding box center [979, 302] width 293 height 216
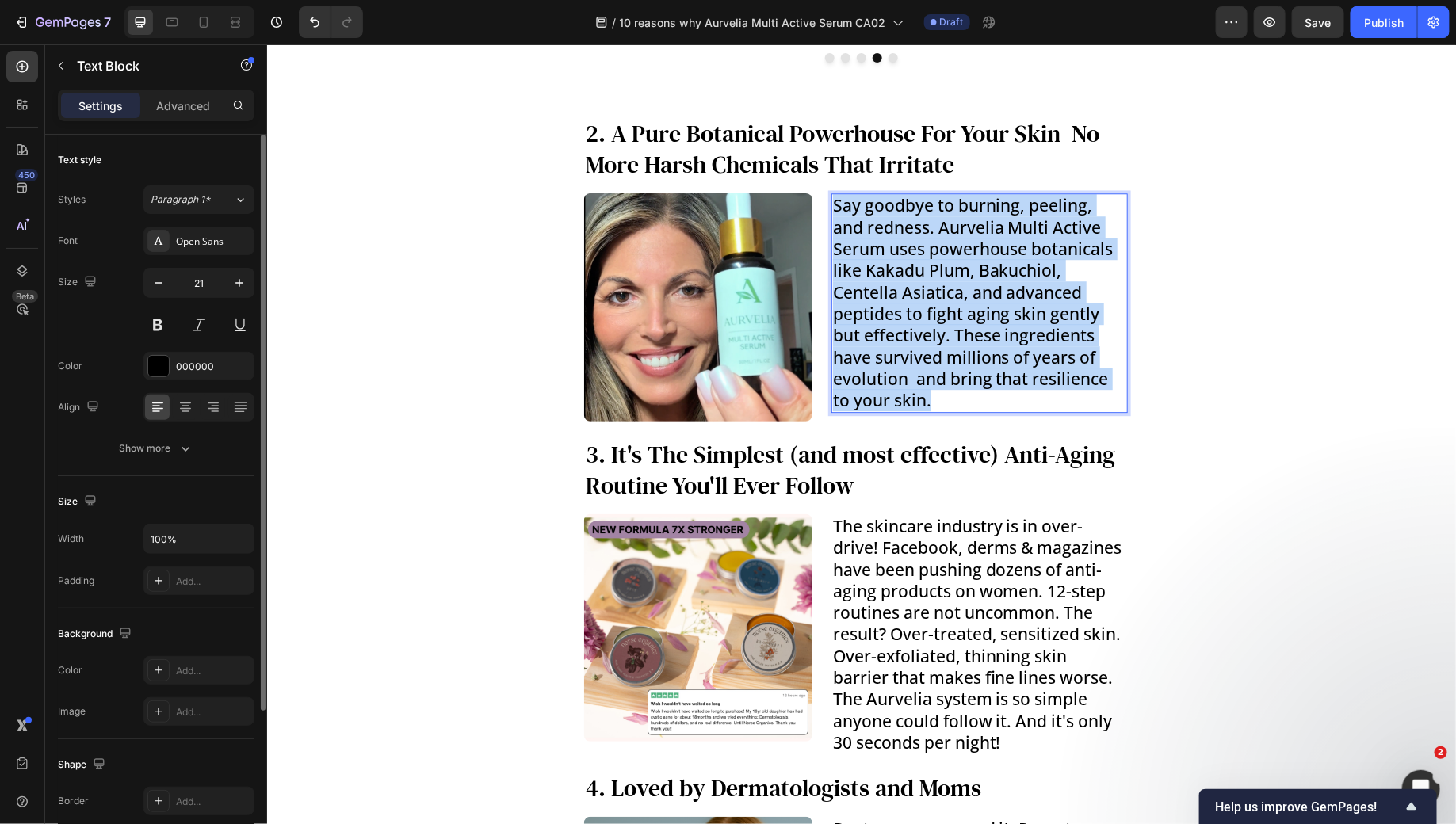
click at [893, 270] on p "Say goodbye to burning, peeling, and redness. Aurvelia Multi Active Serum uses …" at bounding box center [979, 302] width 293 height 216
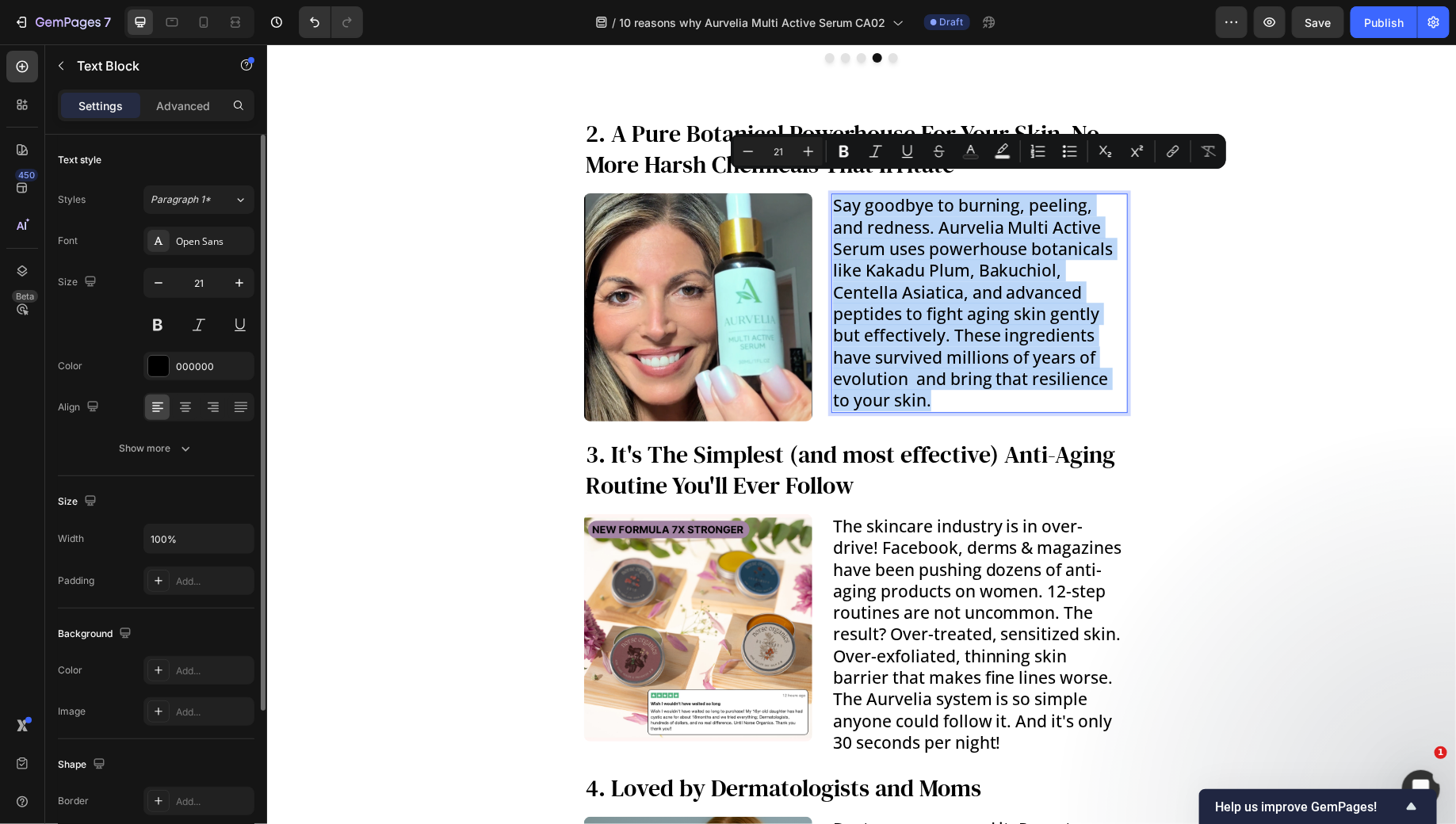
click at [957, 258] on p "Say goodbye to burning, peeling, and redness. Aurvelia Multi Active Serum uses …" at bounding box center [979, 302] width 293 height 216
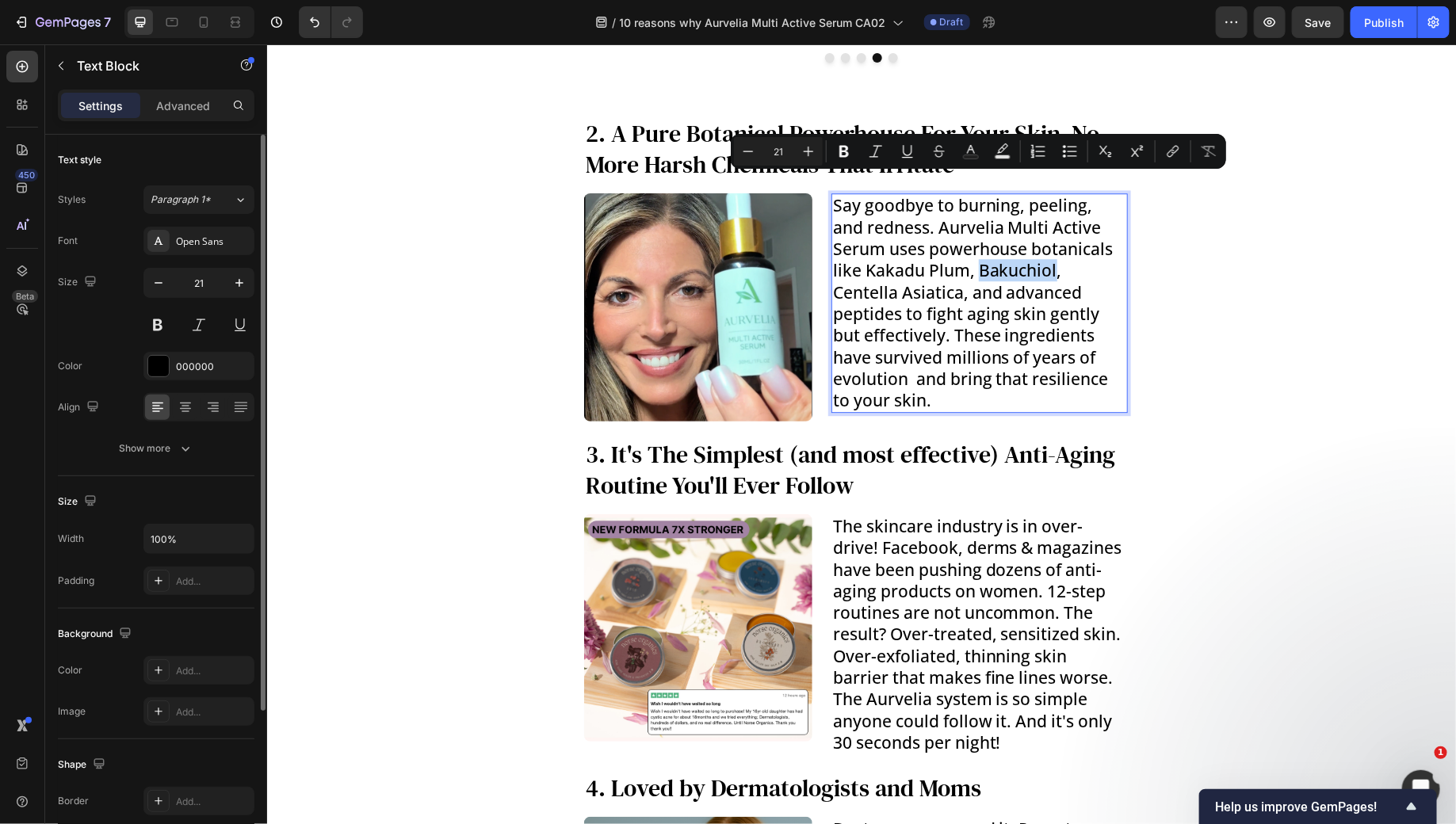
click at [957, 258] on p "Say goodbye to burning, peeling, and redness. Aurvelia Multi Active Serum uses …" at bounding box center [979, 302] width 293 height 216
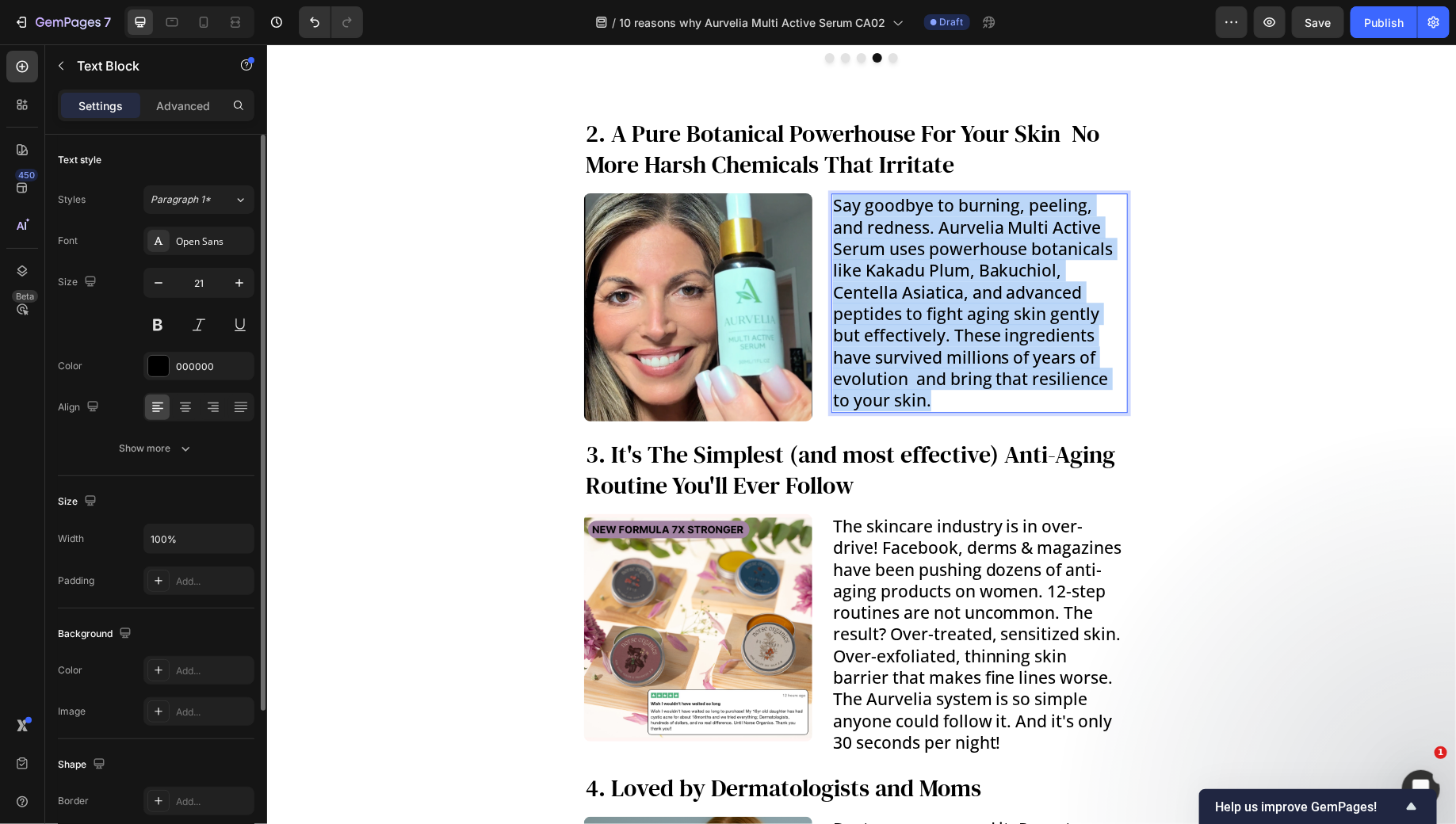
click at [957, 258] on p "Say goodbye to burning, peeling, and redness. Aurvelia Multi Active Serum uses …" at bounding box center [979, 302] width 293 height 216
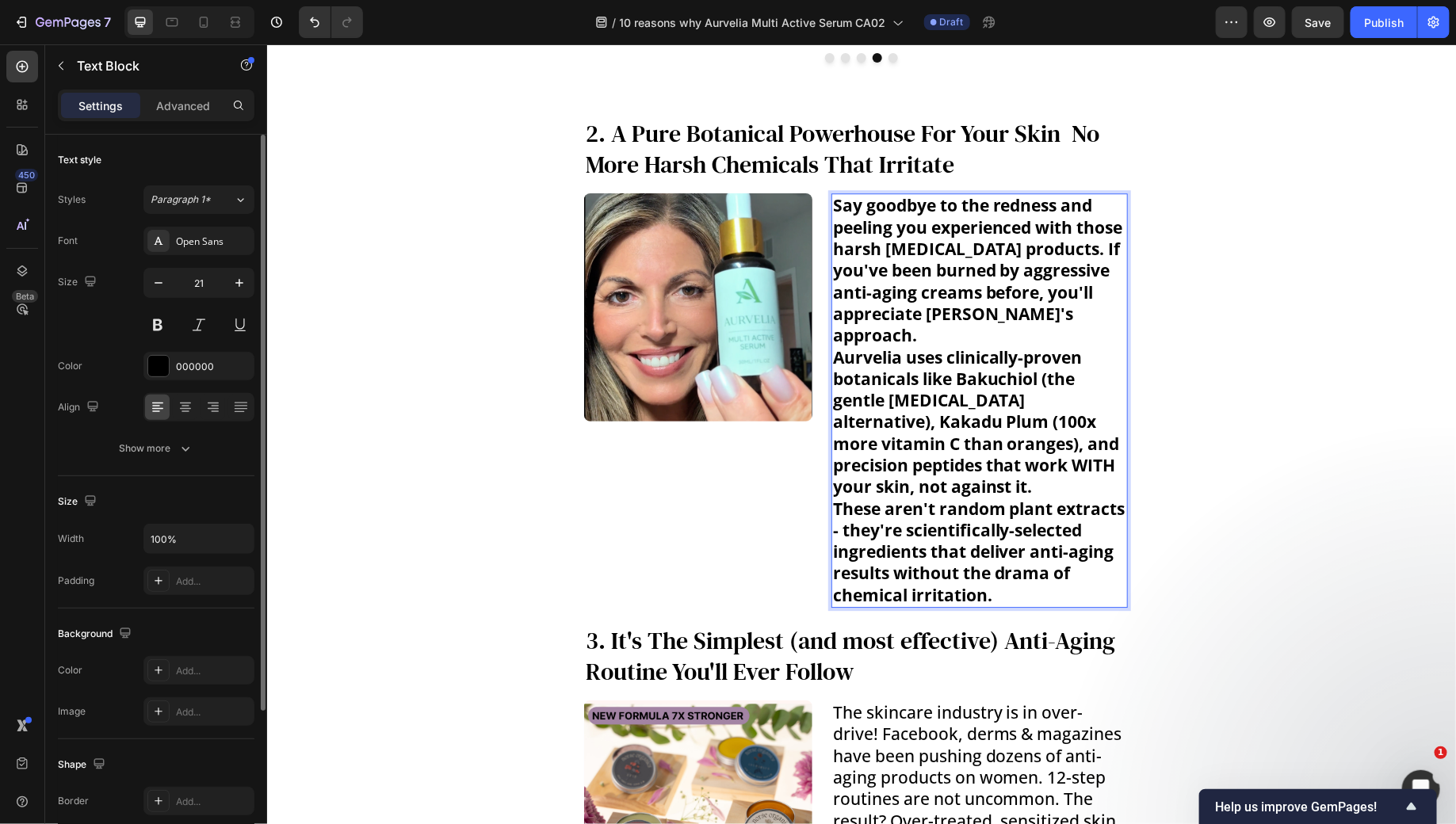
click at [963, 353] on strong "Aurvelia uses clinically-proven botanicals like Bakuchiol (the gentle [MEDICAL_…" at bounding box center [975, 421] width 287 height 152
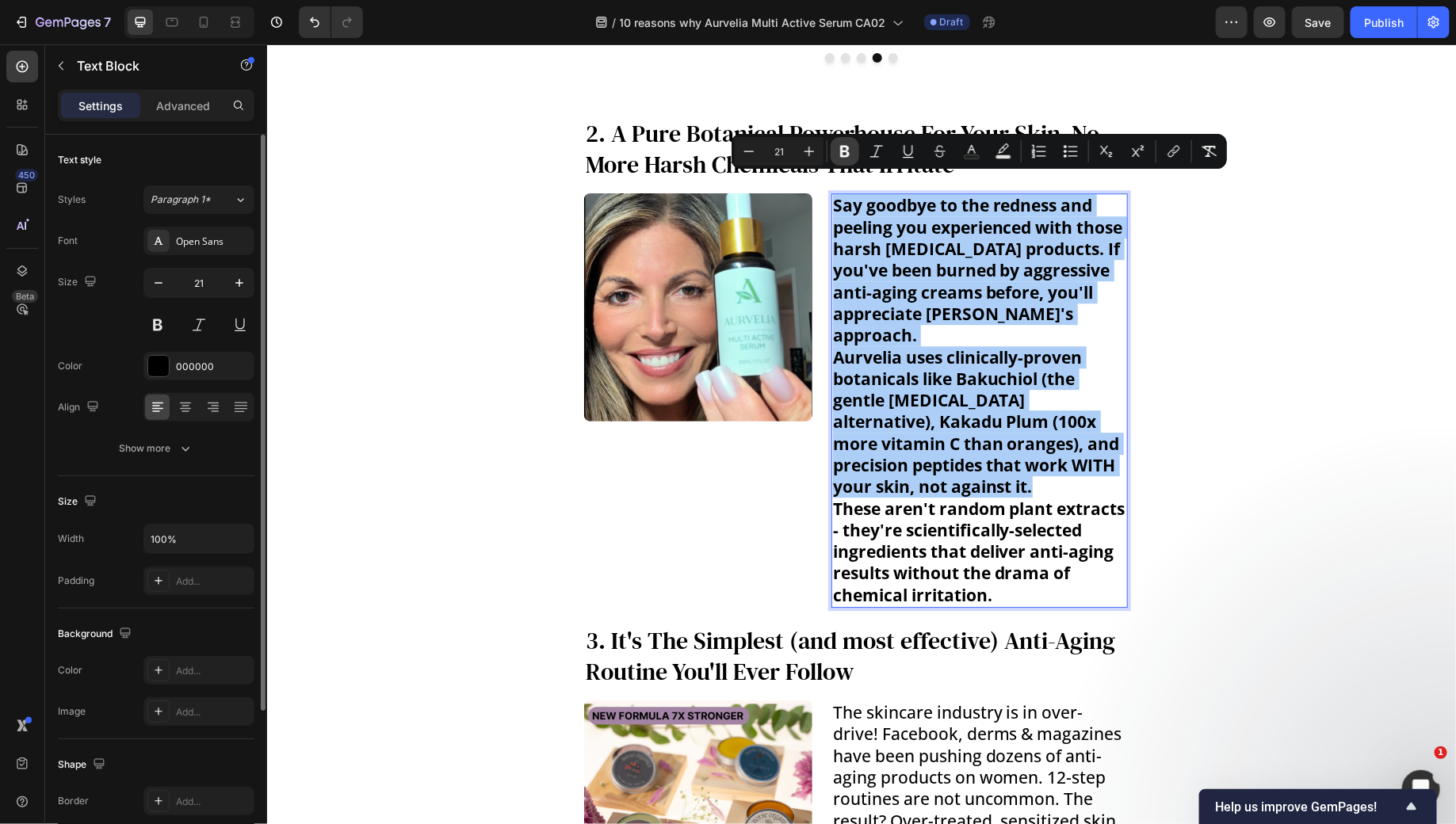
click at [848, 154] on icon "Editor contextual toolbar" at bounding box center [844, 151] width 9 height 12
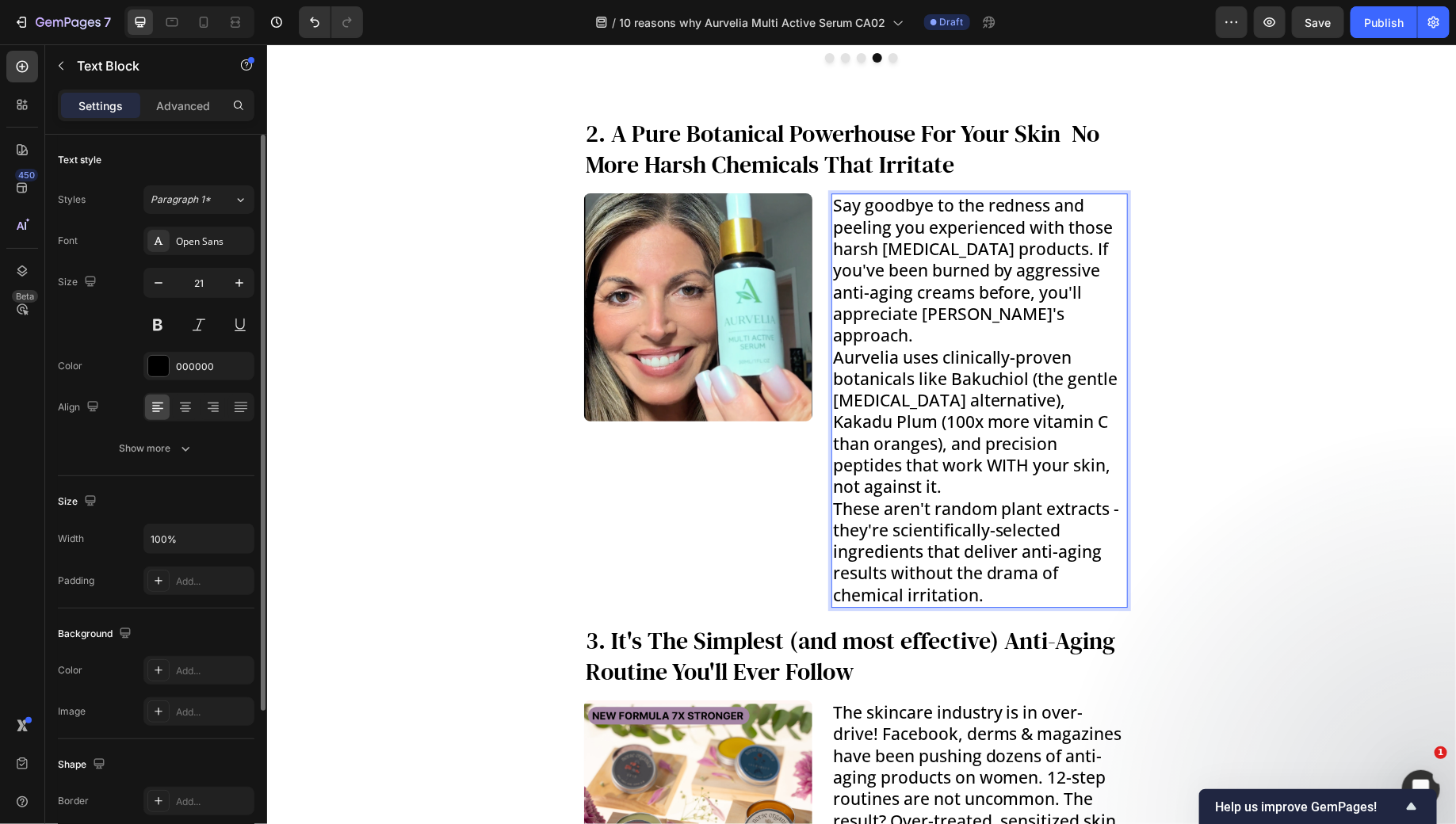
click at [1012, 233] on p "Say goodbye to the redness and peeling you experienced with those harsh [MEDICA…" at bounding box center [979, 269] width 293 height 151
